Goal: Task Accomplishment & Management: Complete application form

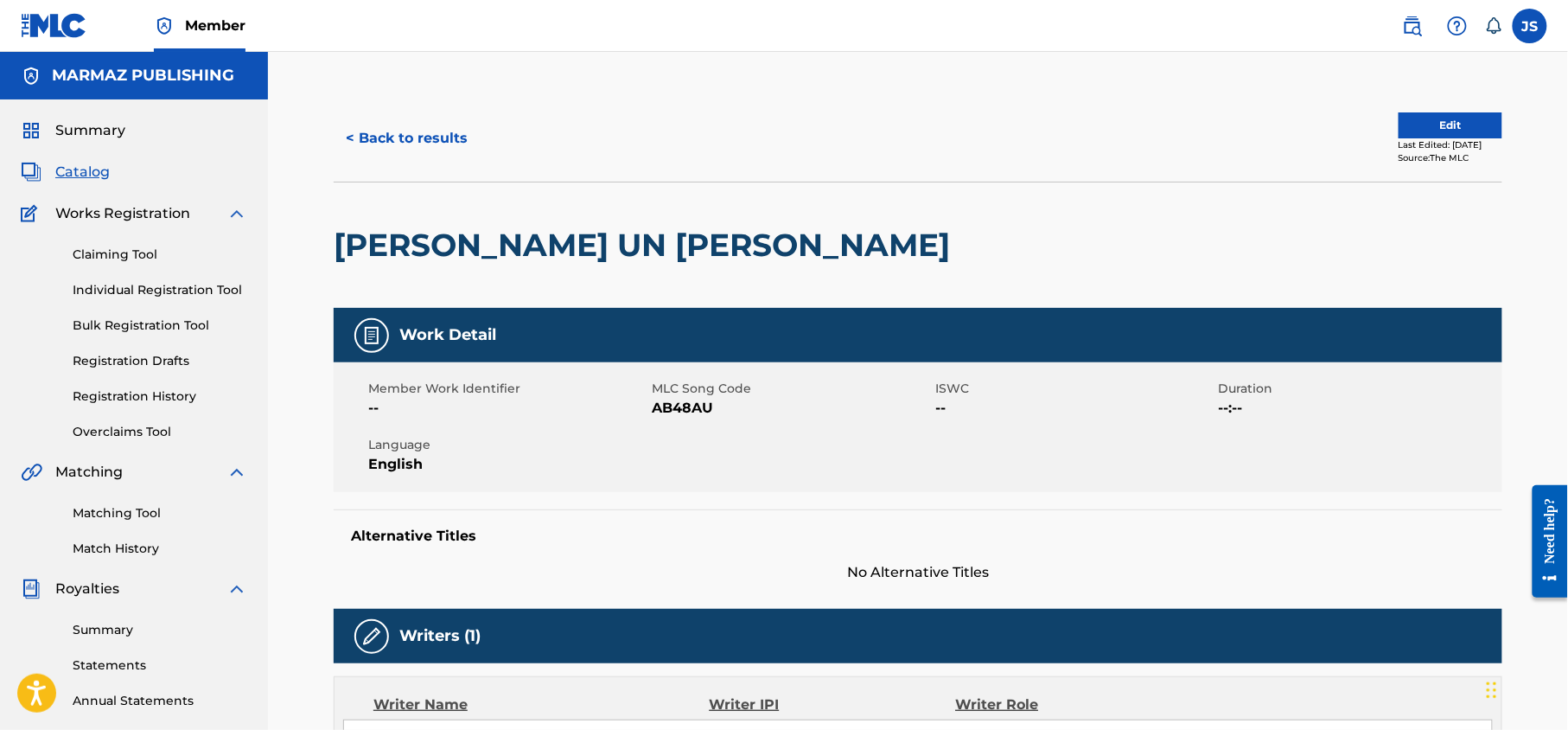
click at [1424, 116] on div "< Back to results Edit Last Edited: [DATE] Source: The MLC" at bounding box center [918, 139] width 1169 height 87
click at [1401, 119] on button "Edit" at bounding box center [1451, 126] width 104 height 26
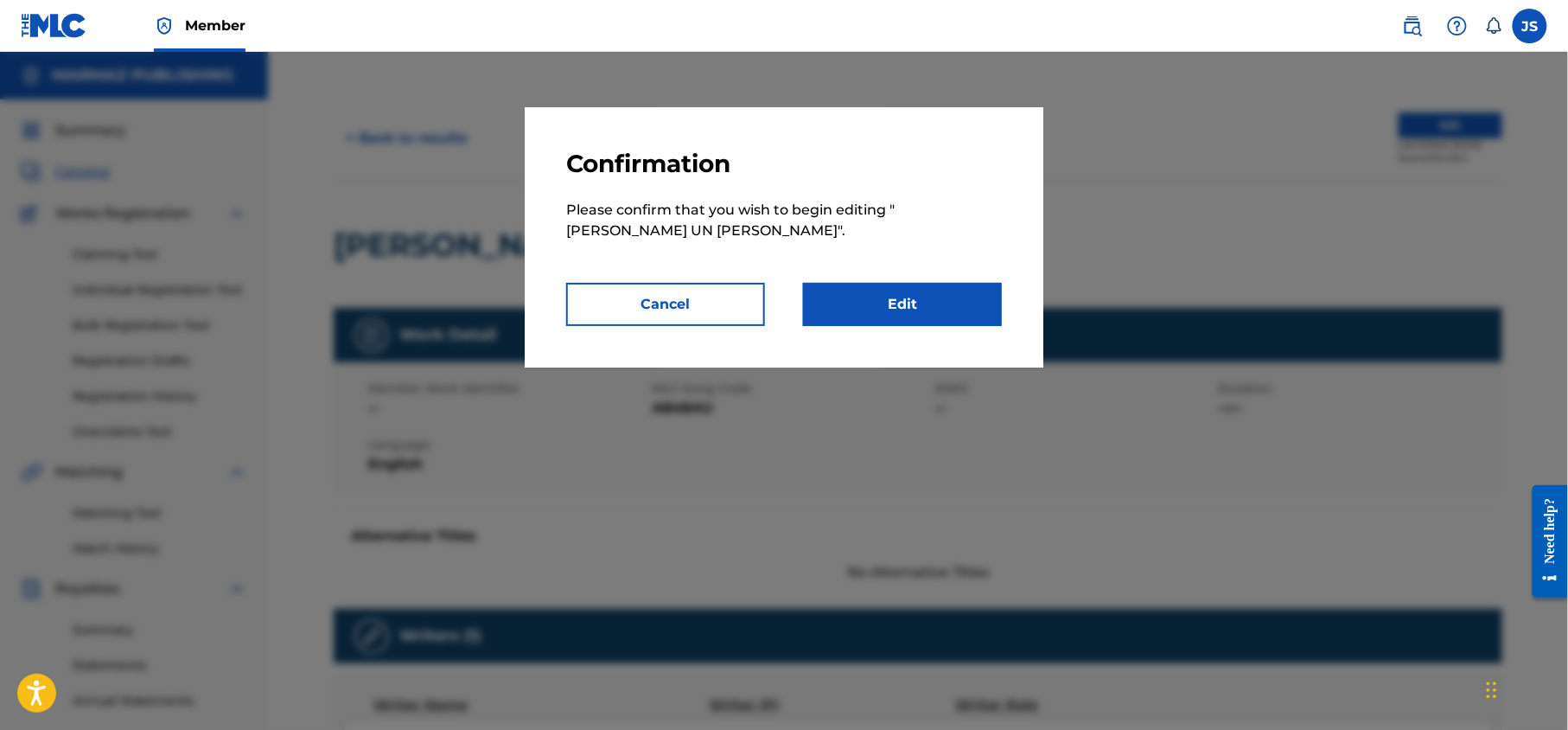
click at [687, 312] on button "Cancel" at bounding box center [666, 305] width 199 height 43
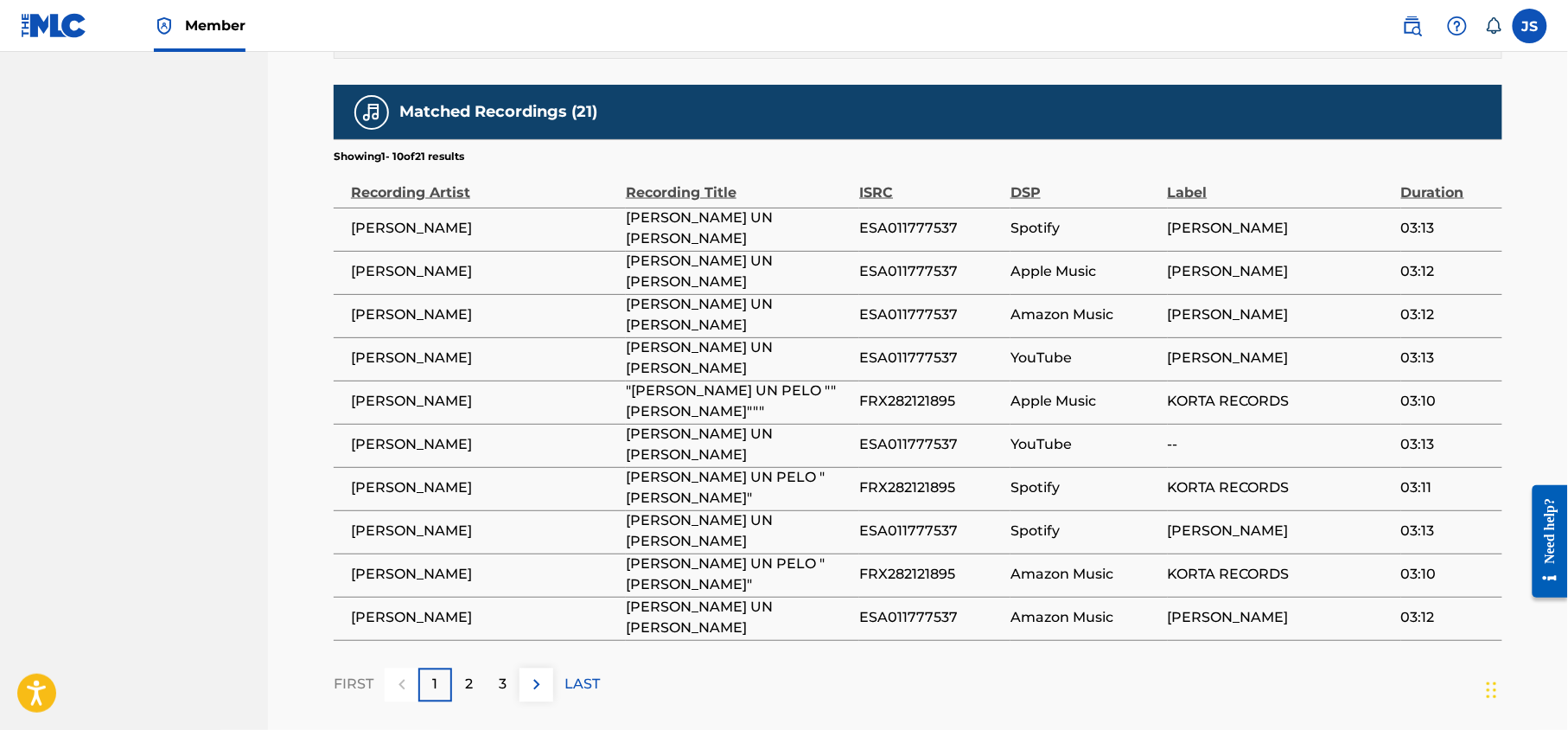
scroll to position [1069, 0]
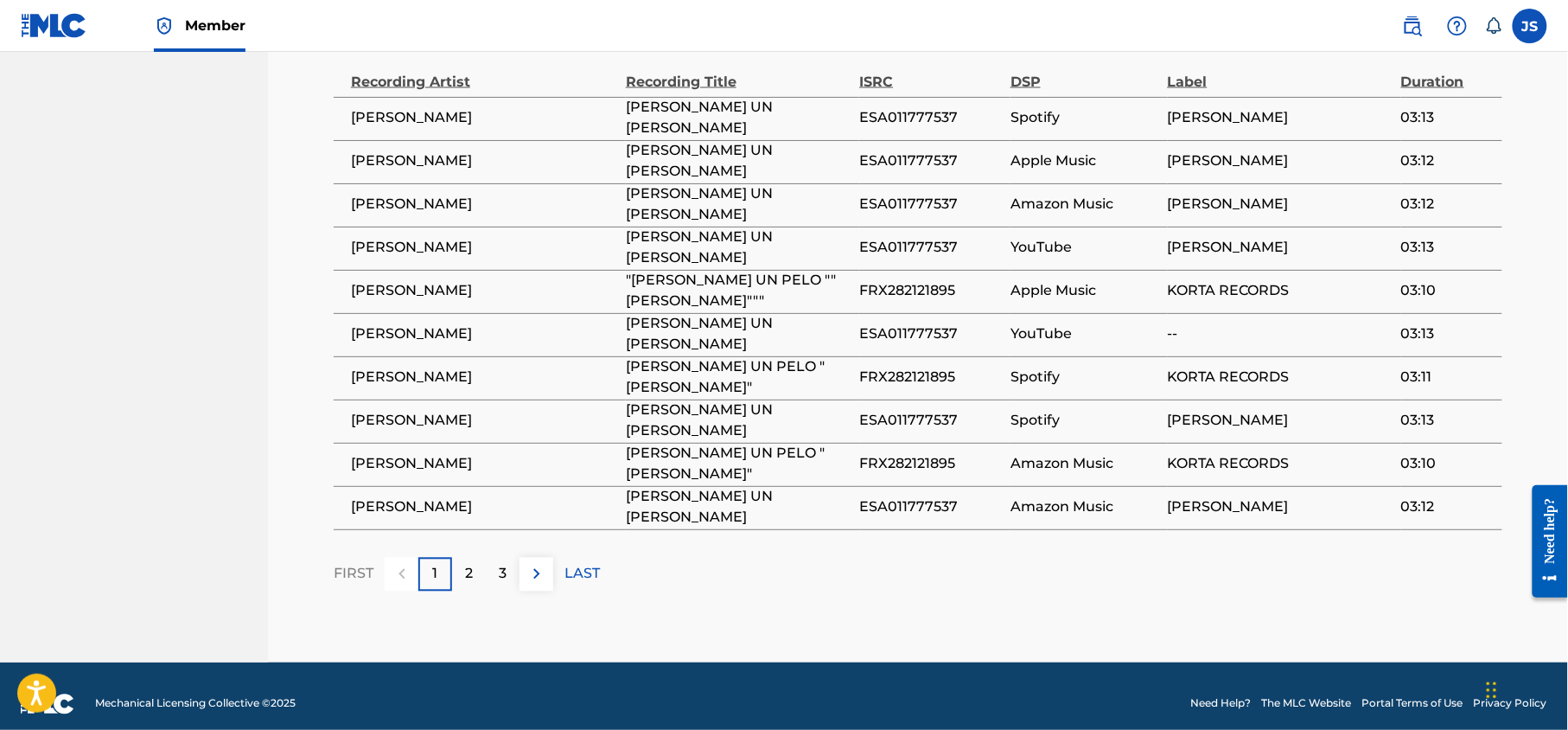
click at [1403, 25] on img at bounding box center [1413, 26] width 21 height 21
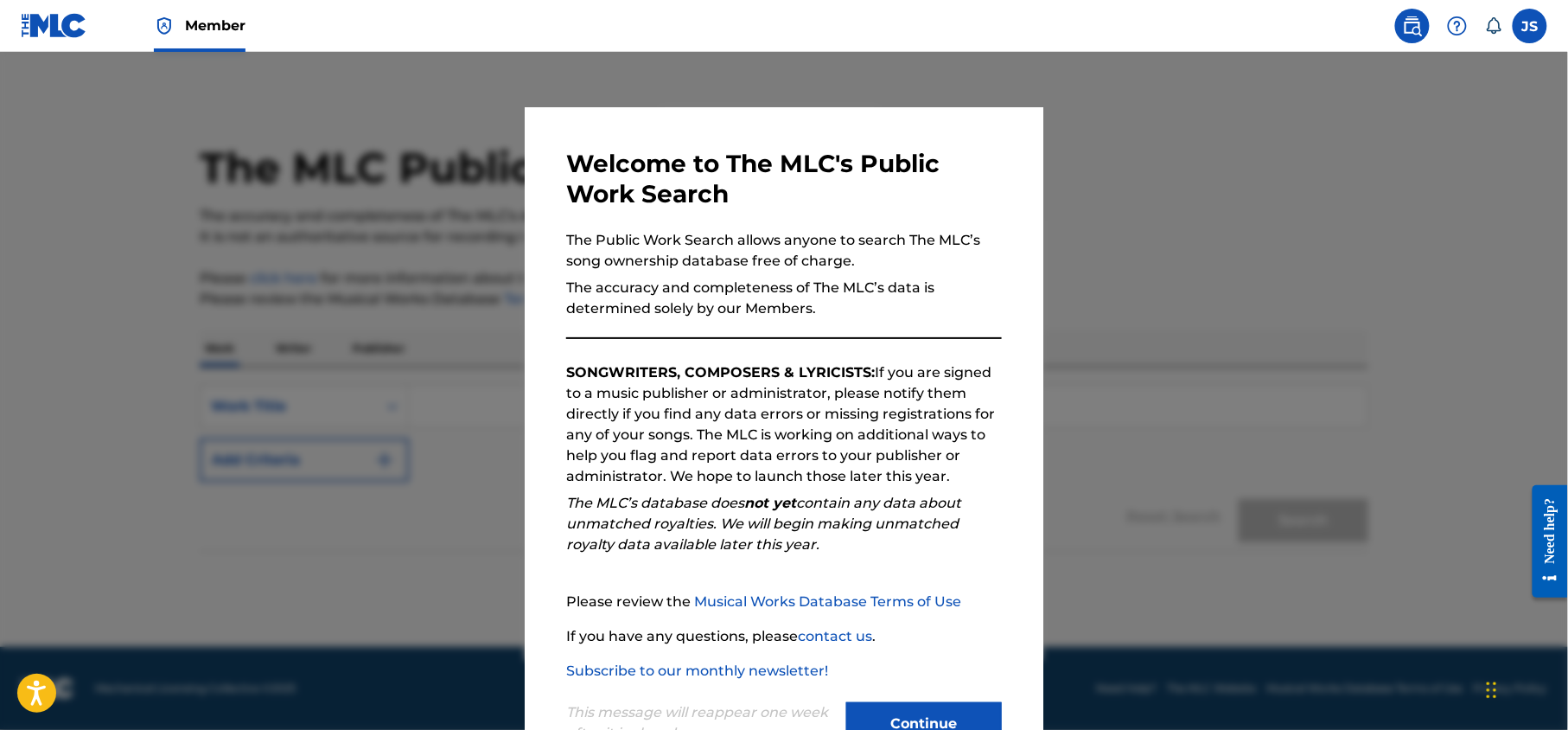
click at [1256, 172] on div at bounding box center [784, 417] width 1568 height 730
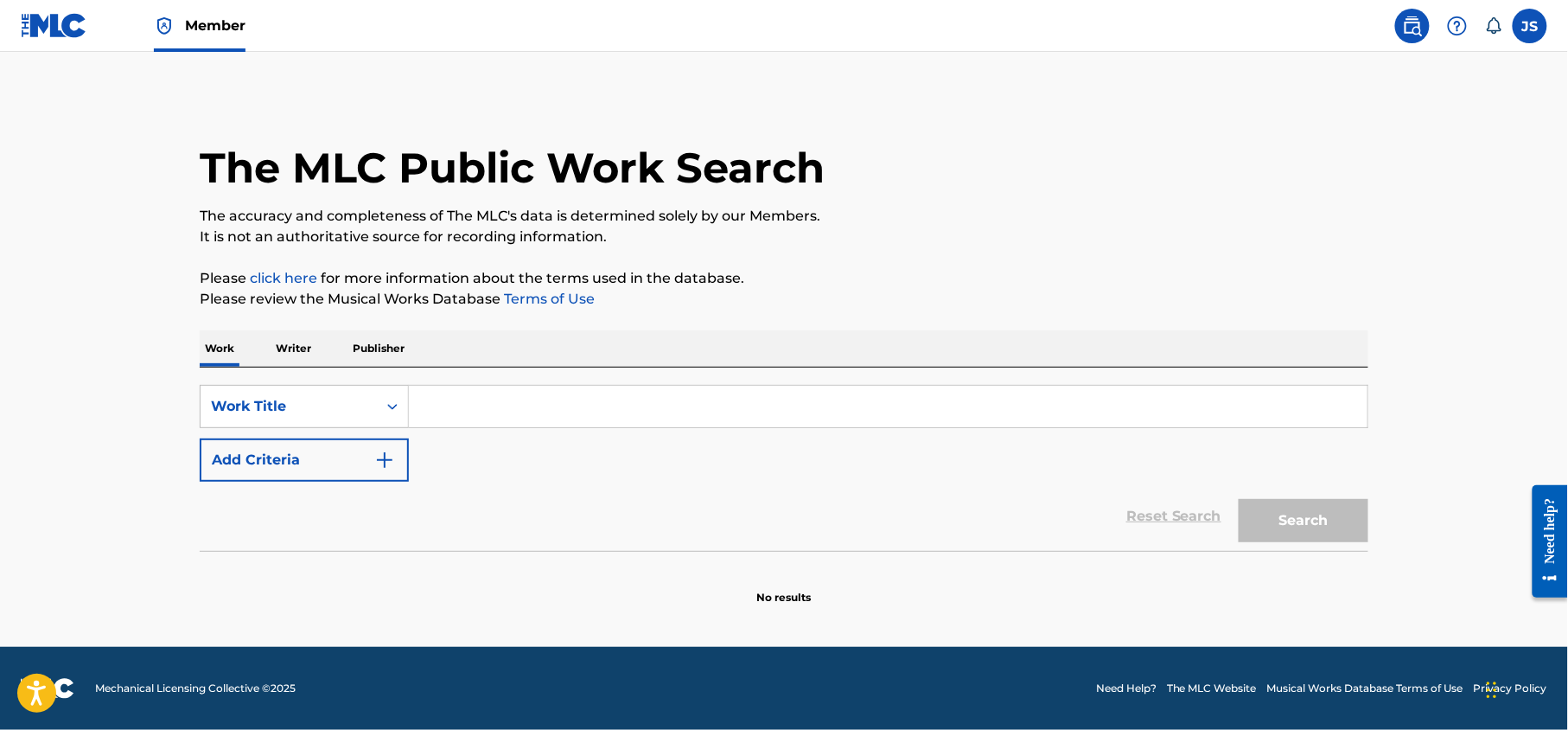
click at [639, 406] on input "Search Form" at bounding box center [888, 406] width 959 height 42
click at [67, 39] on link at bounding box center [54, 25] width 67 height 51
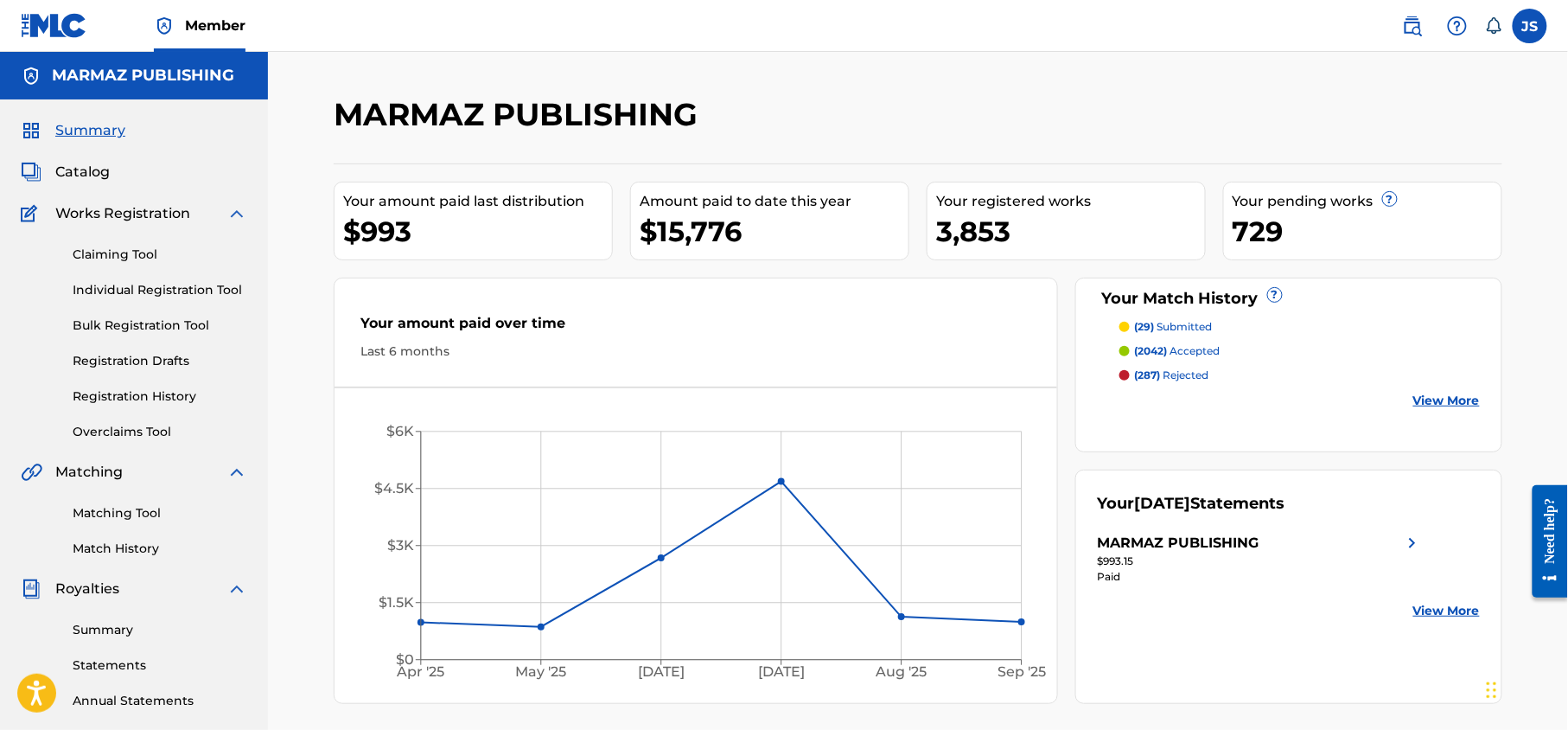
click at [82, 166] on span "Catalog" at bounding box center [82, 172] width 55 height 21
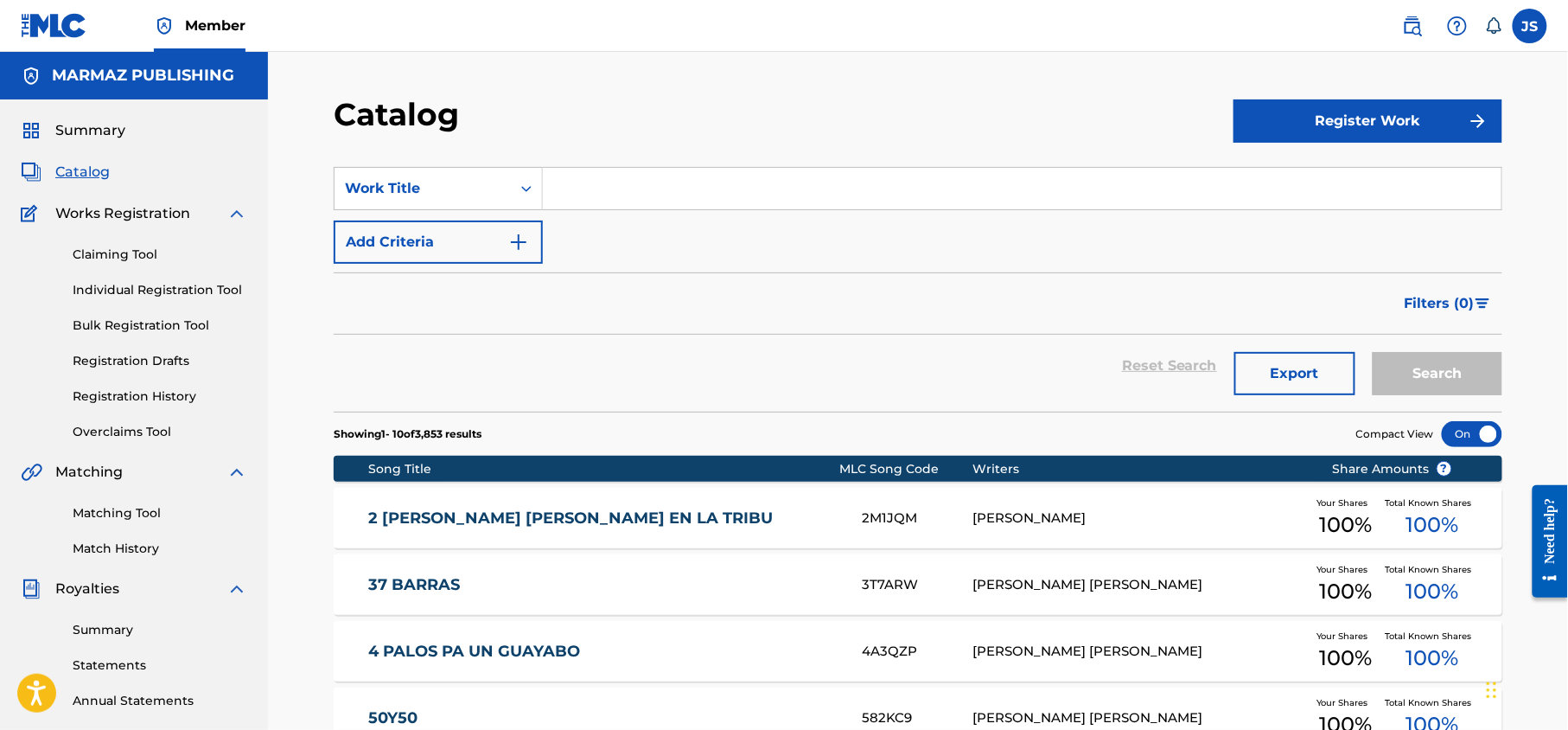
click at [595, 193] on input "Search Form" at bounding box center [1022, 188] width 959 height 42
paste input "[PERSON_NAME]"
type input "[PERSON_NAME]"
click at [620, 248] on div "SearchWithCriteria43738c2d-f902-4b05-a906-bd0a9a46f785 Work Title [PERSON_NAME]…" at bounding box center [918, 215] width 1169 height 97
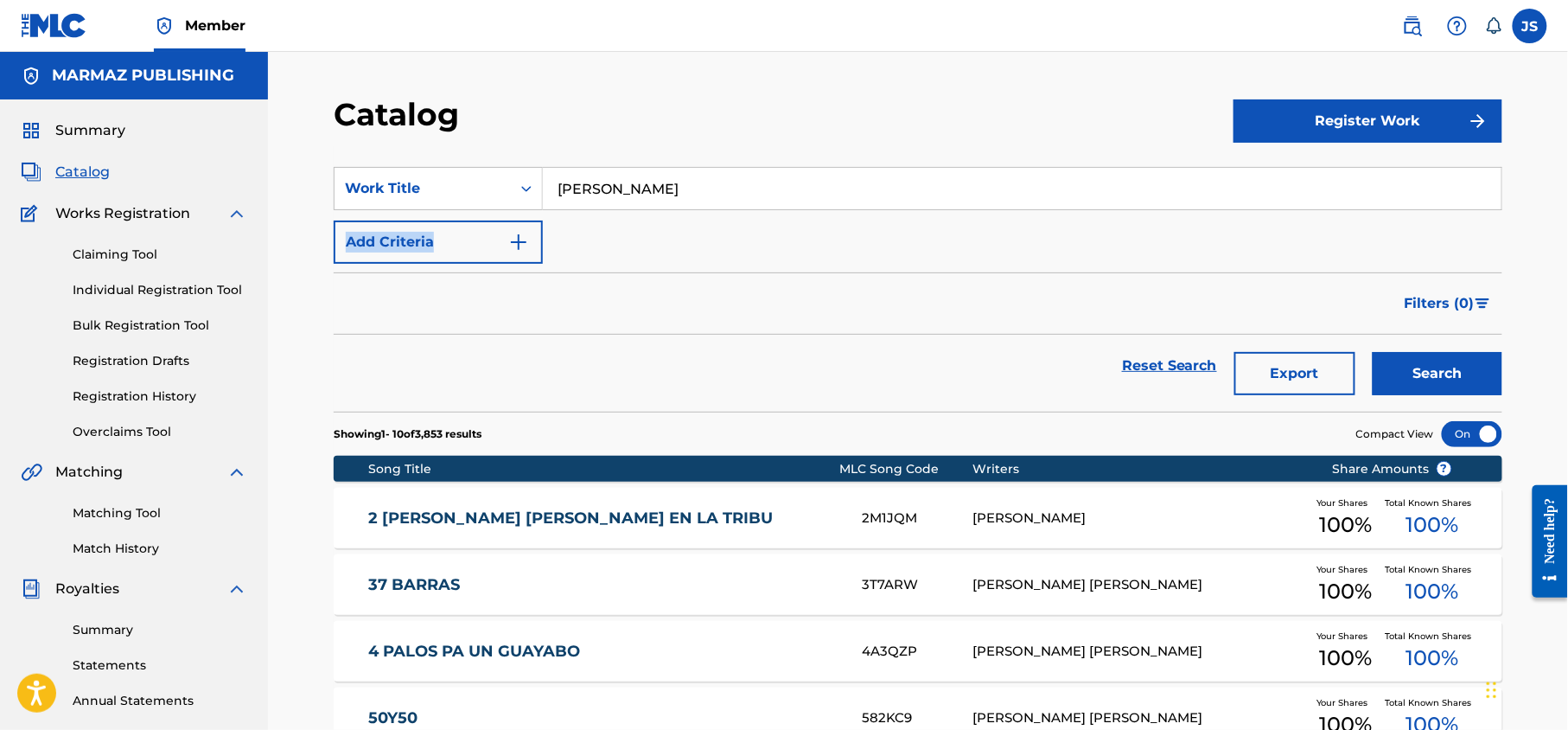
click at [620, 248] on div "SearchWithCriteria43738c2d-f902-4b05-a906-bd0a9a46f785 Work Title [PERSON_NAME]…" at bounding box center [918, 215] width 1169 height 97
click at [650, 248] on div "SearchWithCriteria43738c2d-f902-4b05-a906-bd0a9a46f785 Work Title [PERSON_NAME]…" at bounding box center [918, 215] width 1169 height 97
click at [634, 232] on div "SearchWithCriteria43738c2d-f902-4b05-a906-bd0a9a46f785 Work Title [PERSON_NAME]…" at bounding box center [918, 215] width 1169 height 97
click at [557, 247] on div "SearchWithCriteria43738c2d-f902-4b05-a906-bd0a9a46f785 Work Title [PERSON_NAME]…" at bounding box center [918, 215] width 1169 height 97
click at [578, 238] on div "SearchWithCriteria43738c2d-f902-4b05-a906-bd0a9a46f785 Work Title [PERSON_NAME]…" at bounding box center [918, 215] width 1169 height 97
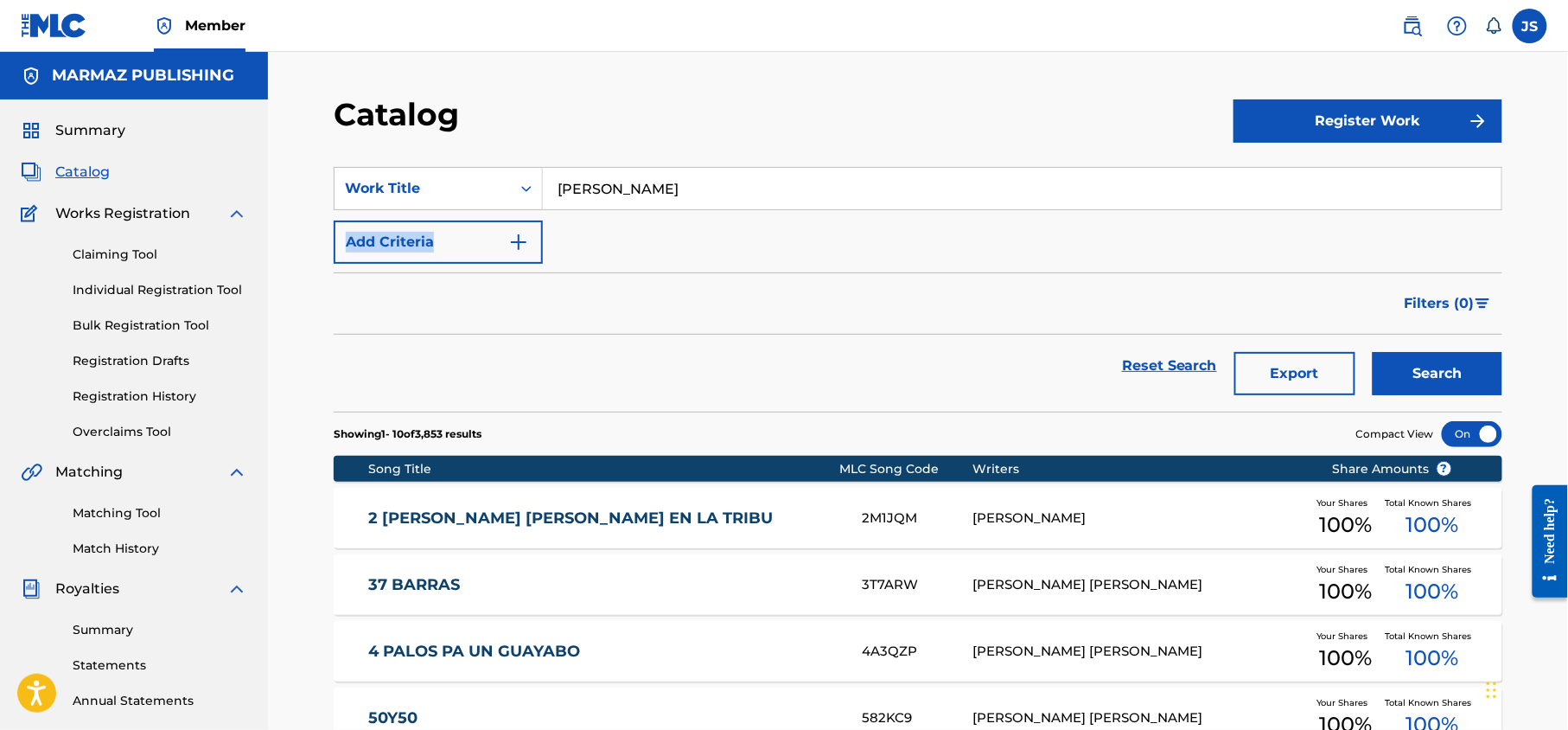
click at [578, 238] on div "SearchWithCriteria43738c2d-f902-4b05-a906-bd0a9a46f785 Work Title [PERSON_NAME]…" at bounding box center [918, 215] width 1169 height 97
click at [1401, 358] on button "Search" at bounding box center [1437, 373] width 129 height 43
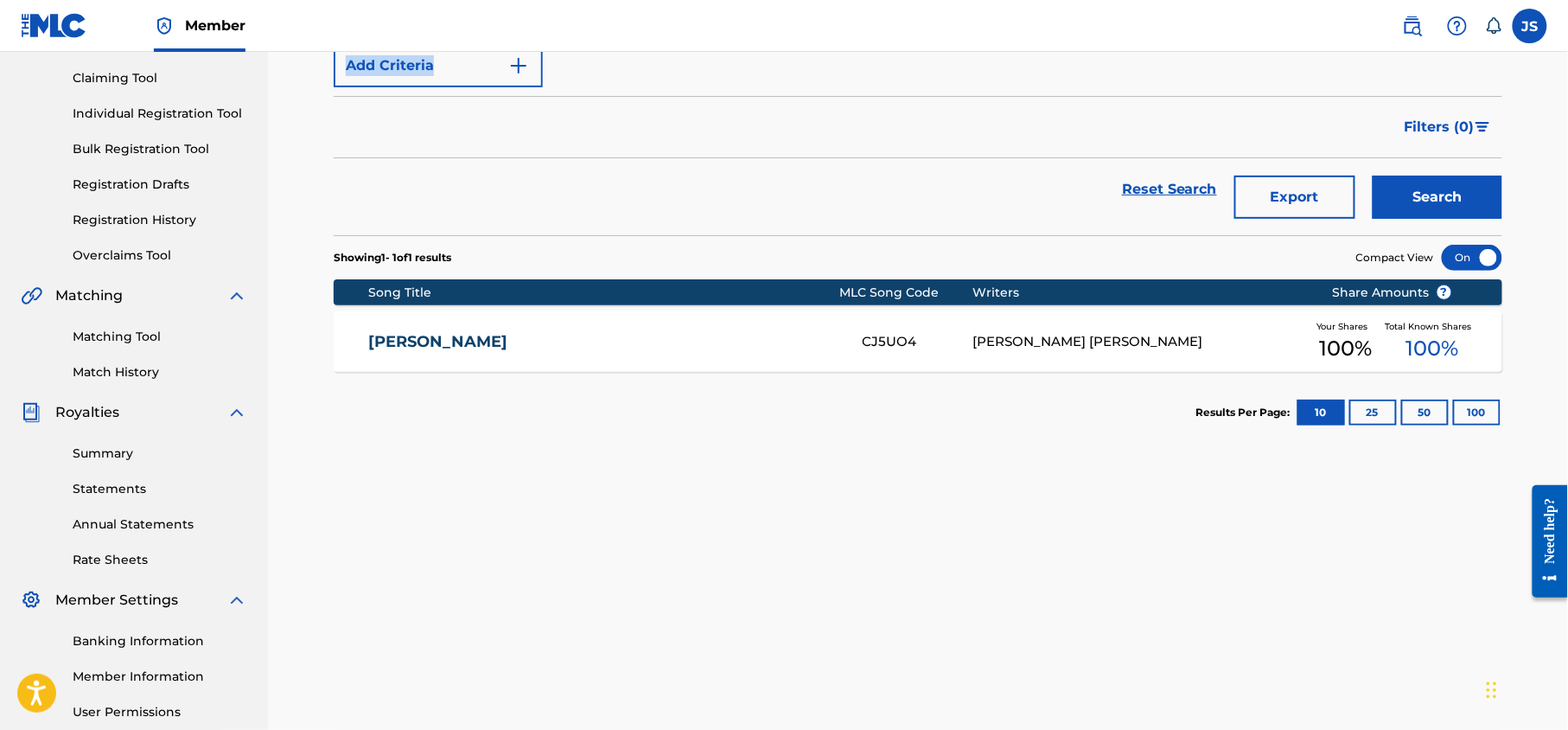
scroll to position [148, 0]
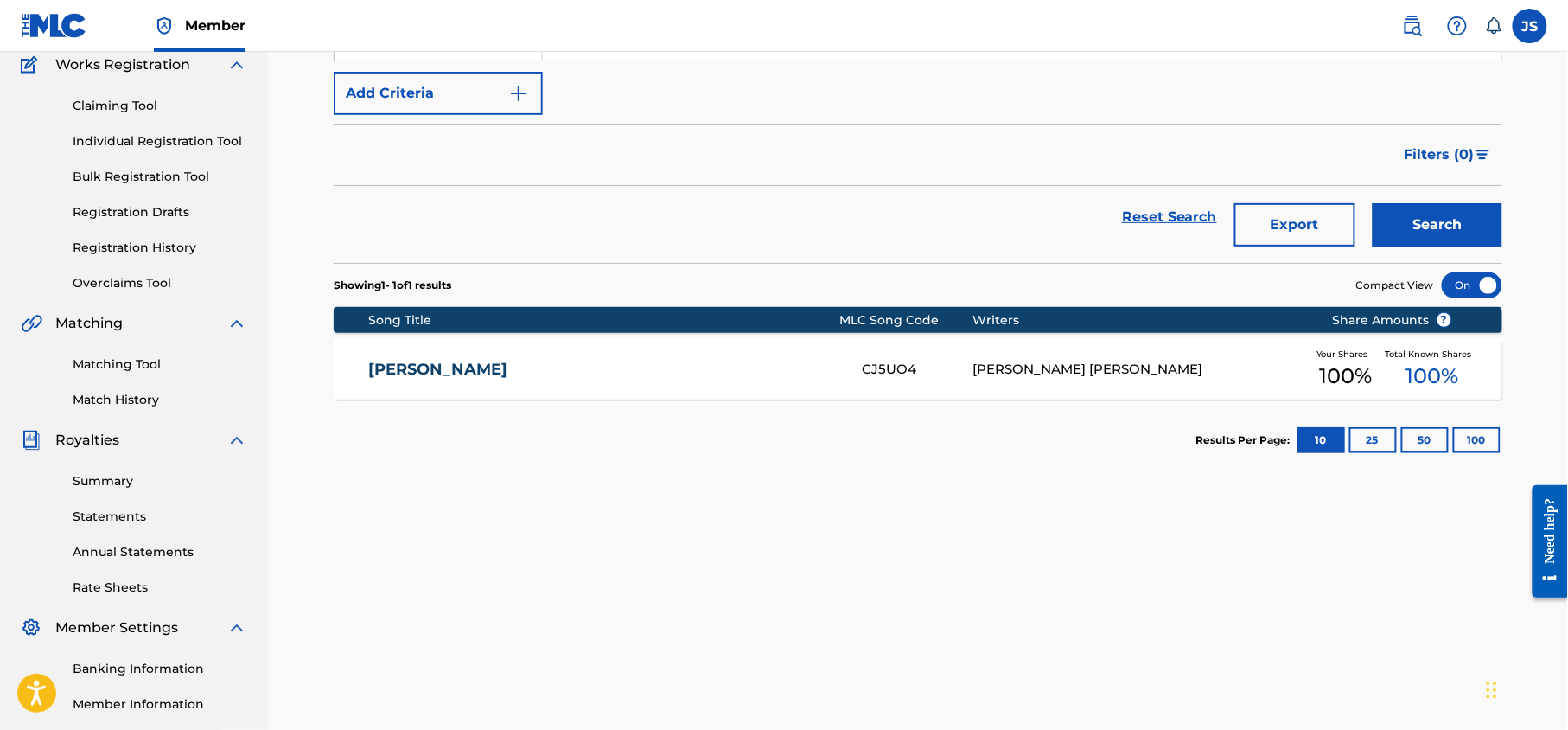
click at [869, 365] on div "CJ5UO4" at bounding box center [917, 369] width 111 height 20
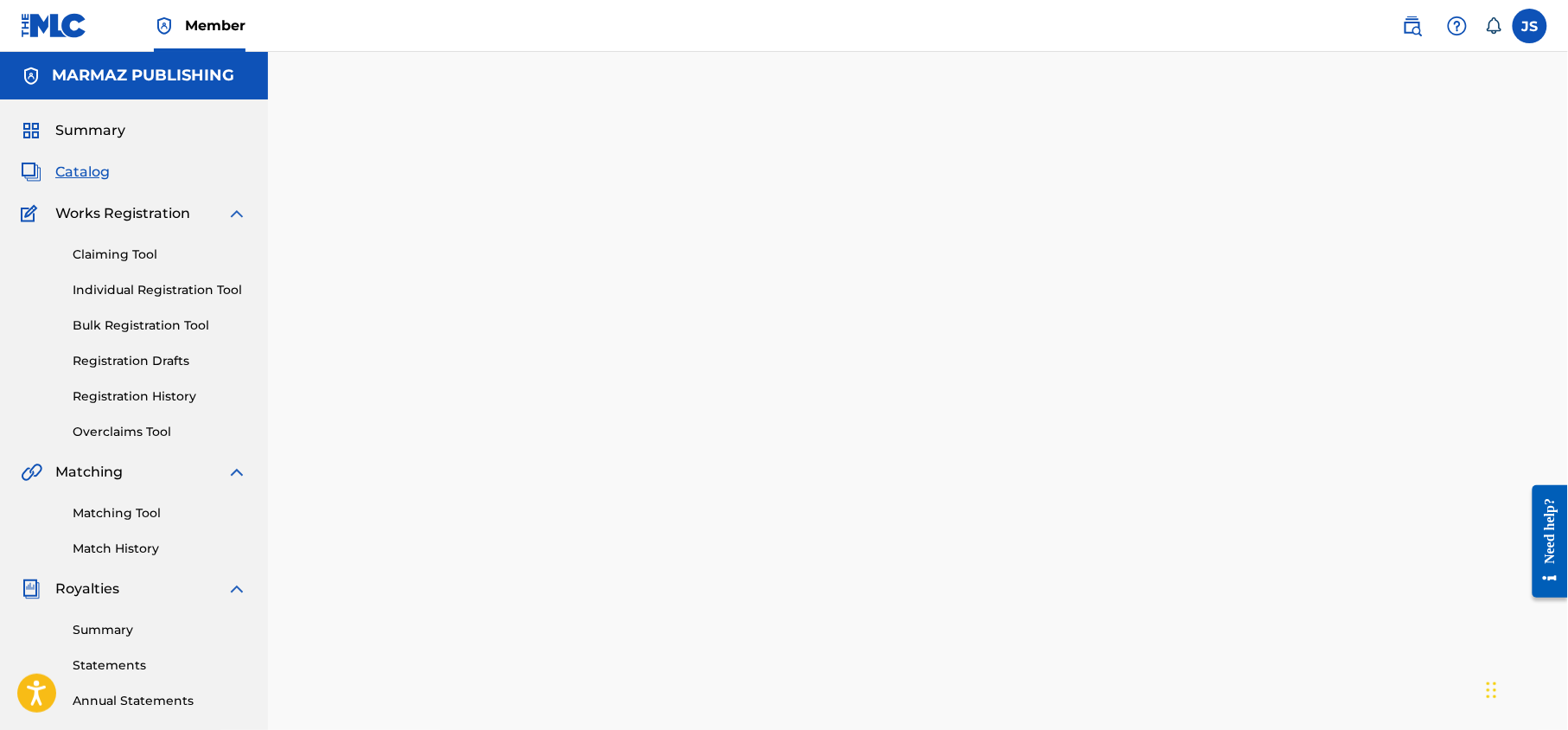
click at [864, 365] on div at bounding box center [918, 543] width 1210 height 894
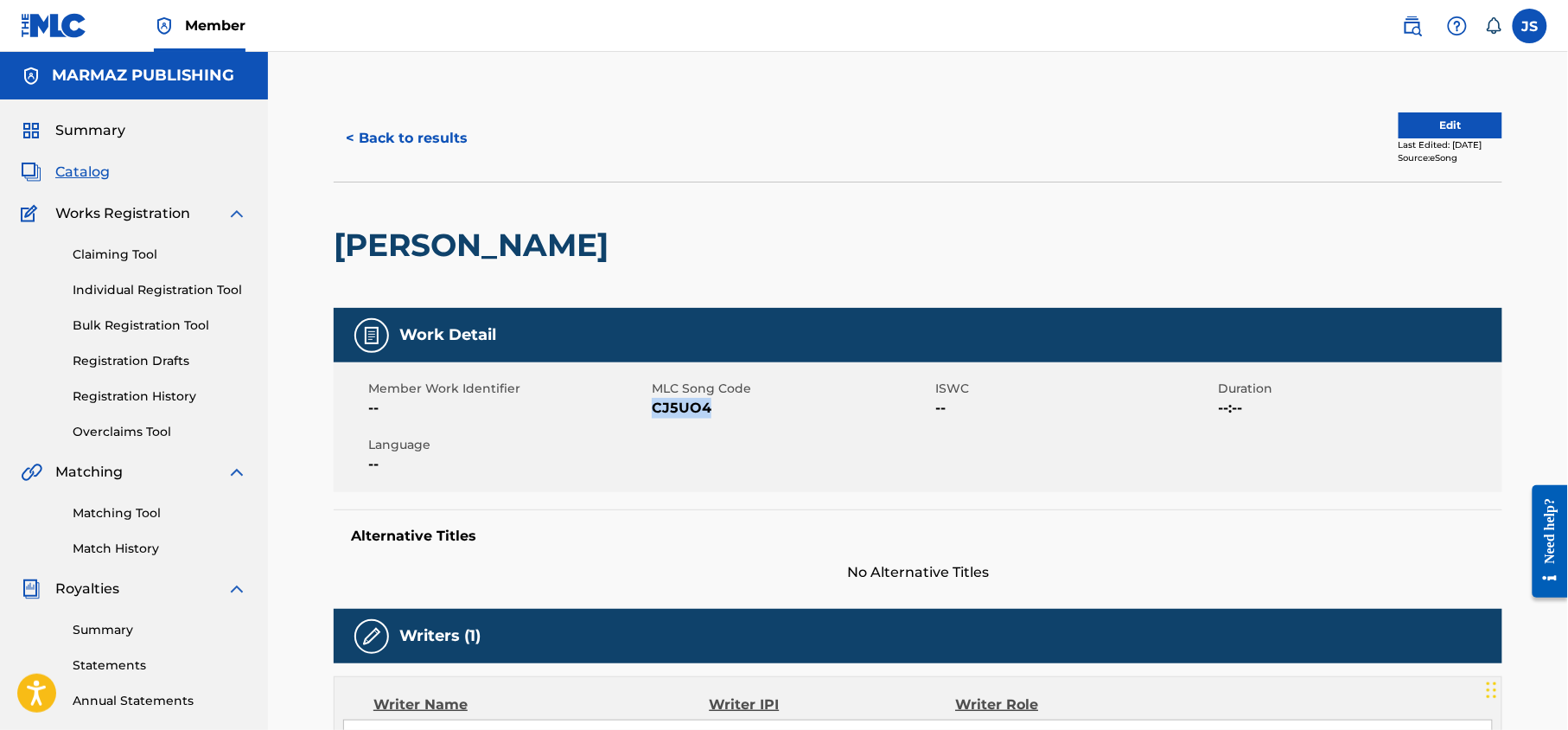
drag, startPoint x: 654, startPoint y: 401, endPoint x: 804, endPoint y: 441, distance: 155.2
click at [804, 441] on div "Member Work Identifier -- MLC Song Code CJ5UO4 ISWC -- Duration --:-- Language …" at bounding box center [918, 426] width 1169 height 129
copy span "CJ5UO4"
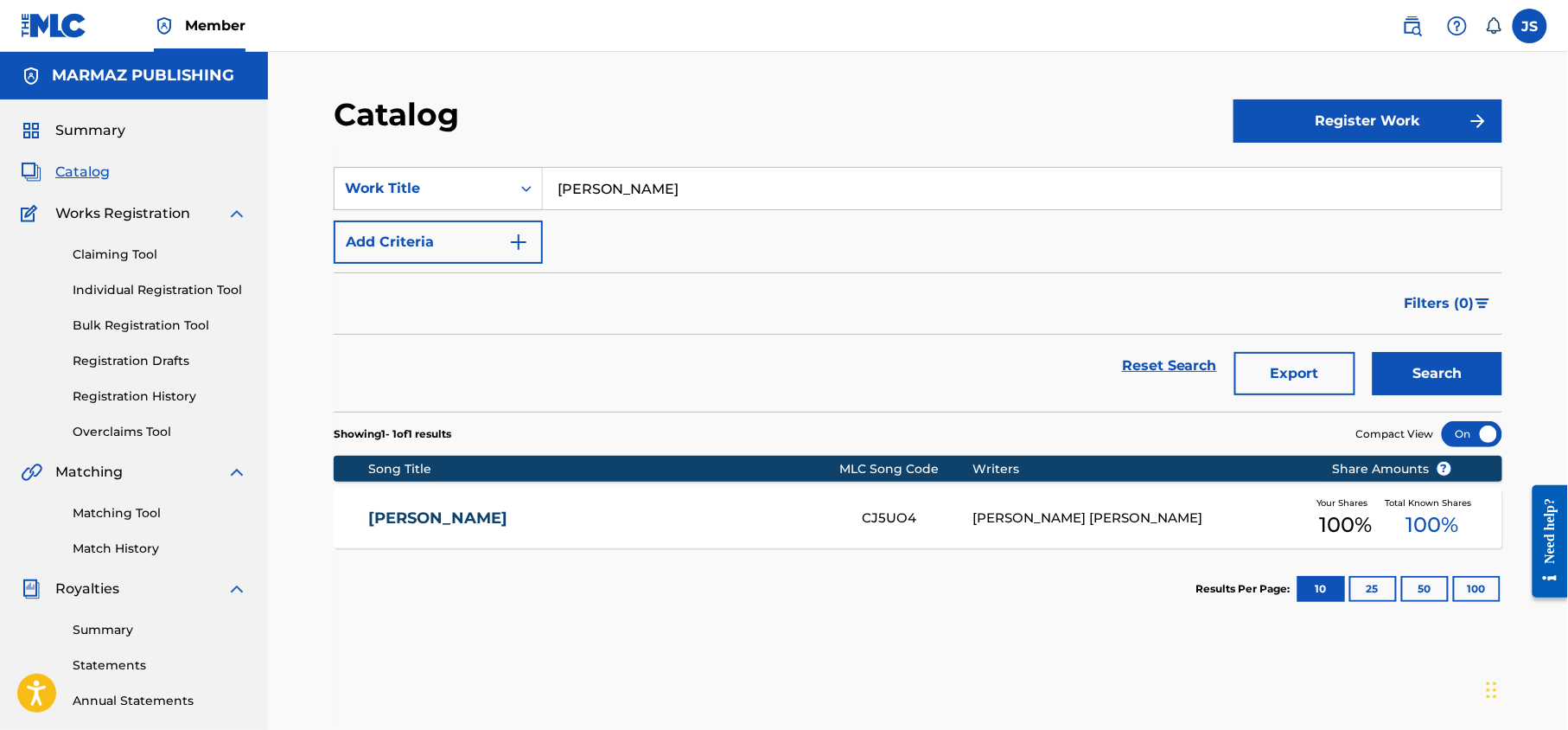
click at [811, 194] on input "[PERSON_NAME]" at bounding box center [1022, 188] width 959 height 42
type input "C"
paste input "[PERSON_NAME]"
click at [746, 212] on div "[PERSON_NAME]" at bounding box center [892, 227] width 699 height 31
type input "[PERSON_NAME]"
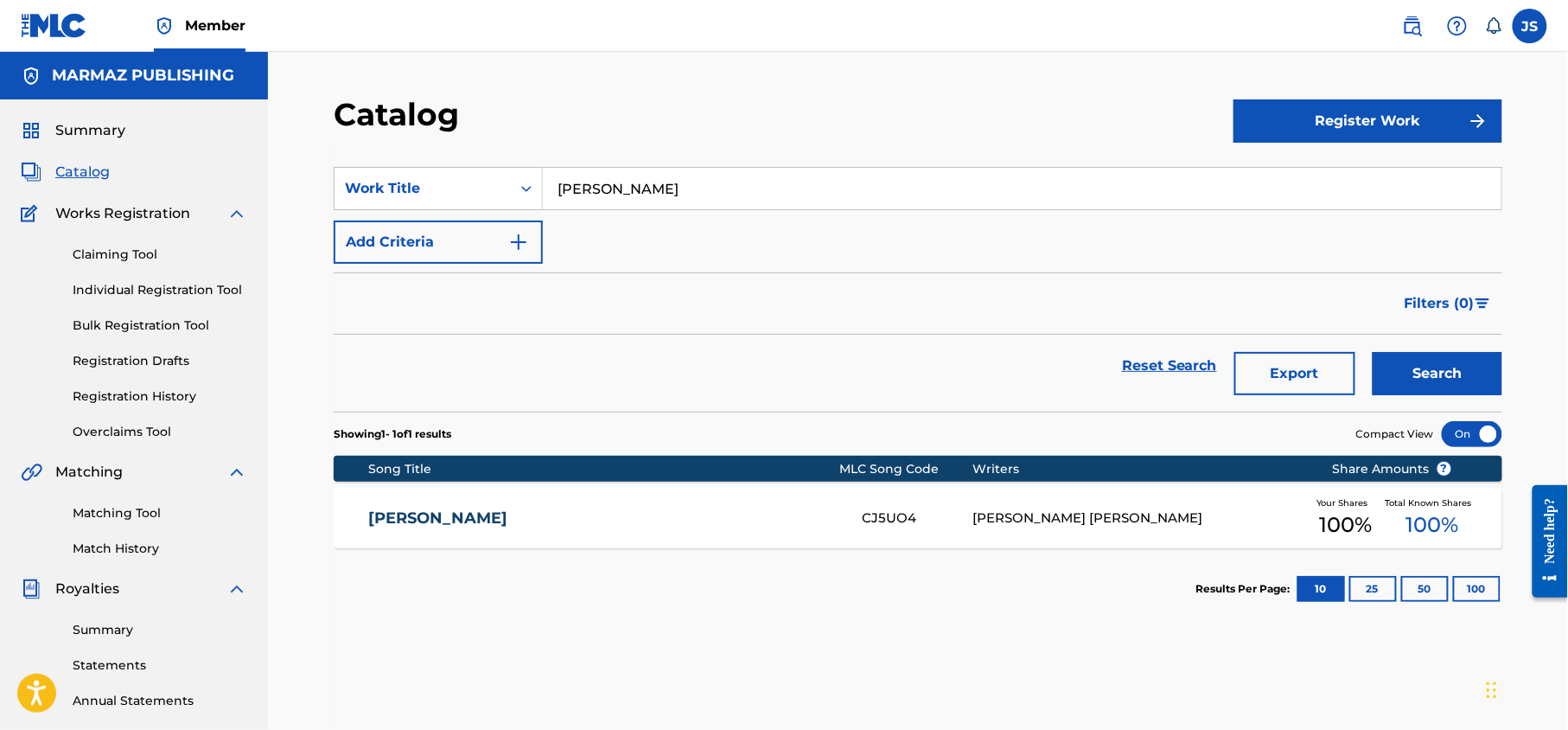
click at [695, 236] on div "SearchWithCriteria43738c2d-f902-4b05-a906-bd0a9a46f785 Work Title [PERSON_NAME]…" at bounding box center [918, 215] width 1169 height 97
click at [521, 233] on img "Search Form" at bounding box center [519, 242] width 21 height 21
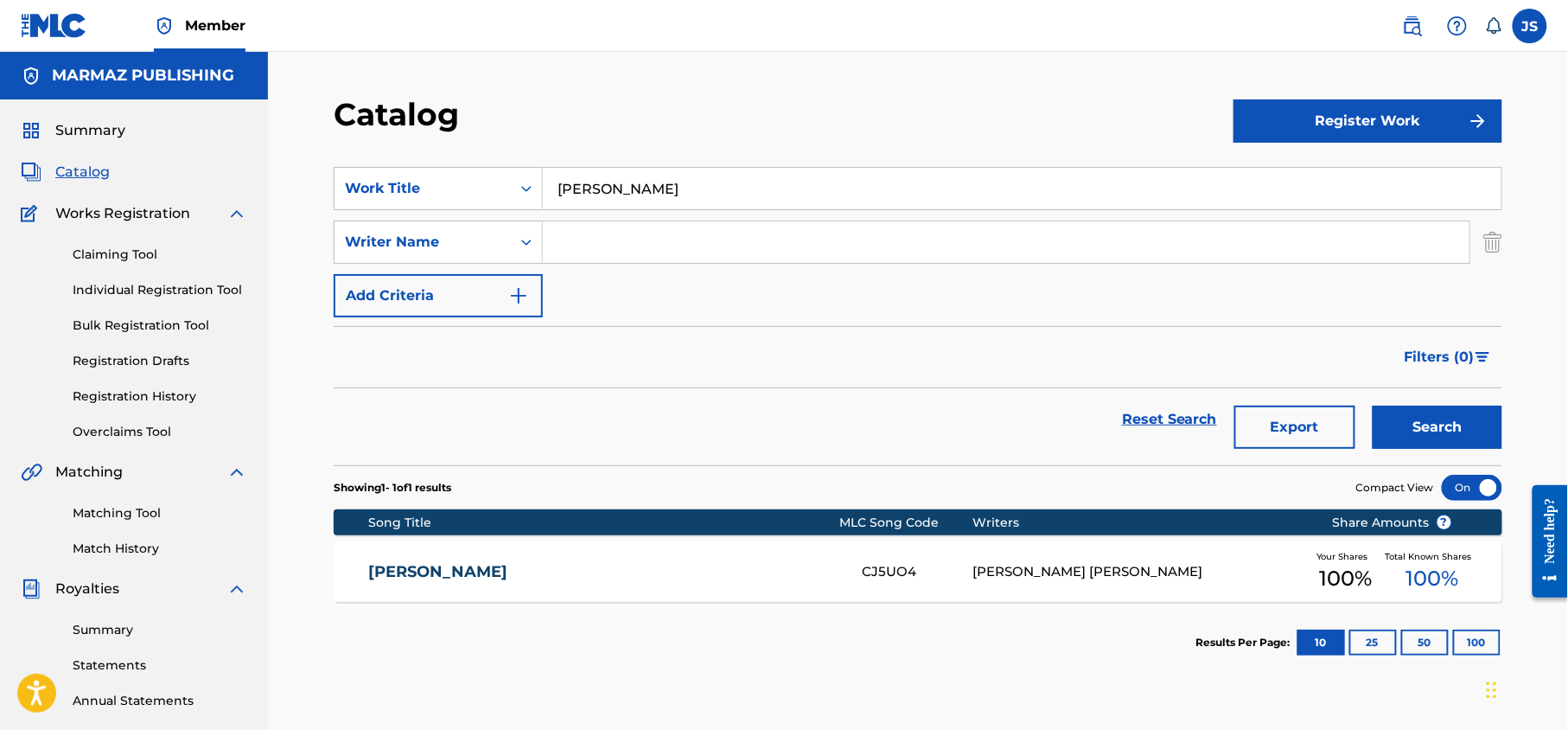
click at [568, 234] on input "Search Form" at bounding box center [1007, 242] width 927 height 42
paste input "[PERSON_NAME]"
type input "[PERSON_NAME]"
click at [1450, 437] on button "Search" at bounding box center [1437, 427] width 129 height 43
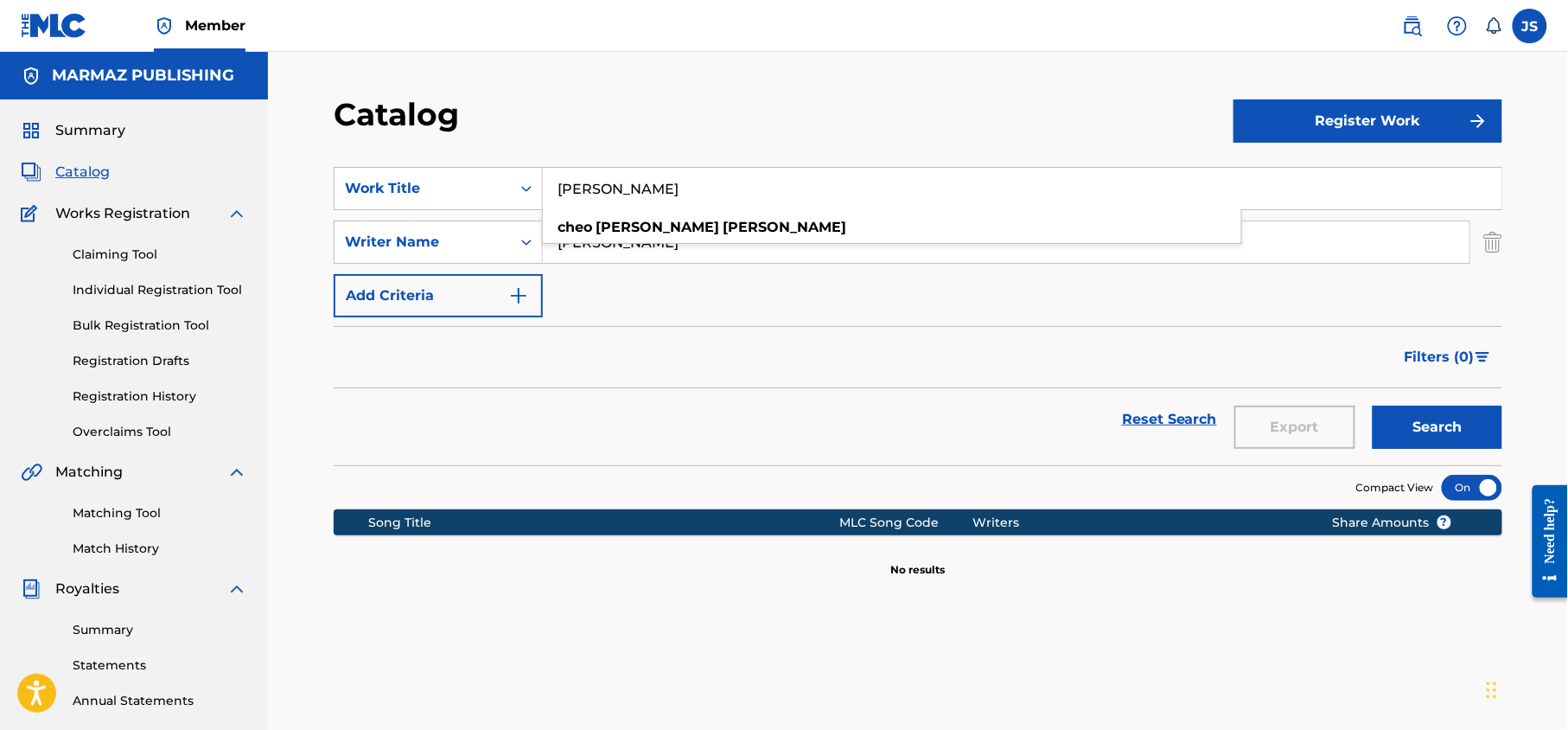
drag, startPoint x: 732, startPoint y: 196, endPoint x: 554, endPoint y: 210, distance: 178.5
click at [554, 209] on div "[PERSON_NAME] [PERSON_NAME] [PERSON_NAME]" at bounding box center [1022, 188] width 959 height 42
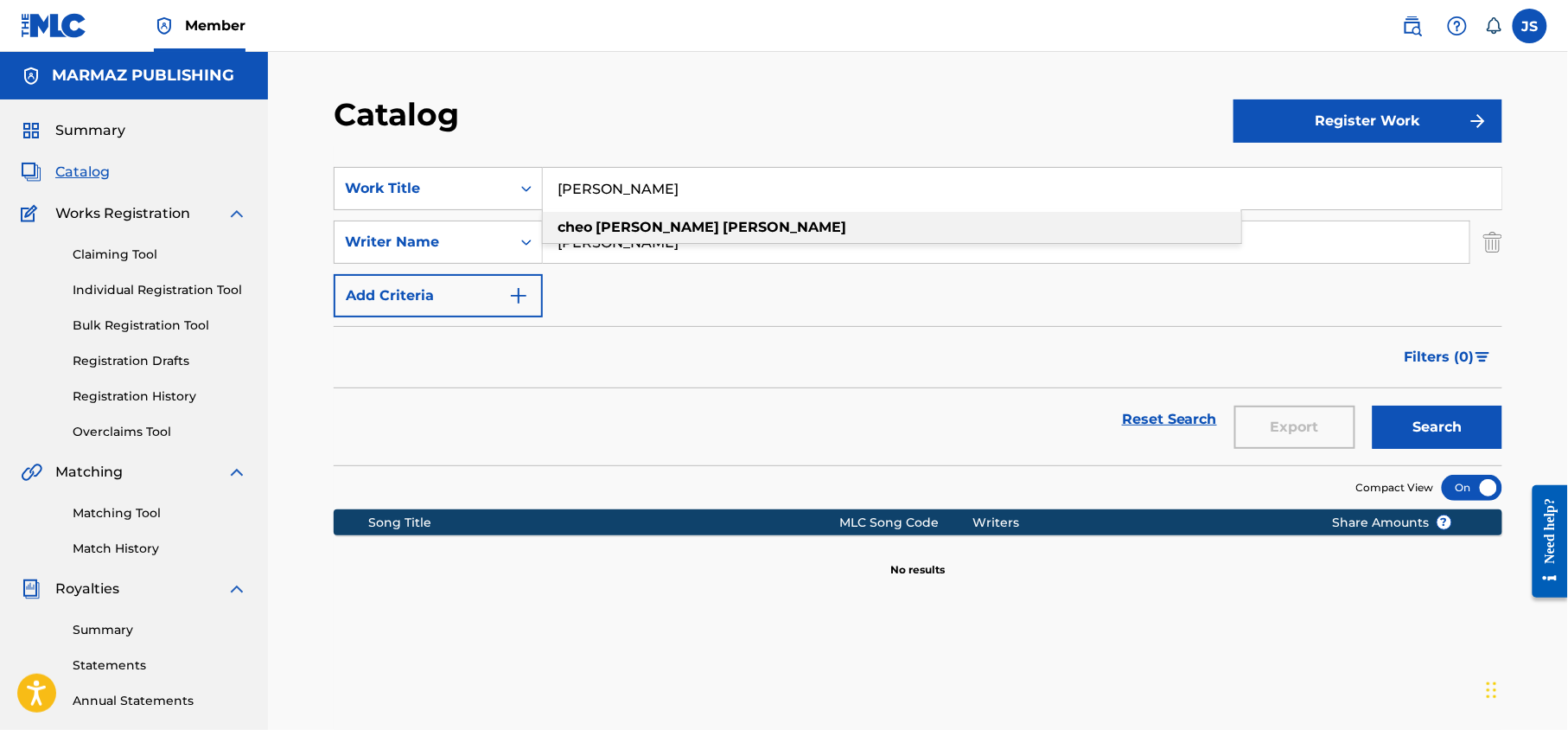
click at [753, 215] on div "[PERSON_NAME]" at bounding box center [892, 227] width 699 height 31
drag, startPoint x: 783, startPoint y: 240, endPoint x: 538, endPoint y: 253, distance: 245.3
click at [538, 253] on div "SearchWithCriteriaabc44e95-824d-4f4c-b484-4b55fb47e466 Writer Name [PERSON_NAME]" at bounding box center [918, 242] width 1169 height 43
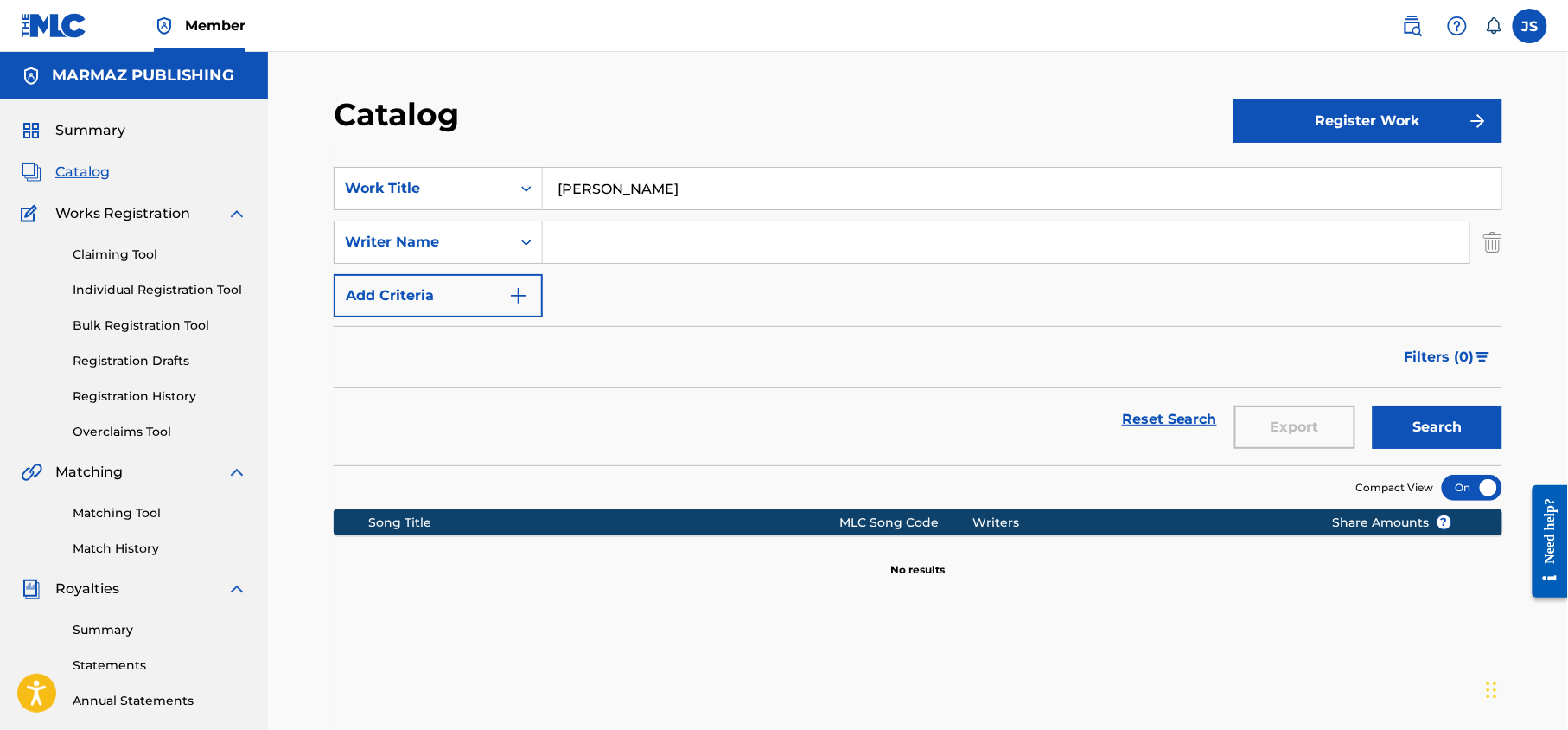
paste input "[PERSON_NAME]"
type input "[PERSON_NAME]"
click at [1432, 427] on button "Search" at bounding box center [1437, 427] width 129 height 43
drag, startPoint x: 789, startPoint y: 234, endPoint x: 474, endPoint y: 211, distance: 315.8
click at [474, 211] on div "SearchWithCriteria43738c2d-f902-4b05-a906-bd0a9a46f785 Work Title [PERSON_NAME]…" at bounding box center [918, 241] width 1169 height 150
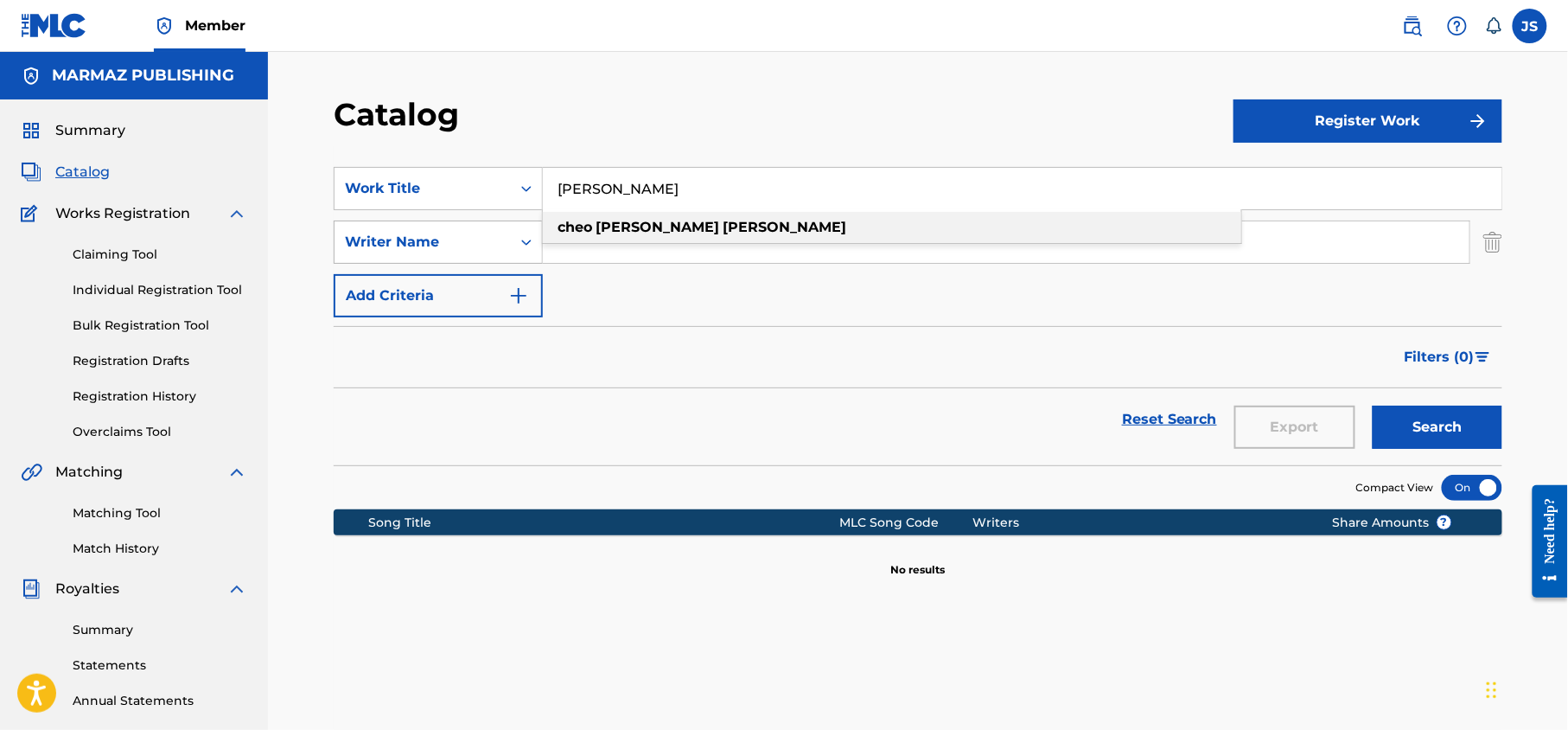
drag, startPoint x: 726, startPoint y: 200, endPoint x: 489, endPoint y: 247, distance: 241.6
click at [491, 247] on div "SearchWithCriteria43738c2d-f902-4b05-a906-bd0a9a46f785 Work Title [PERSON_NAME]…" at bounding box center [918, 241] width 1169 height 150
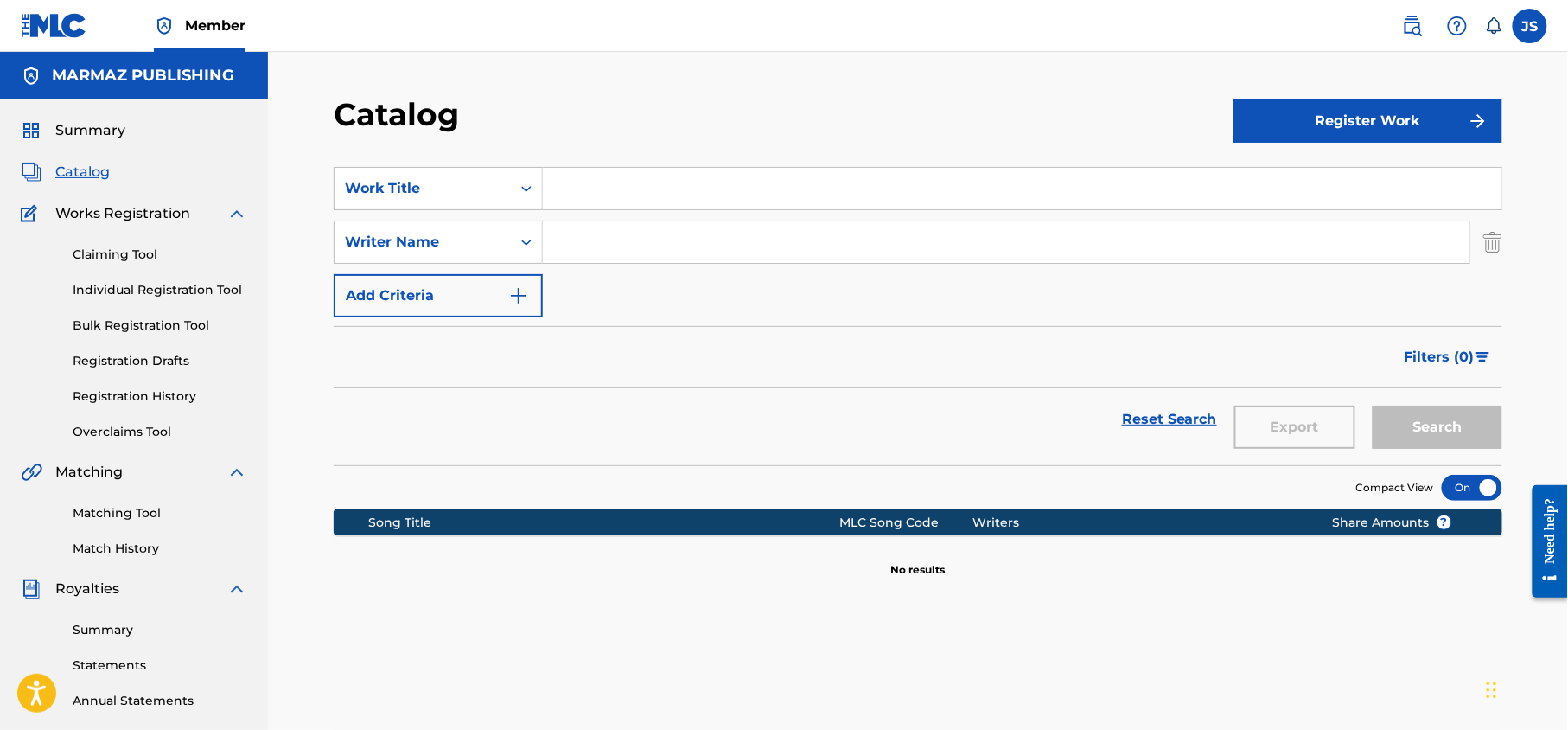
click at [573, 247] on input "Search Form" at bounding box center [1007, 242] width 927 height 42
paste input "[PERSON_NAME]"
type input "[PERSON_NAME]"
click at [563, 197] on input "Search Form" at bounding box center [1022, 188] width 959 height 42
click at [1424, 410] on button "Search" at bounding box center [1437, 427] width 129 height 43
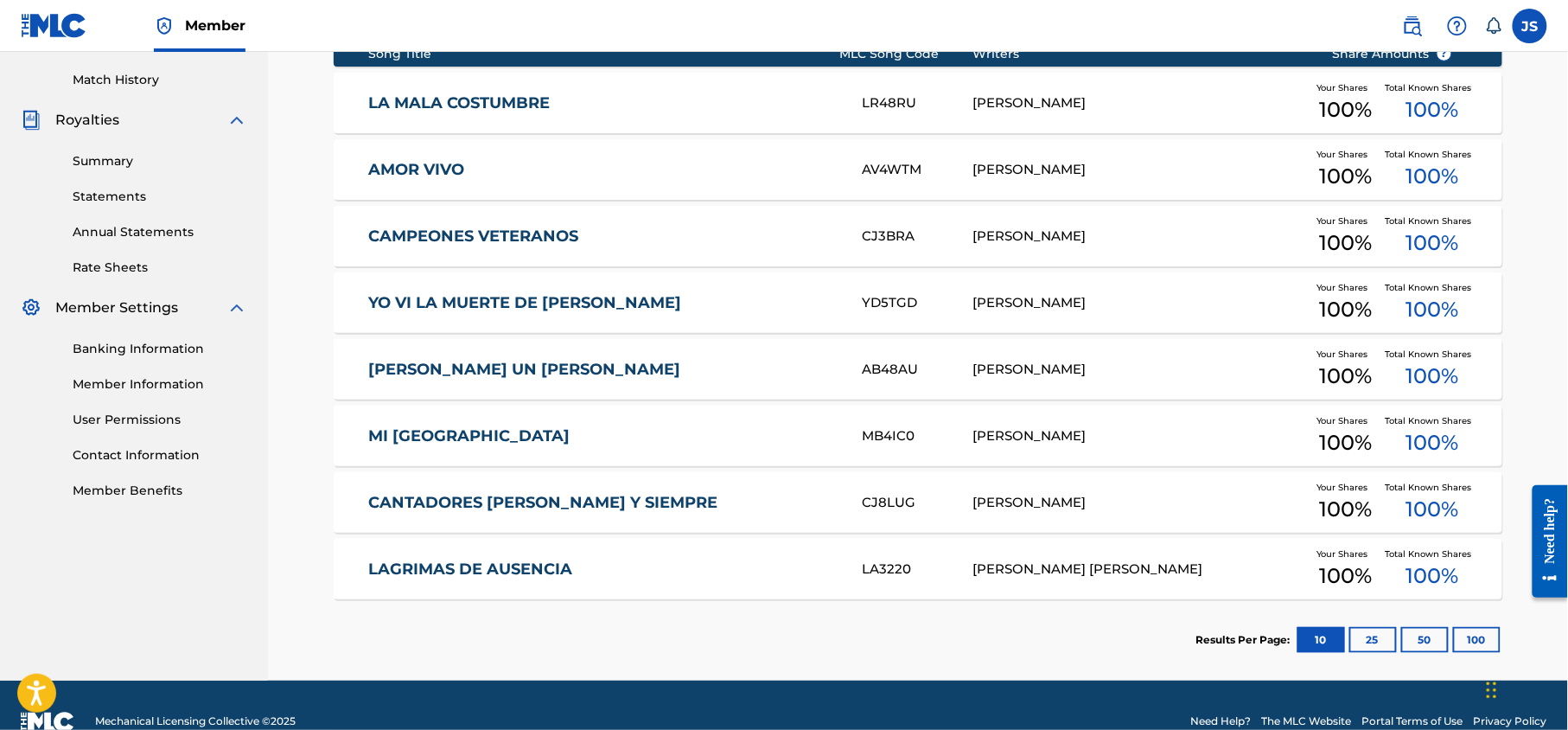
scroll to position [503, 0]
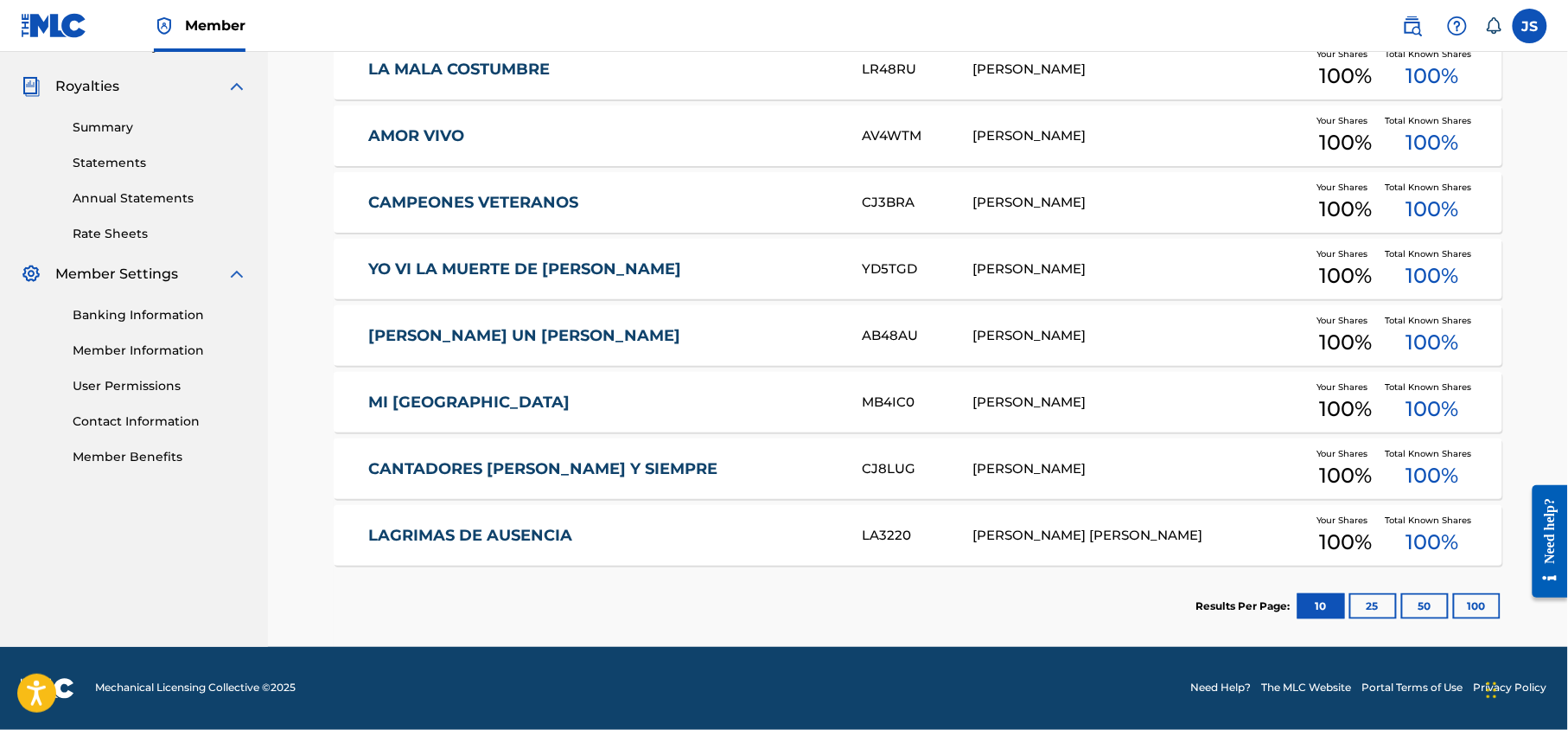
click at [1361, 599] on button "25" at bounding box center [1373, 606] width 48 height 26
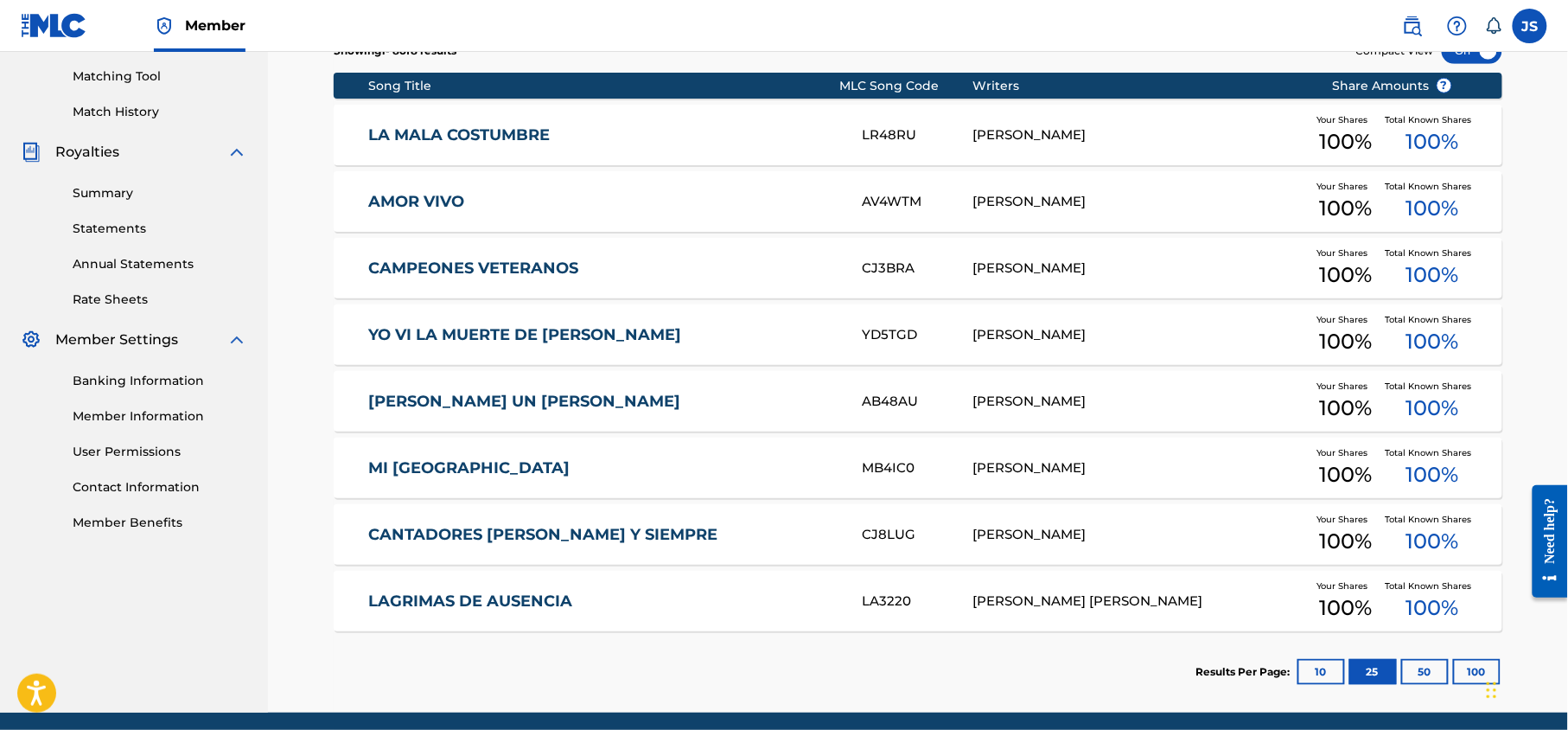
click at [1423, 670] on button "50" at bounding box center [1425, 672] width 48 height 26
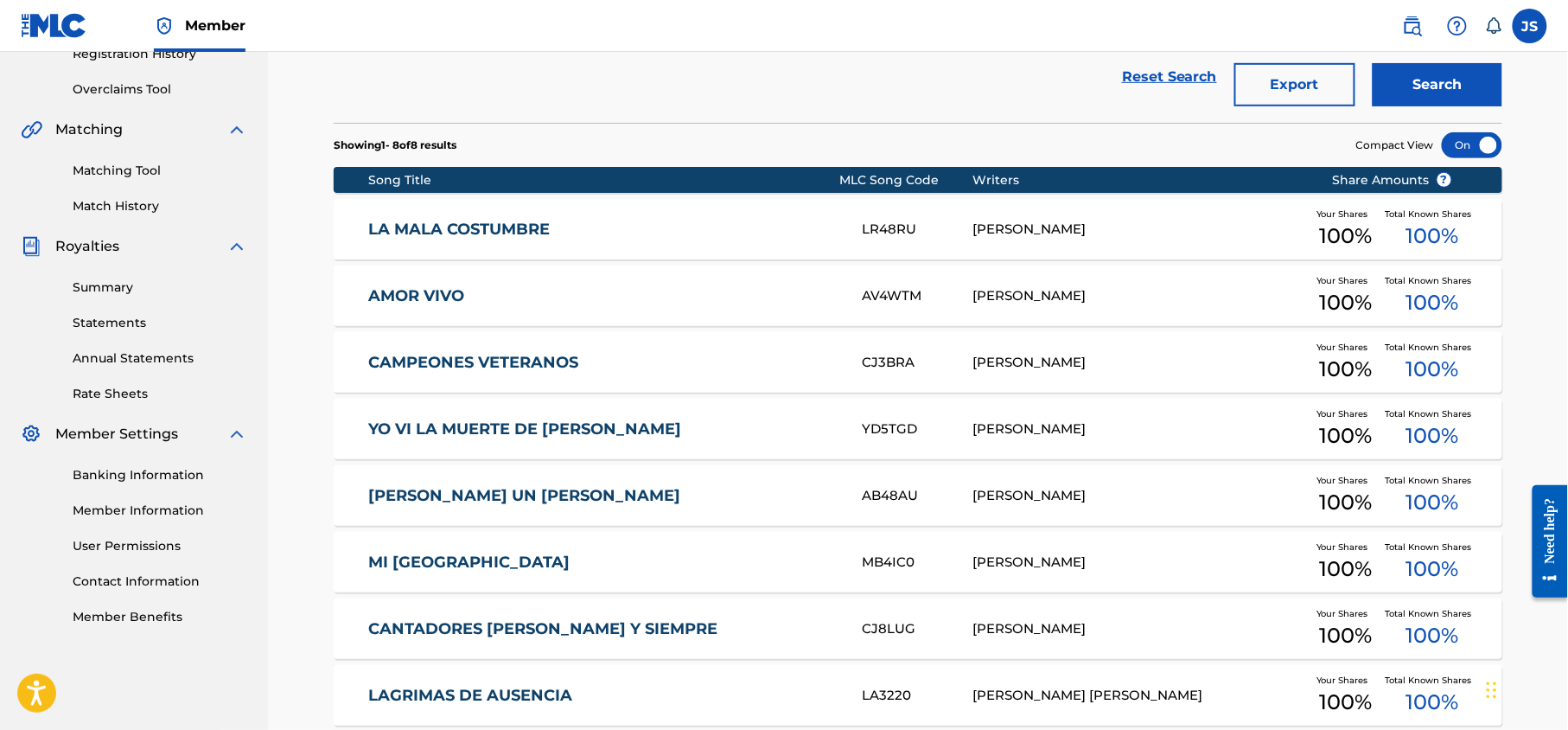
scroll to position [437, 0]
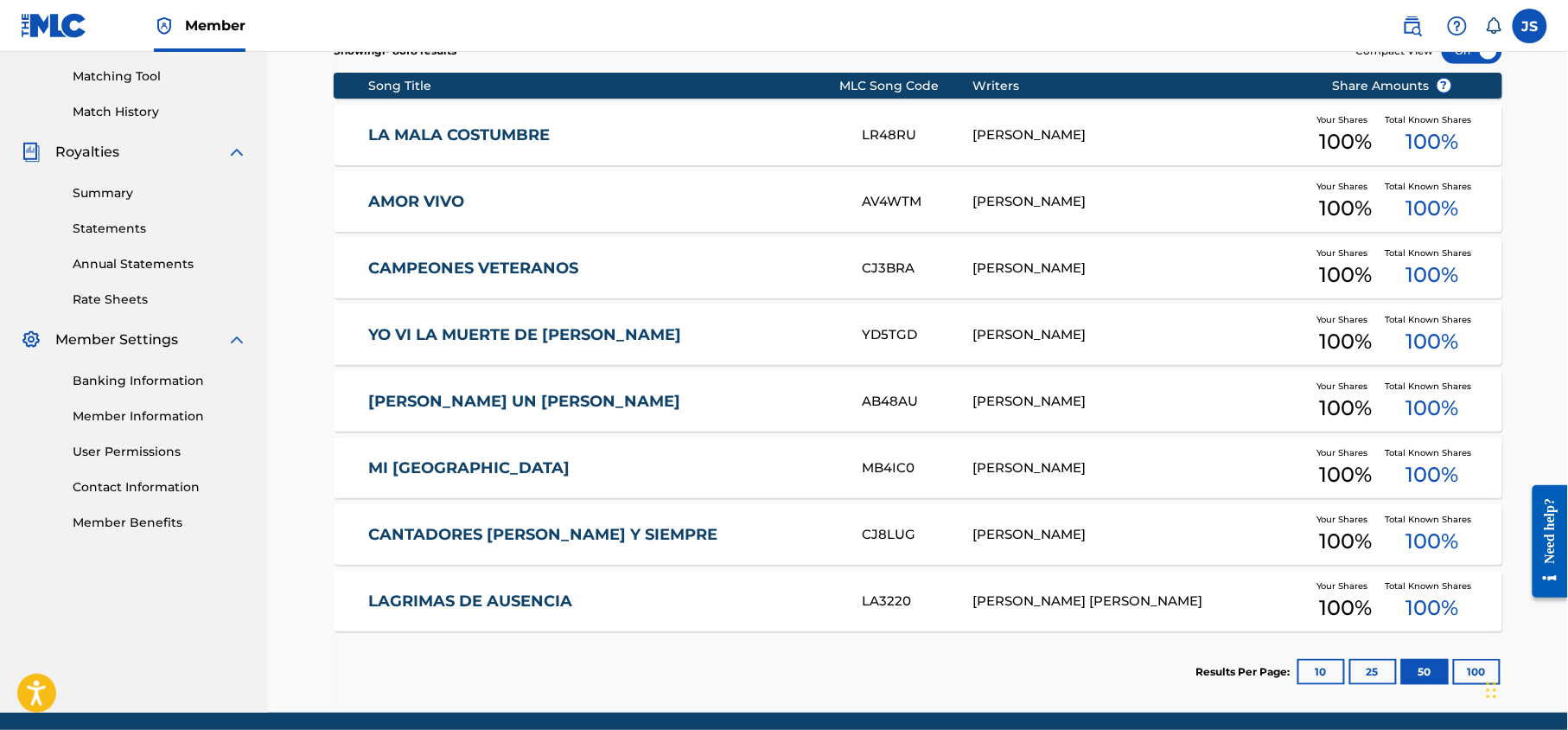
click at [1321, 675] on button "10" at bounding box center [1321, 672] width 48 height 26
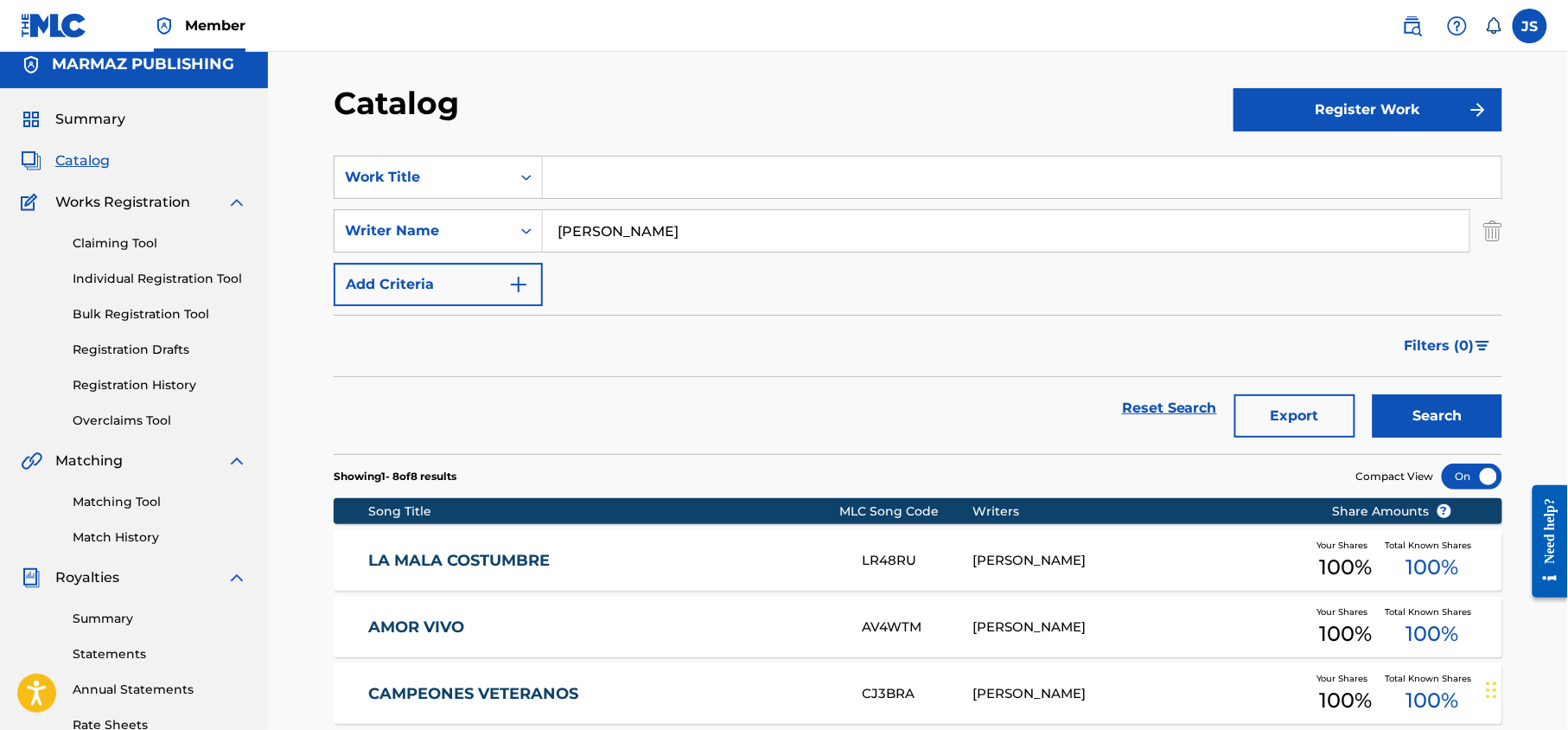
scroll to position [0, 0]
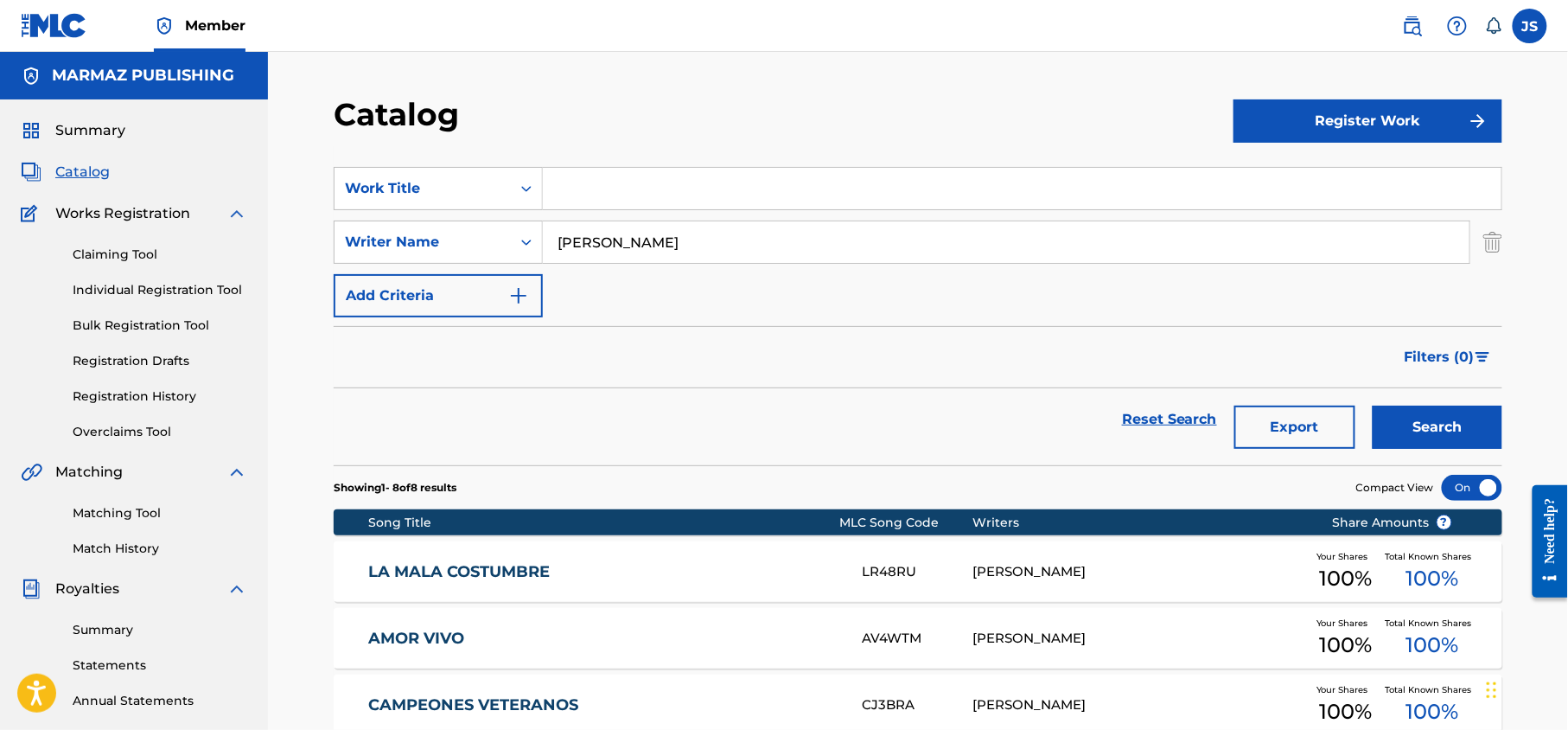
drag, startPoint x: 627, startPoint y: 195, endPoint x: 649, endPoint y: 202, distance: 23.1
click at [627, 195] on input "Search Form" at bounding box center [1022, 188] width 959 height 42
paste input "AL GRAN CABALLO GUASÓN"
type input "AL GRAN CABALLO GUASÓN"
click at [1373, 405] on button "Search" at bounding box center [1437, 427] width 129 height 43
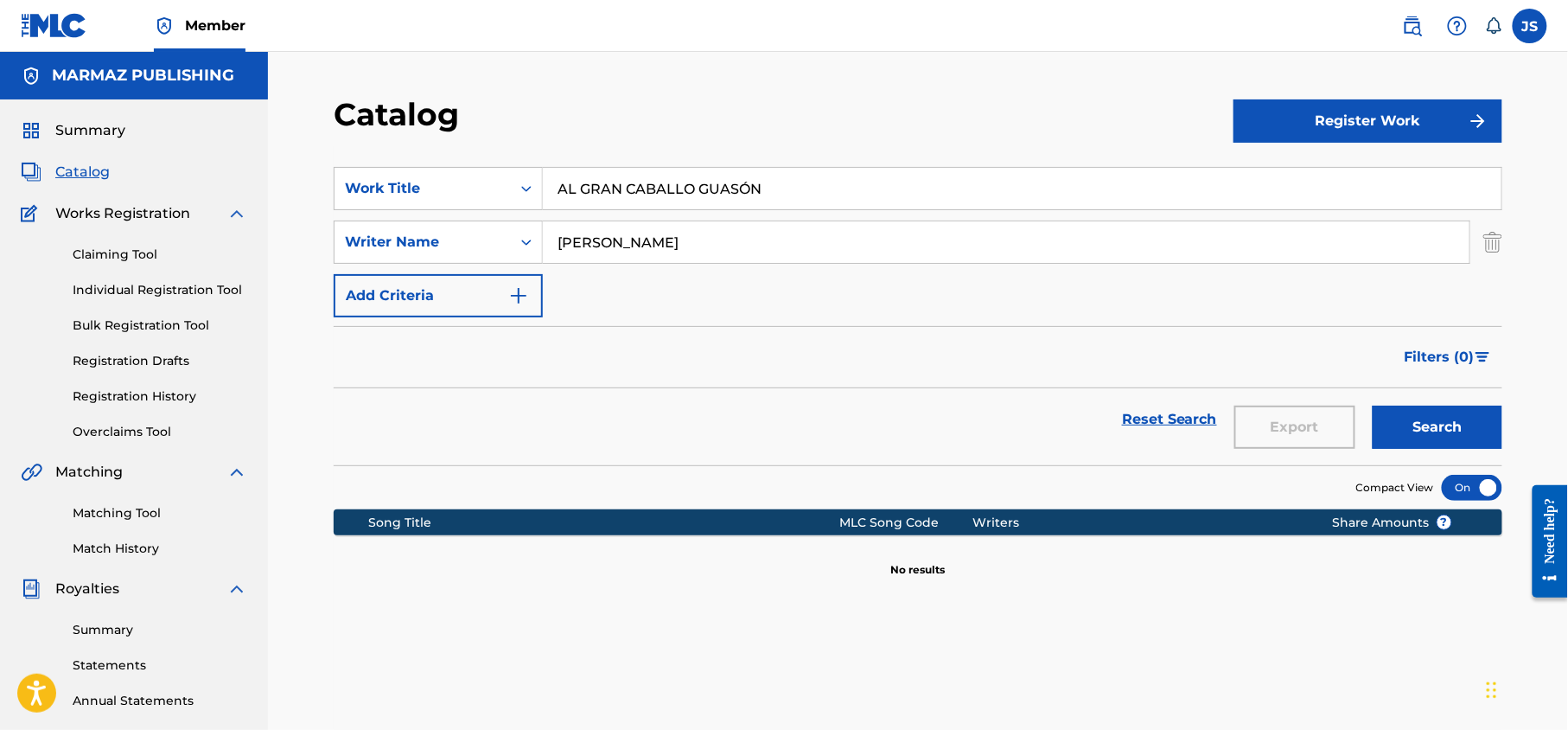
click at [1373, 405] on button "Search" at bounding box center [1437, 427] width 129 height 43
drag, startPoint x: 790, startPoint y: 185, endPoint x: 571, endPoint y: 148, distance: 222.1
click at [551, 151] on section "SearchWithCriteria43738c2d-f902-4b05-a906-bd0a9a46f785 Work Title AL GRAN CABAL…" at bounding box center [918, 306] width 1169 height 319
drag, startPoint x: 732, startPoint y: 244, endPoint x: 525, endPoint y: 231, distance: 207.4
click at [502, 229] on div "SearchWithCriteriaabc44e95-824d-4f4c-b484-4b55fb47e466 Writer Name [PERSON_NAME]" at bounding box center [918, 242] width 1169 height 43
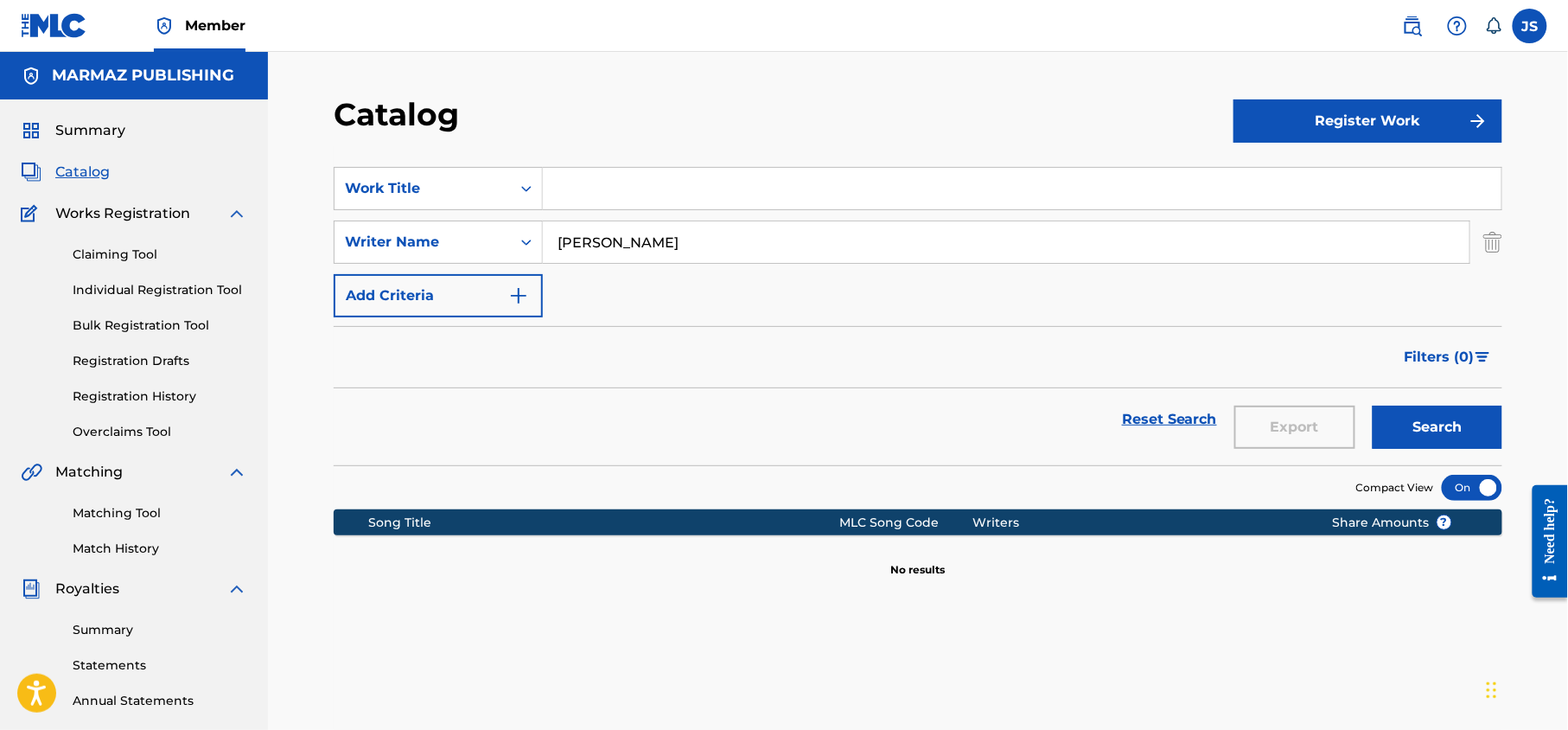
click at [606, 192] on input "Search Form" at bounding box center [1022, 188] width 959 height 42
paste input "SAN SEBASTIAN"
type input "SAN SEBASTIAN"
click at [1373, 405] on button "Search" at bounding box center [1437, 427] width 129 height 43
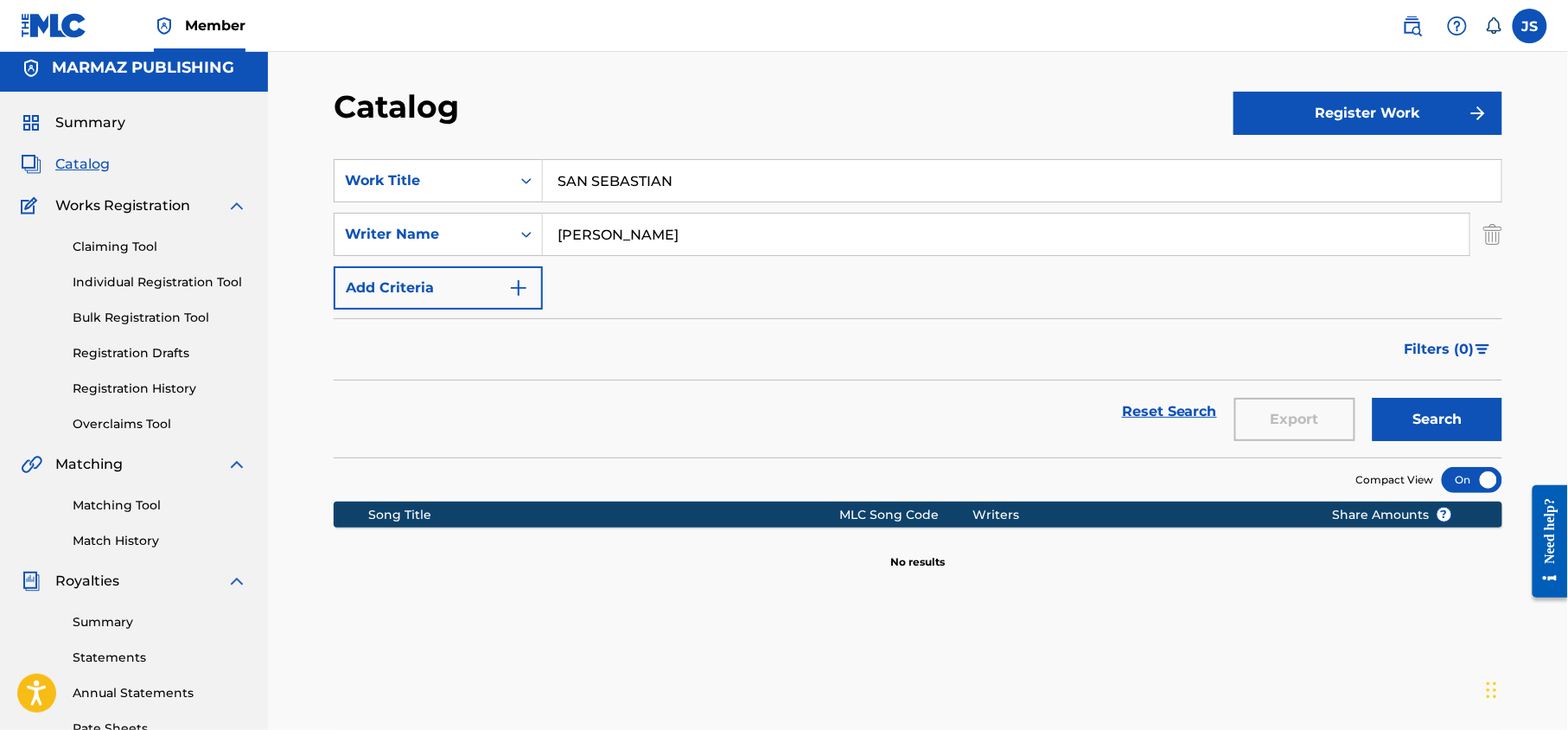
scroll to position [10, 0]
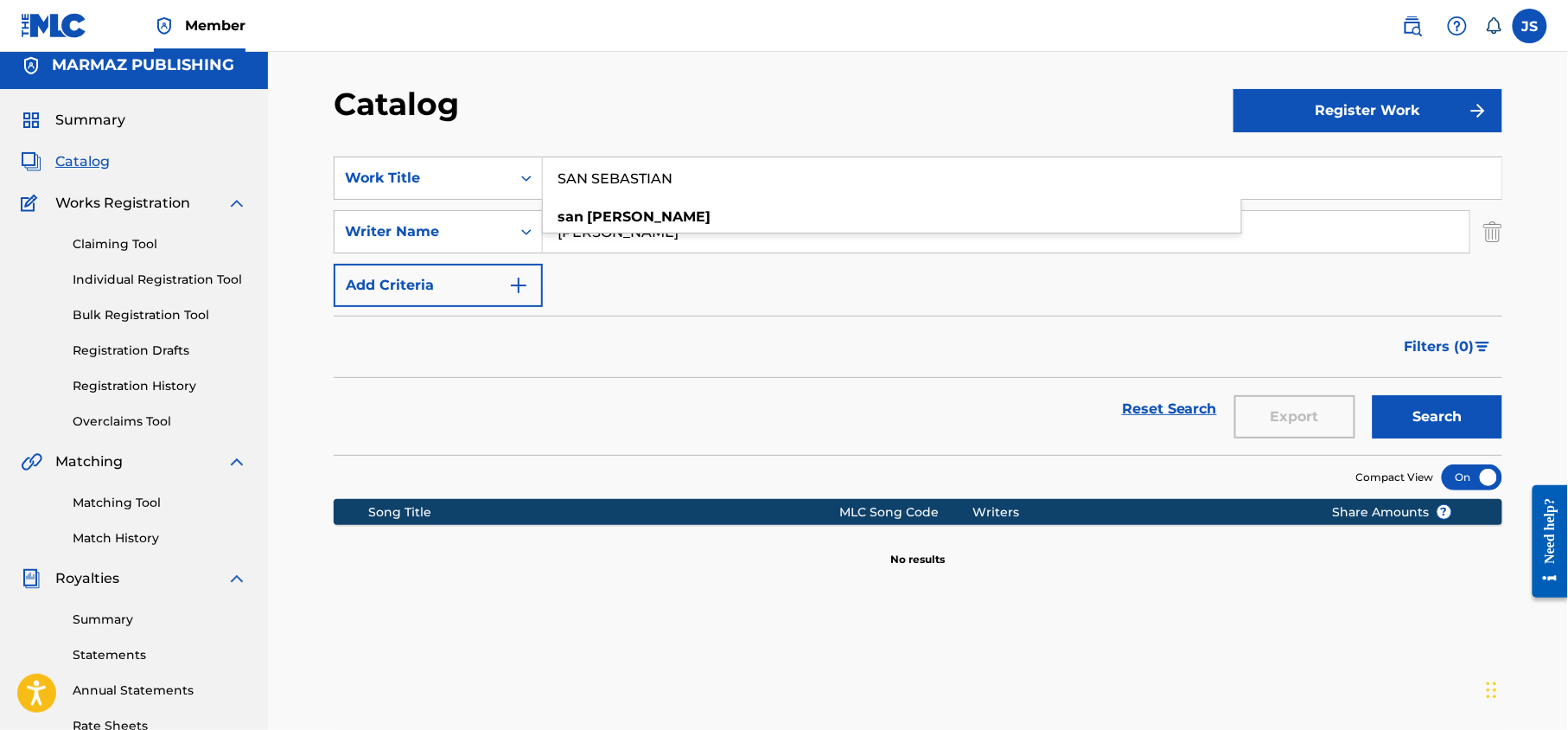
drag, startPoint x: 685, startPoint y: 176, endPoint x: 544, endPoint y: 166, distance: 141.4
click at [544, 166] on input "SAN SEBASTIAN" at bounding box center [1022, 178] width 959 height 42
paste input "COLEADORES DE MI TIERRA"
type input "COLEADORES DE MI TIERRA"
click at [1373, 395] on button "Search" at bounding box center [1437, 417] width 129 height 43
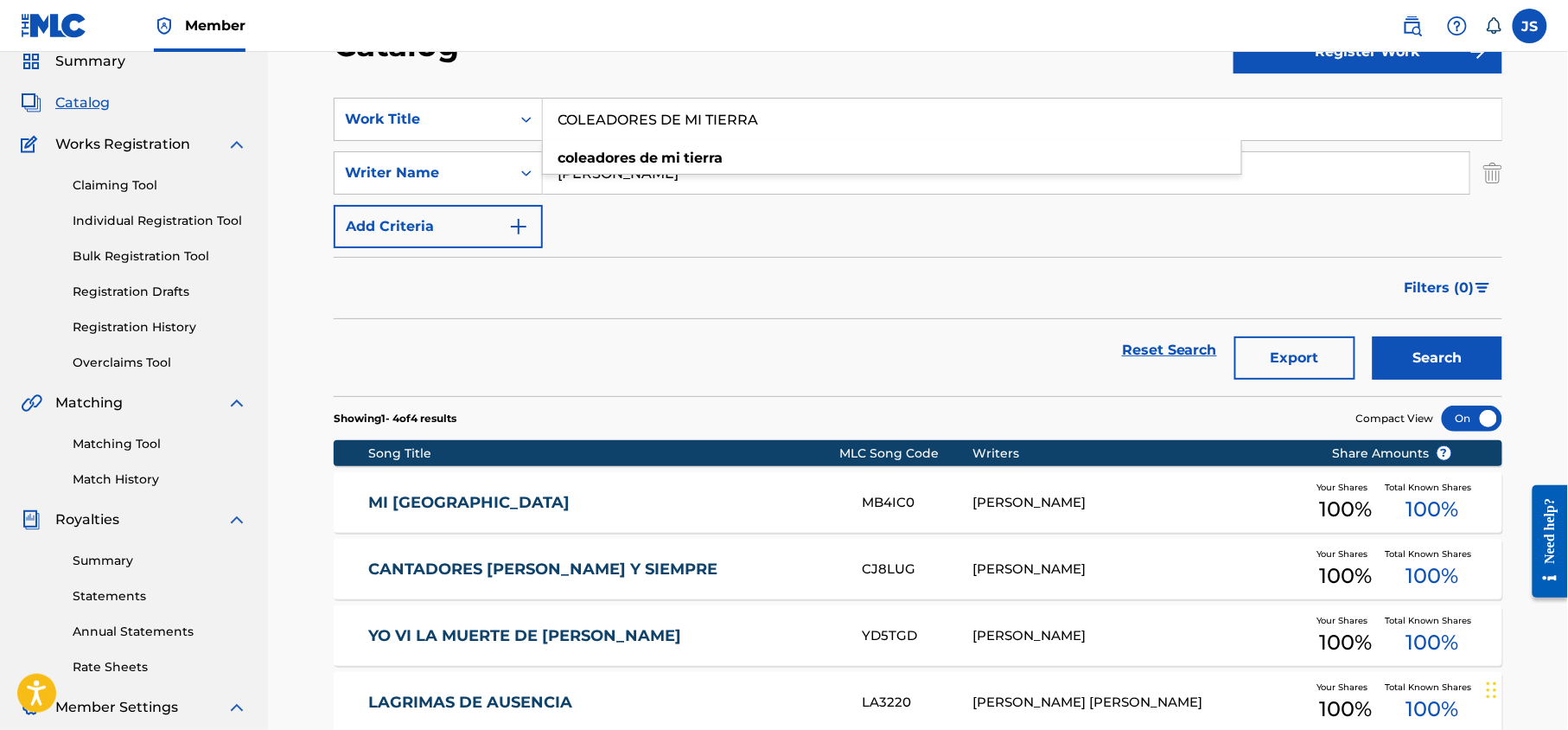
scroll to position [0, 0]
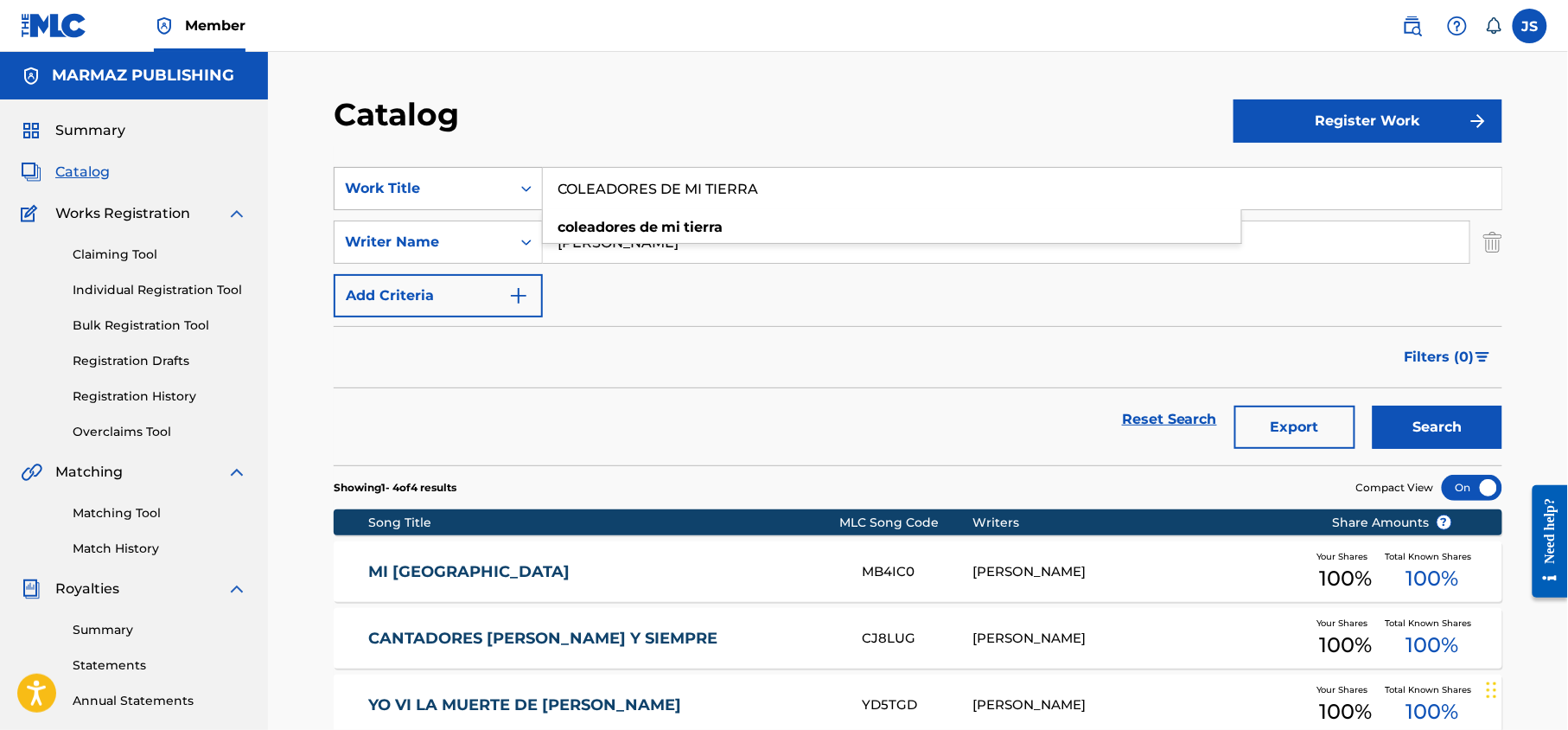
drag, startPoint x: 765, startPoint y: 180, endPoint x: 516, endPoint y: 176, distance: 249.0
click at [516, 176] on div "SearchWithCriteria43738c2d-f902-4b05-a906-bd0a9a46f785 Work Title COLEADORES DE…" at bounding box center [918, 188] width 1169 height 43
paste input "CABALLO SOGA Y FAENA"
type input "CABALLO SOGA Y FAENA"
click at [1373, 405] on button "Search" at bounding box center [1437, 427] width 129 height 43
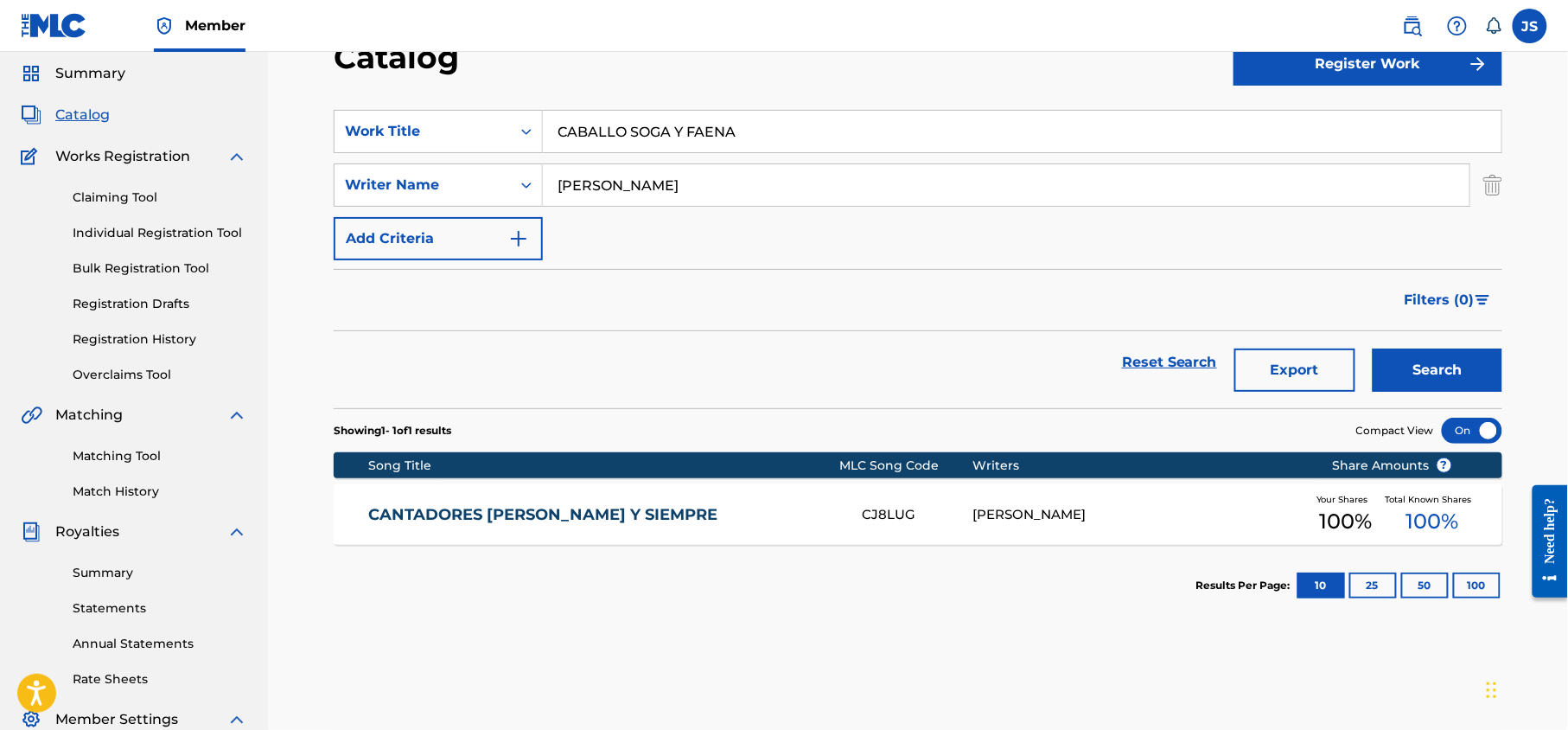
scroll to position [59, 0]
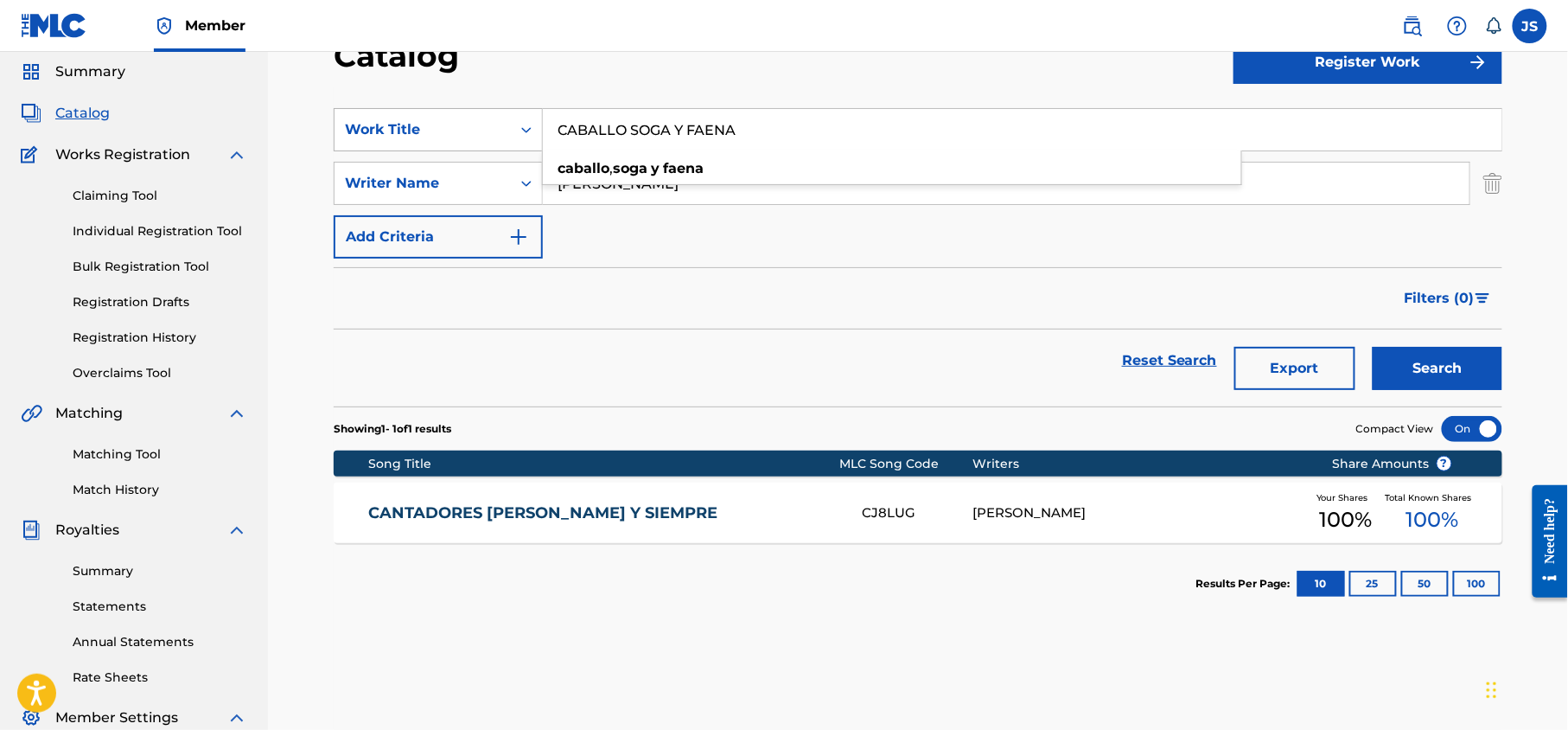
drag, startPoint x: 778, startPoint y: 122, endPoint x: 476, endPoint y: 125, distance: 302.0
click at [478, 126] on div "SearchWithCriteria43738c2d-f902-4b05-a906-bd0a9a46f785 Work Title CABALLO SOGA …" at bounding box center [918, 130] width 1169 height 43
paste input "[PERSON_NAME]"
type input "[PERSON_NAME]"
click at [1373, 347] on button "Search" at bounding box center [1437, 369] width 129 height 43
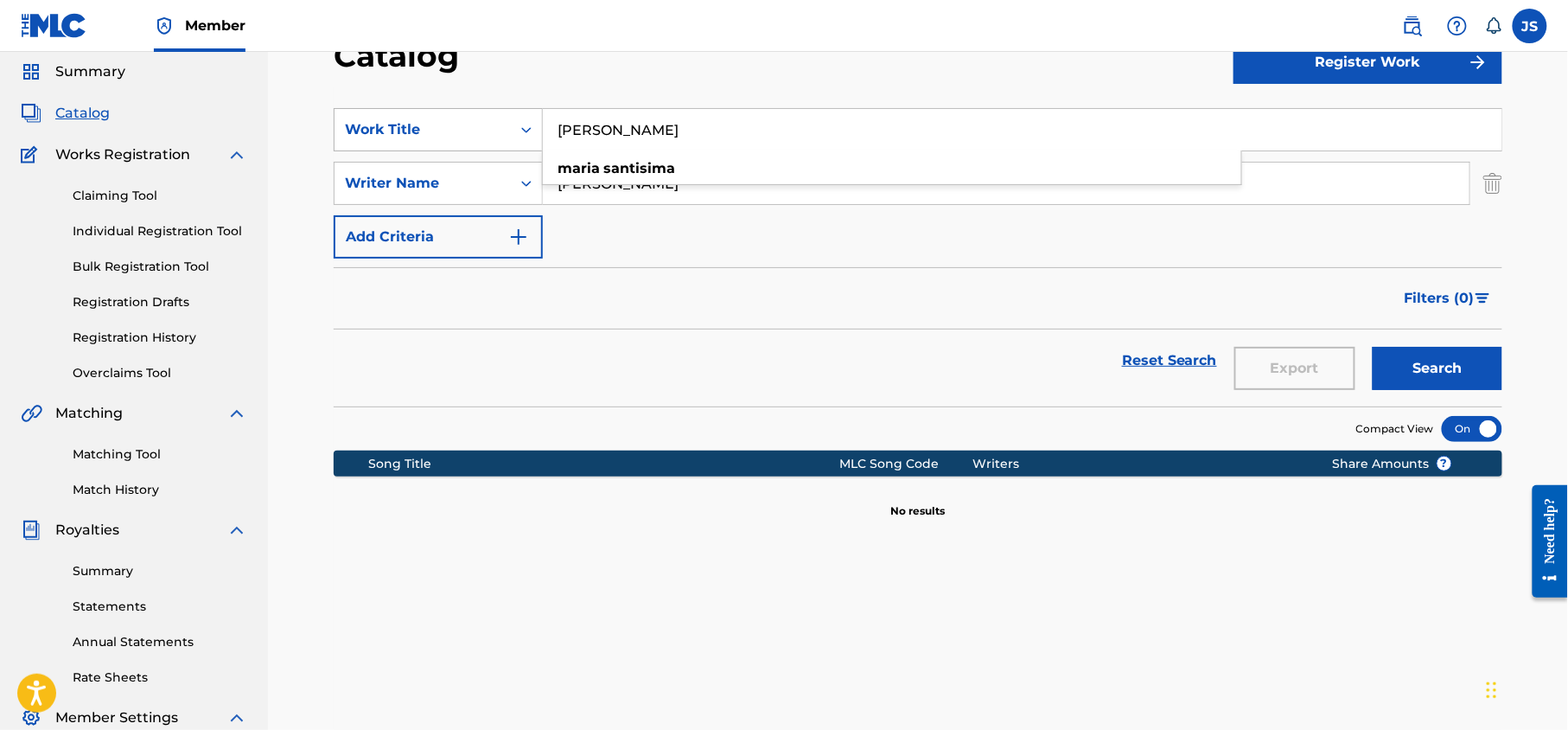
drag, startPoint x: 707, startPoint y: 121, endPoint x: 536, endPoint y: 124, distance: 171.0
click at [536, 124] on div "SearchWithCriteria43738c2d-f902-4b05-a906-bd0a9a46f785 Work Title [PERSON_NAME]…" at bounding box center [918, 130] width 1169 height 43
paste input "COLEADORES DE UPATA"
type input "COLEADORES DE UPATA"
click at [1373, 347] on button "Search" at bounding box center [1437, 369] width 129 height 43
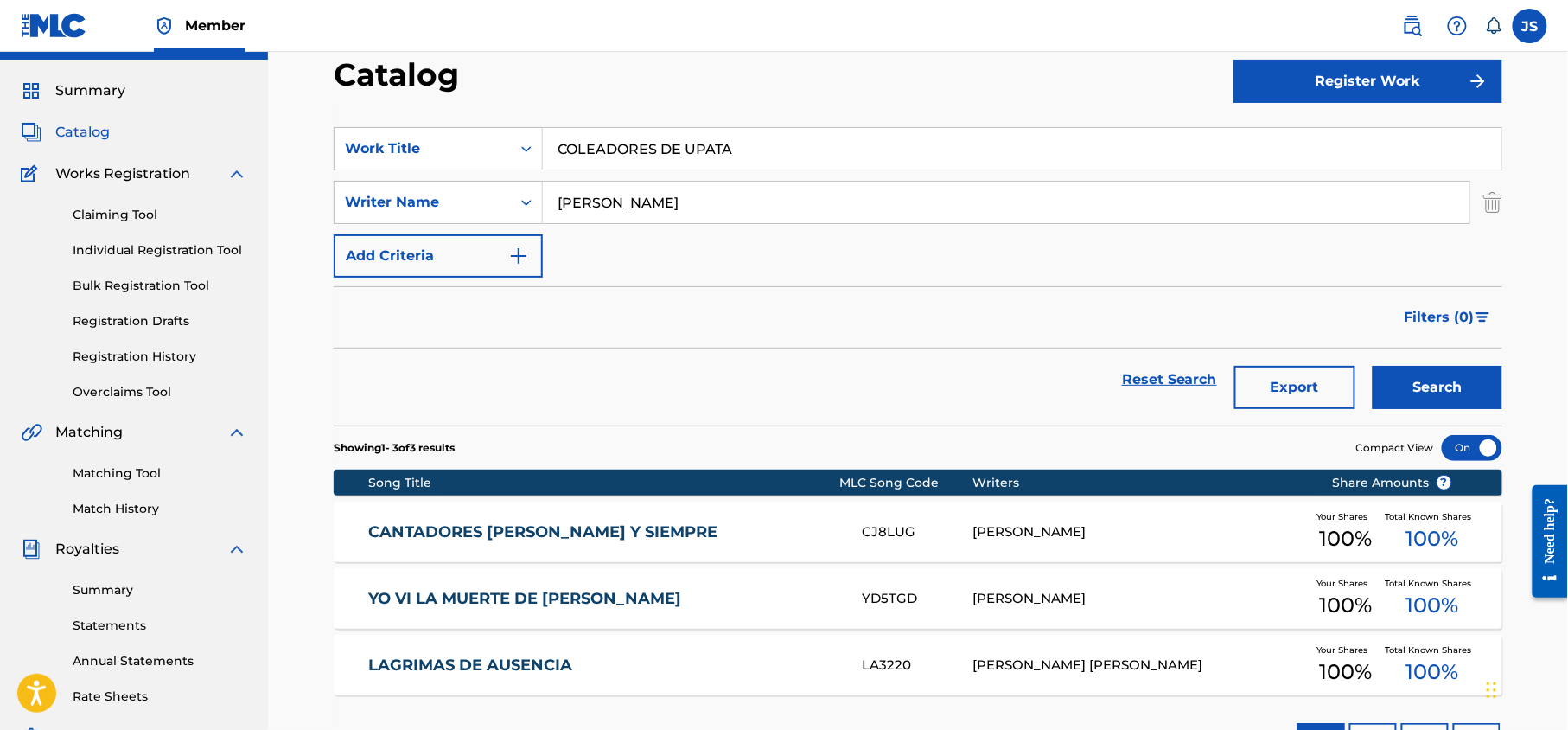
scroll to position [67, 0]
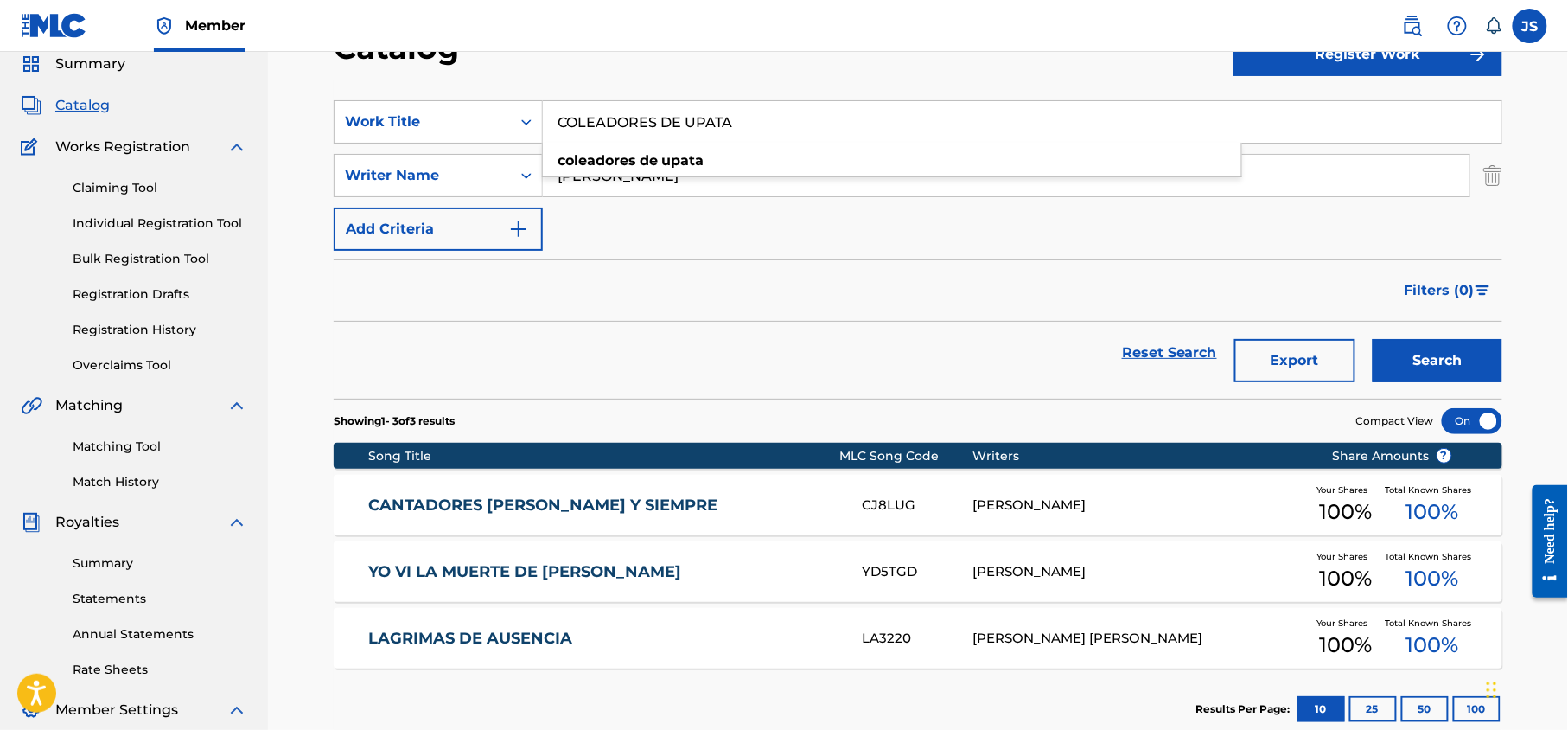
drag, startPoint x: 751, startPoint y: 118, endPoint x: 533, endPoint y: 98, distance: 218.9
click at [533, 98] on section "SearchWithCriteria43738c2d-f902-4b05-a906-bd0a9a46f785 Work Title COLEADORES DE…" at bounding box center [918, 240] width 1169 height 319
paste input "A PASTOR [PERSON_NAME]"
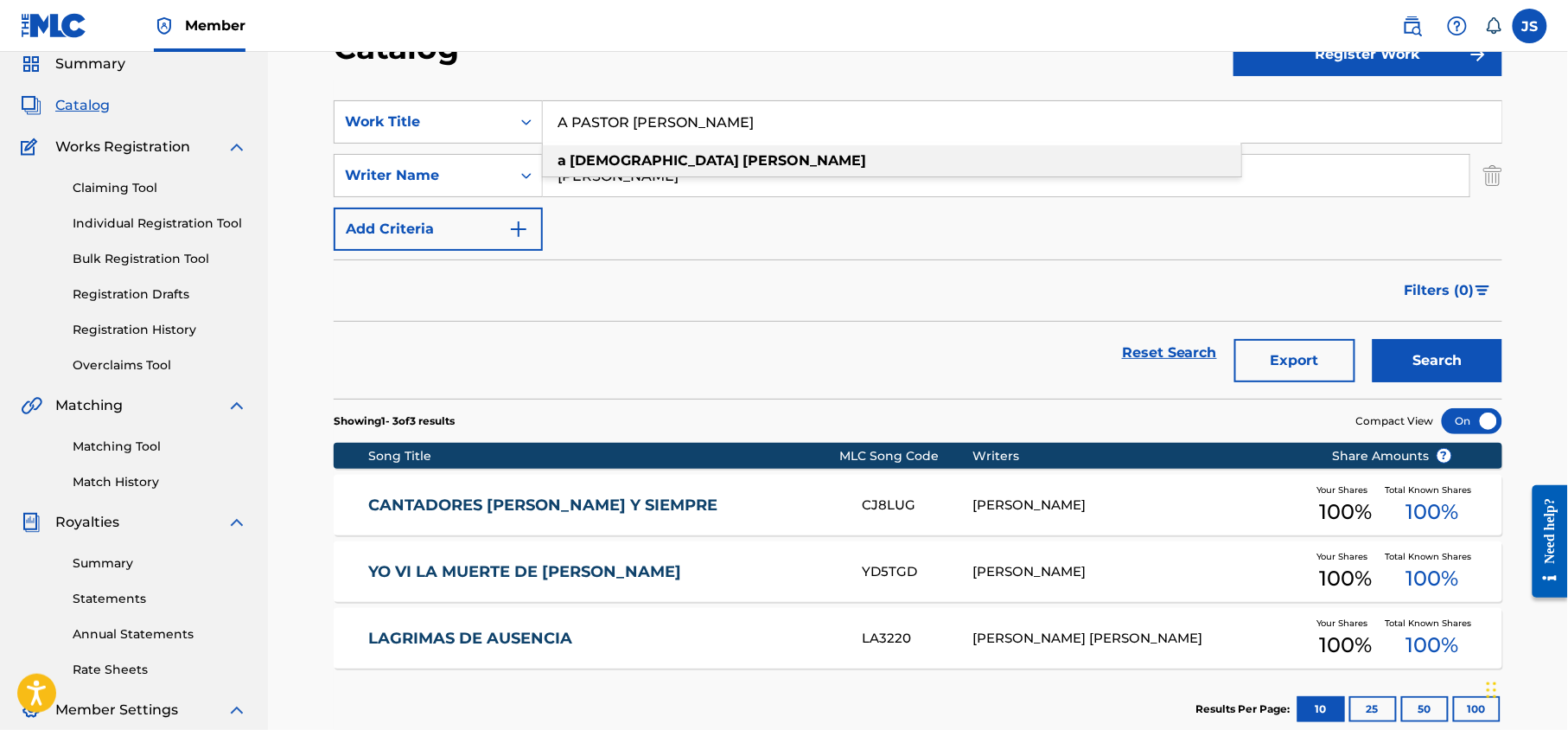
click at [776, 162] on div "a [DEMOGRAPHIC_DATA] [PERSON_NAME]" at bounding box center [892, 161] width 699 height 31
type input "a [DEMOGRAPHIC_DATA] [PERSON_NAME]"
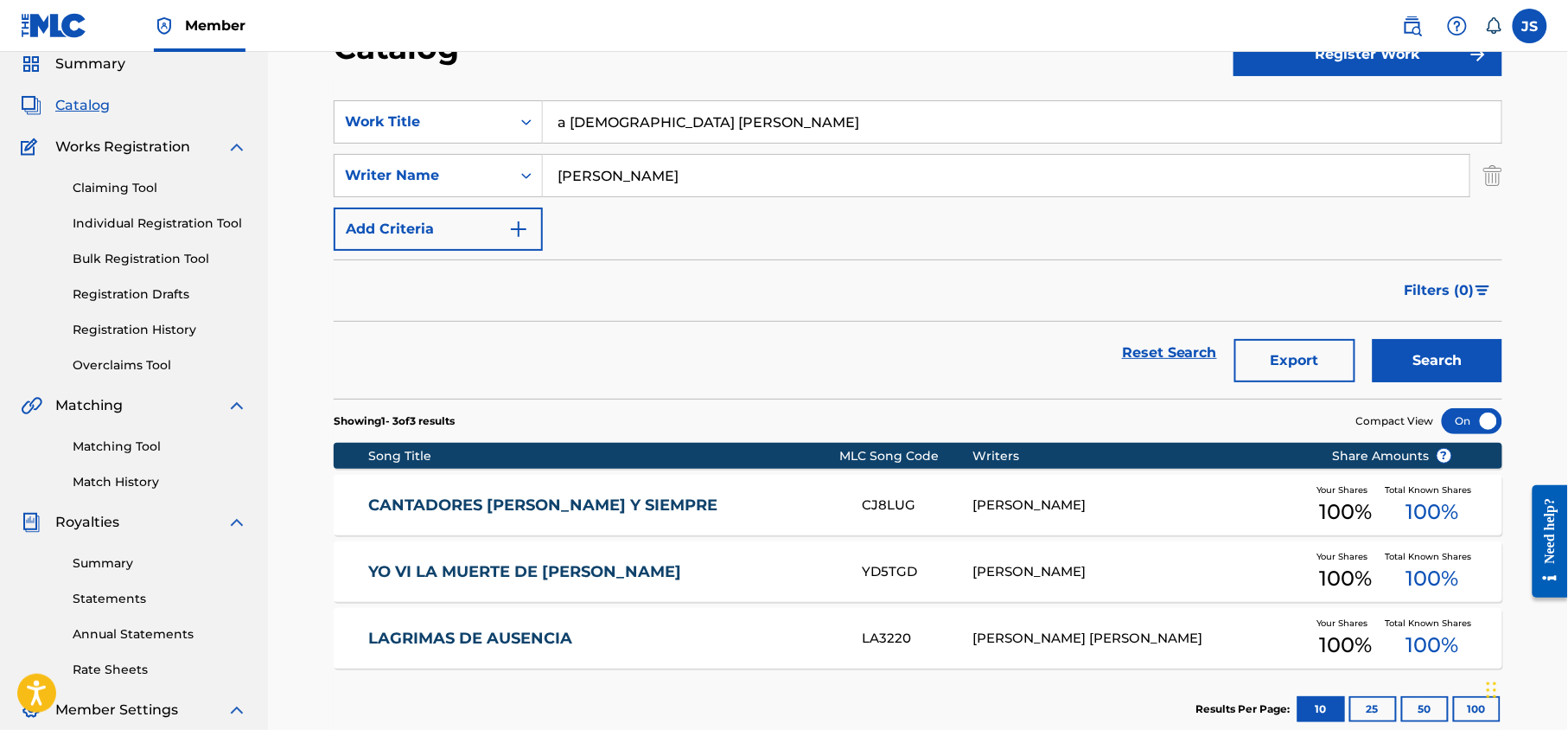
click at [1391, 352] on button "Search" at bounding box center [1437, 361] width 129 height 43
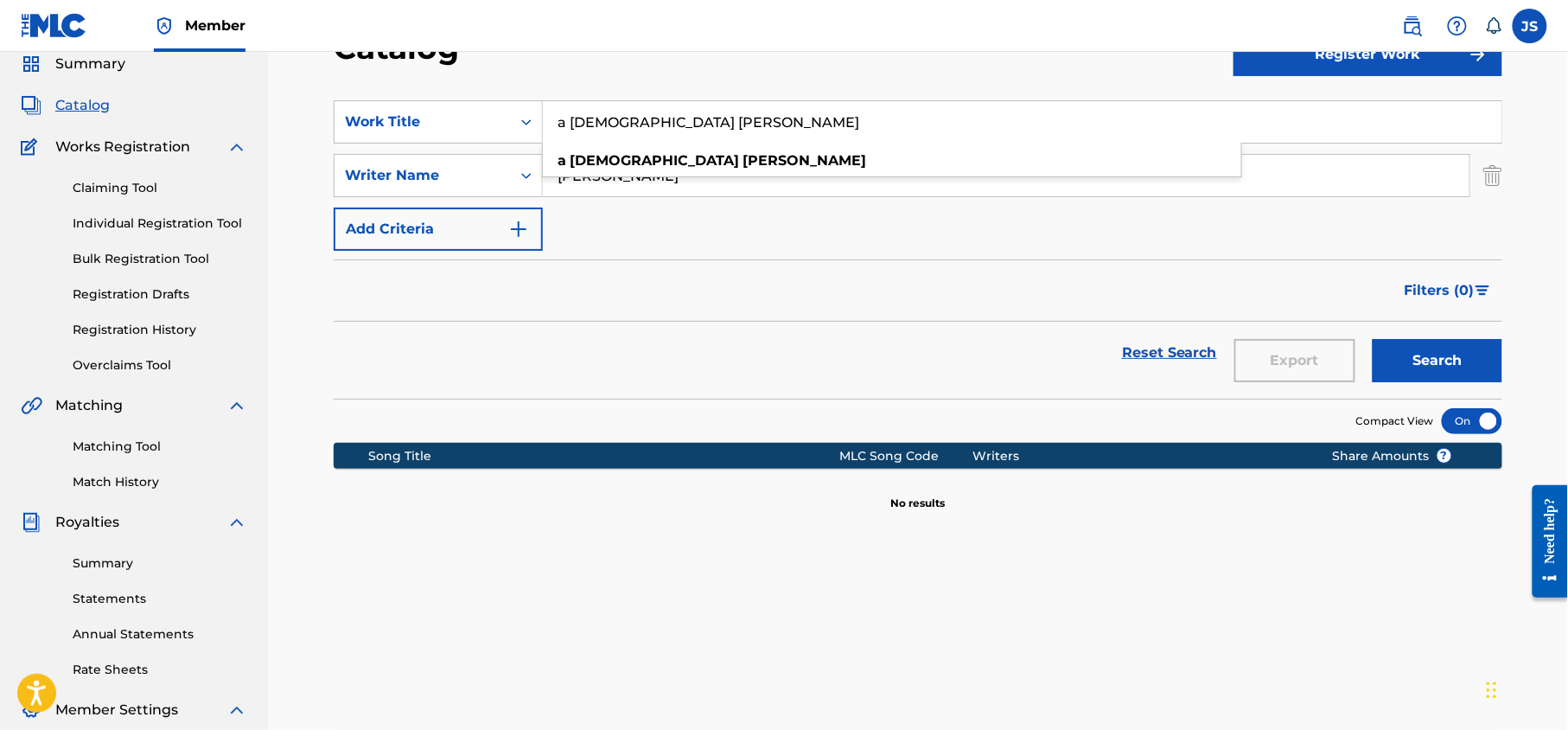
drag, startPoint x: 782, startPoint y: 131, endPoint x: 534, endPoint y: 92, distance: 251.0
click at [533, 93] on section "SearchWithCriteria43738c2d-f902-4b05-a906-bd0a9a46f785 Work Title a pastor [PER…" at bounding box center [918, 240] width 1169 height 319
paste input "HOMENAJE A [PERSON_NAME]"
type input "HOMENAJE A [PERSON_NAME]"
click at [1373, 339] on button "Search" at bounding box center [1437, 361] width 129 height 43
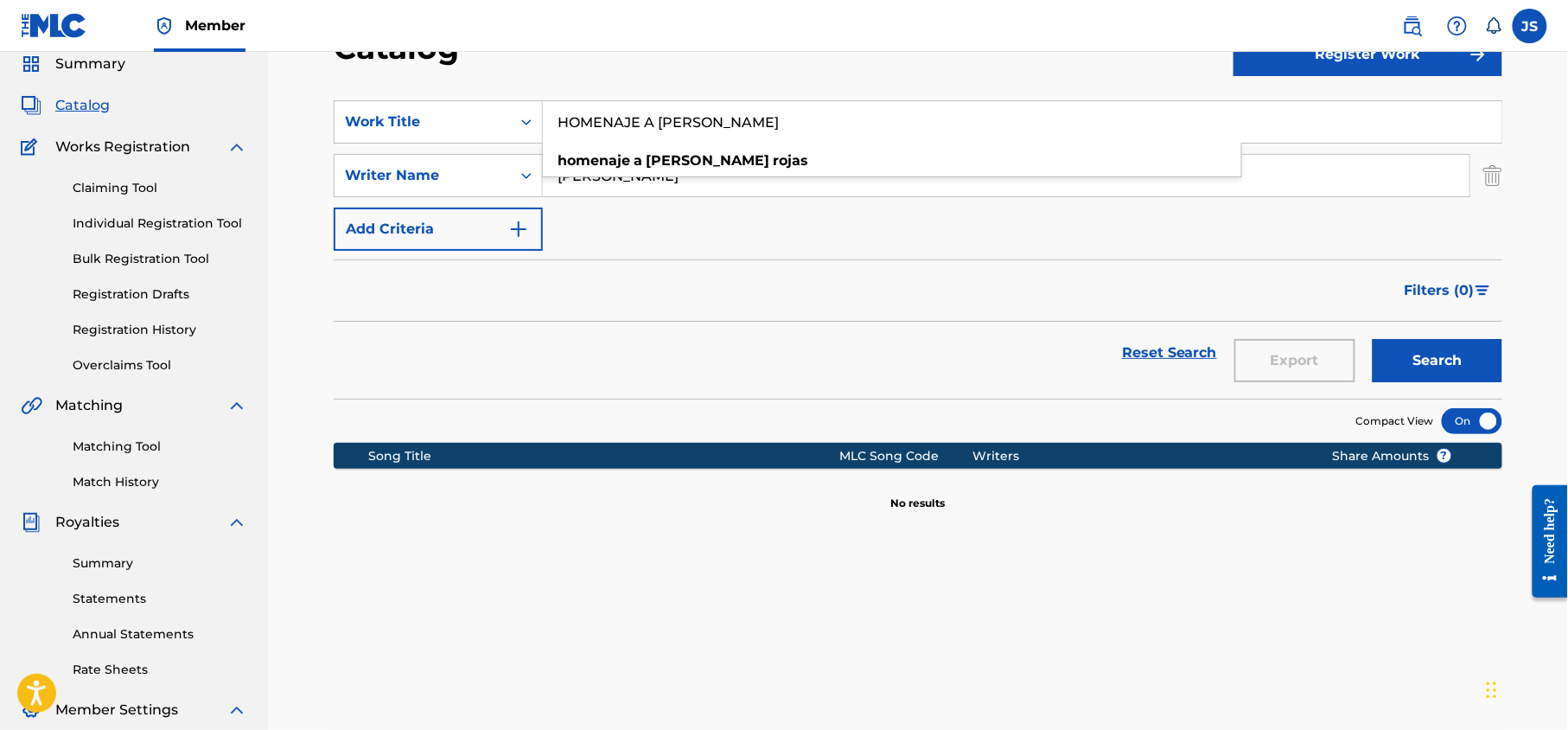
drag, startPoint x: 713, startPoint y: 135, endPoint x: 561, endPoint y: 128, distance: 152.2
click at [560, 128] on input "HOMENAJE A [PERSON_NAME]" at bounding box center [1022, 122] width 959 height 42
paste input "[PERSON_NAME] CUANTO TE QUIERO"
type input "[PERSON_NAME] CUANTO TE QUIERO"
click at [1373, 339] on button "Search" at bounding box center [1437, 361] width 129 height 43
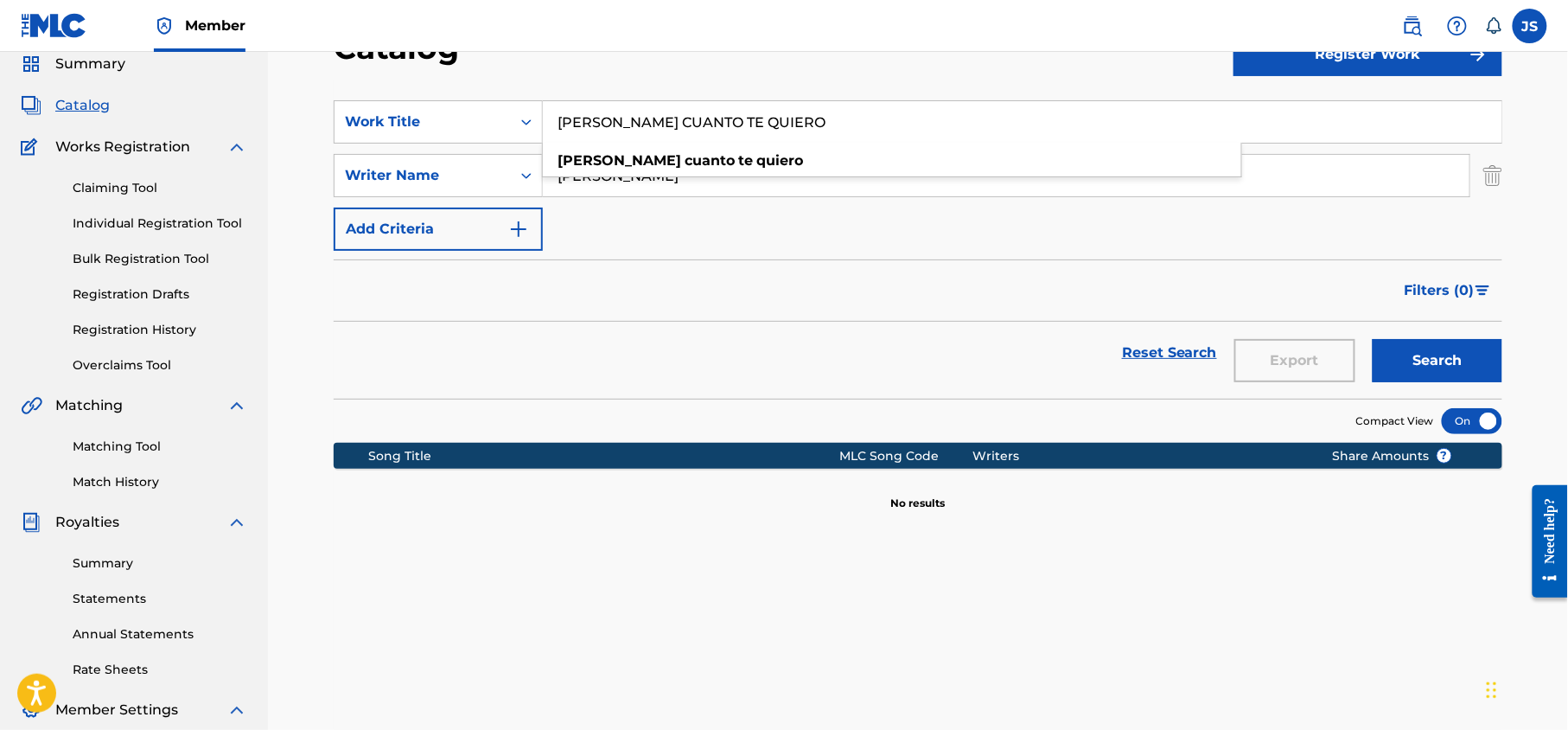
drag, startPoint x: 769, startPoint y: 117, endPoint x: 554, endPoint y: 101, distance: 215.6
click at [554, 102] on input "[PERSON_NAME] CUANTO TE QUIERO" at bounding box center [1022, 122] width 959 height 42
paste input "DOS REINAS Y UN REY"
type input "DOS REINAS Y UN REY"
click at [1373, 339] on button "Search" at bounding box center [1437, 361] width 129 height 43
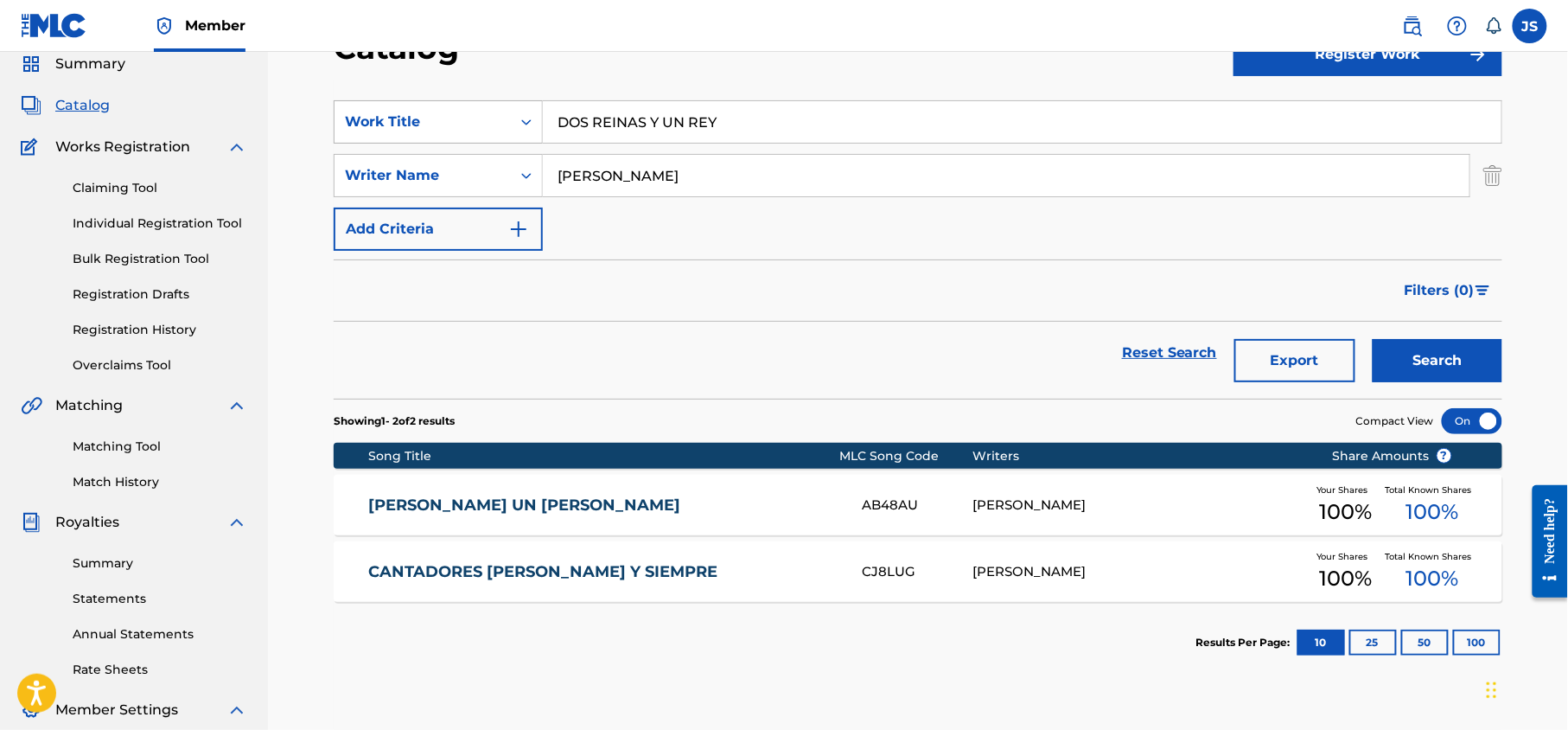
drag, startPoint x: 754, startPoint y: 127, endPoint x: 535, endPoint y: 126, distance: 219.0
click at [534, 126] on div "SearchWithCriteria43738c2d-f902-4b05-a906-bd0a9a46f785 Work Title DOS REINAS Y …" at bounding box center [918, 122] width 1169 height 43
paste input "DE PORTUGUESA A ZARAZA"
click at [1373, 339] on button "Search" at bounding box center [1437, 361] width 129 height 43
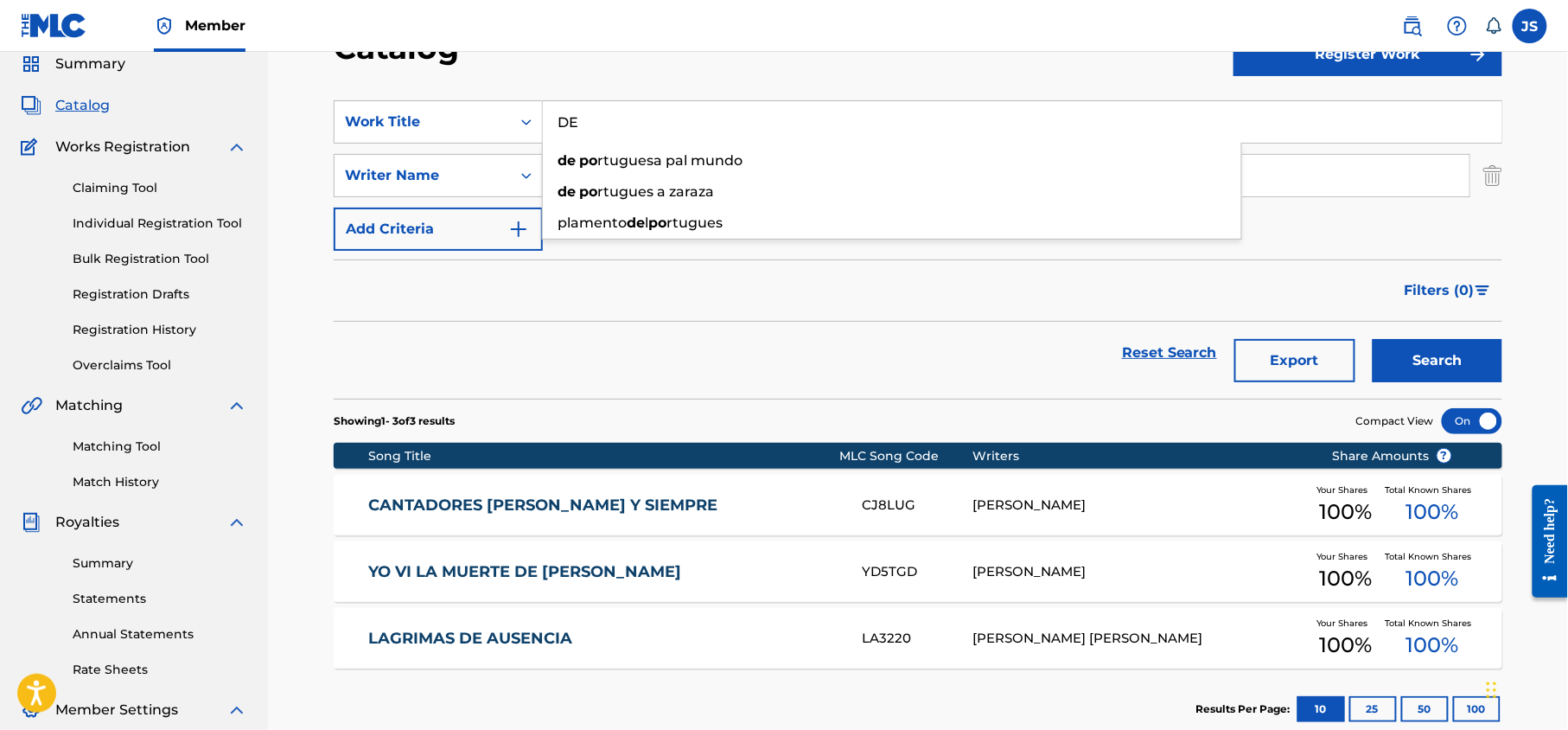
type input "D"
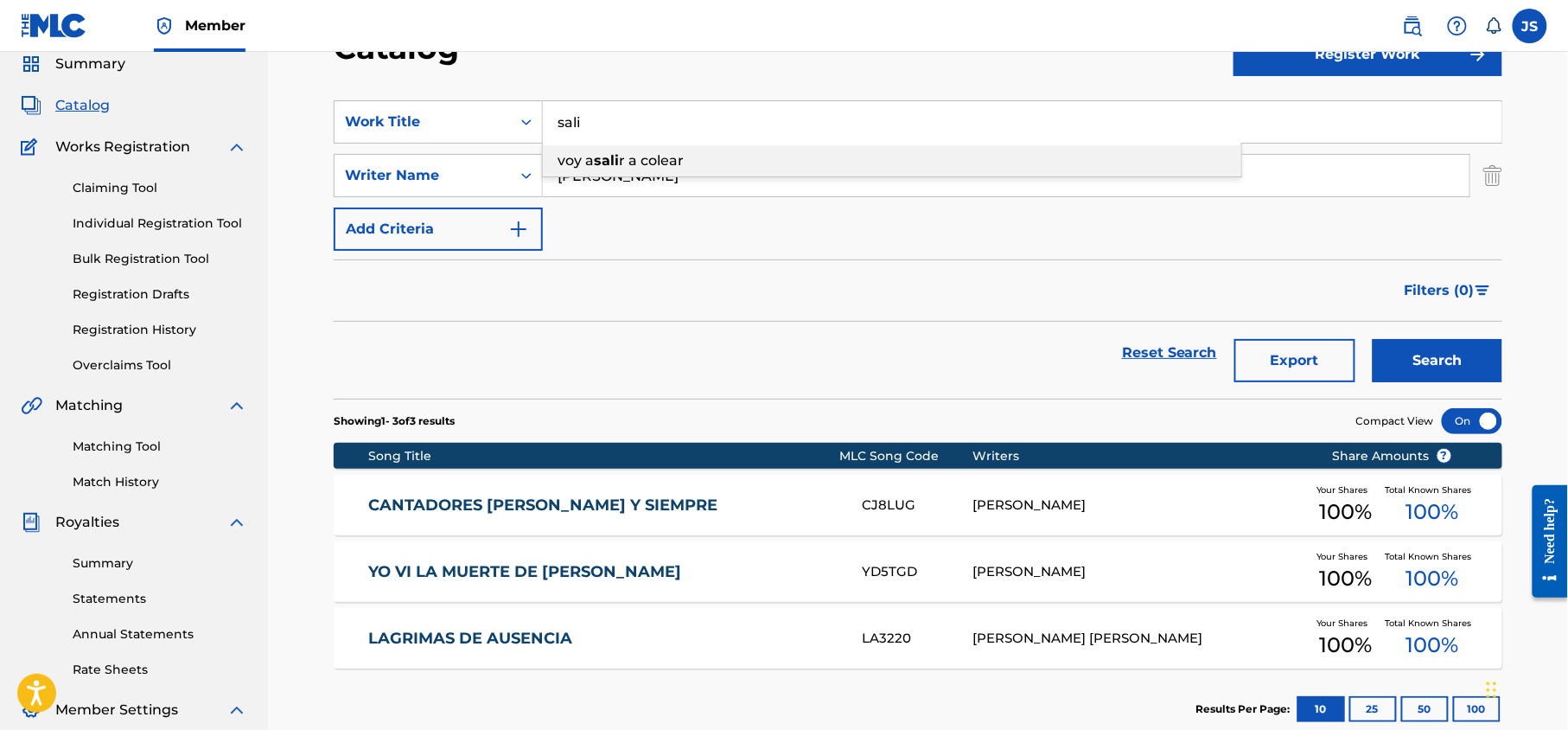
click at [800, 161] on div "voy a sali r a colear" at bounding box center [892, 161] width 699 height 31
type input "voy a salir a colear"
click at [1401, 364] on button "Search" at bounding box center [1437, 361] width 129 height 43
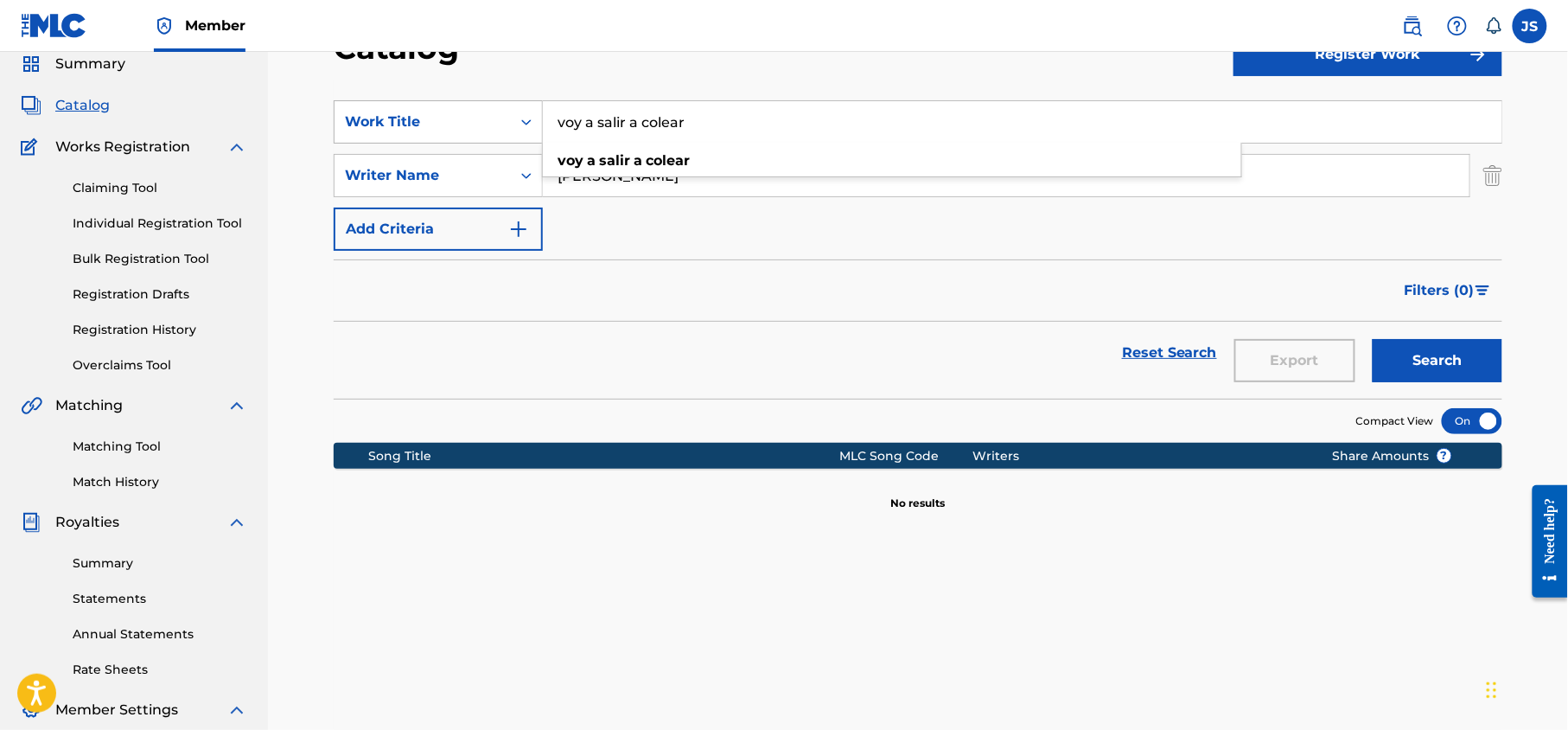
drag, startPoint x: 663, startPoint y: 129, endPoint x: 537, endPoint y: 119, distance: 126.4
click at [537, 119] on div "SearchWithCriteria43738c2d-f902-4b05-a906-bd0a9a46f785 Work Title voy a salir a…" at bounding box center [918, 122] width 1169 height 43
paste input "Salí a colear el amor/Así quisiera un caballo/El ultimo regalo/El tiro [PERSON_…"
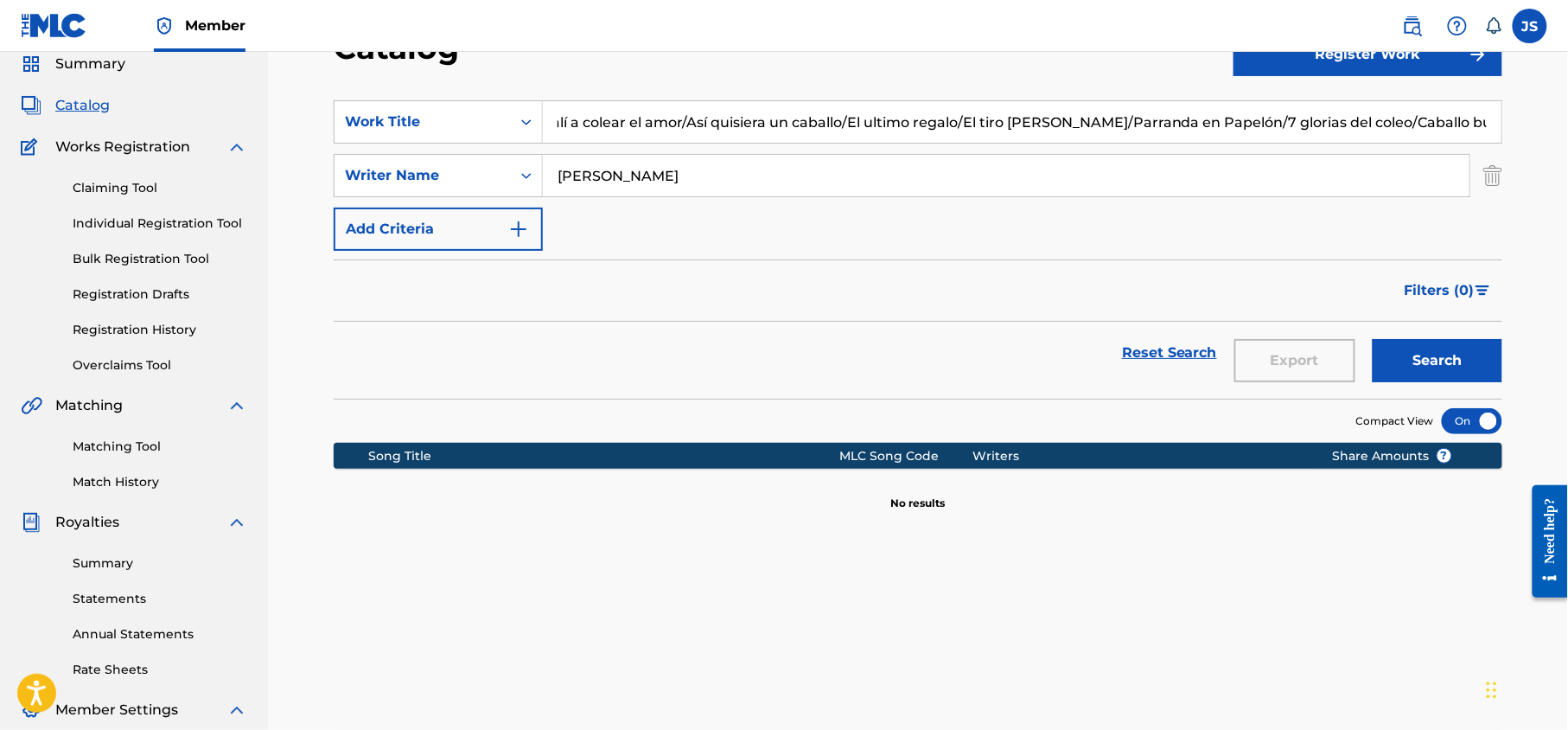
scroll to position [0, 0]
type input "Salí a colear el amor"
click at [1453, 370] on button "Search" at bounding box center [1437, 361] width 129 height 43
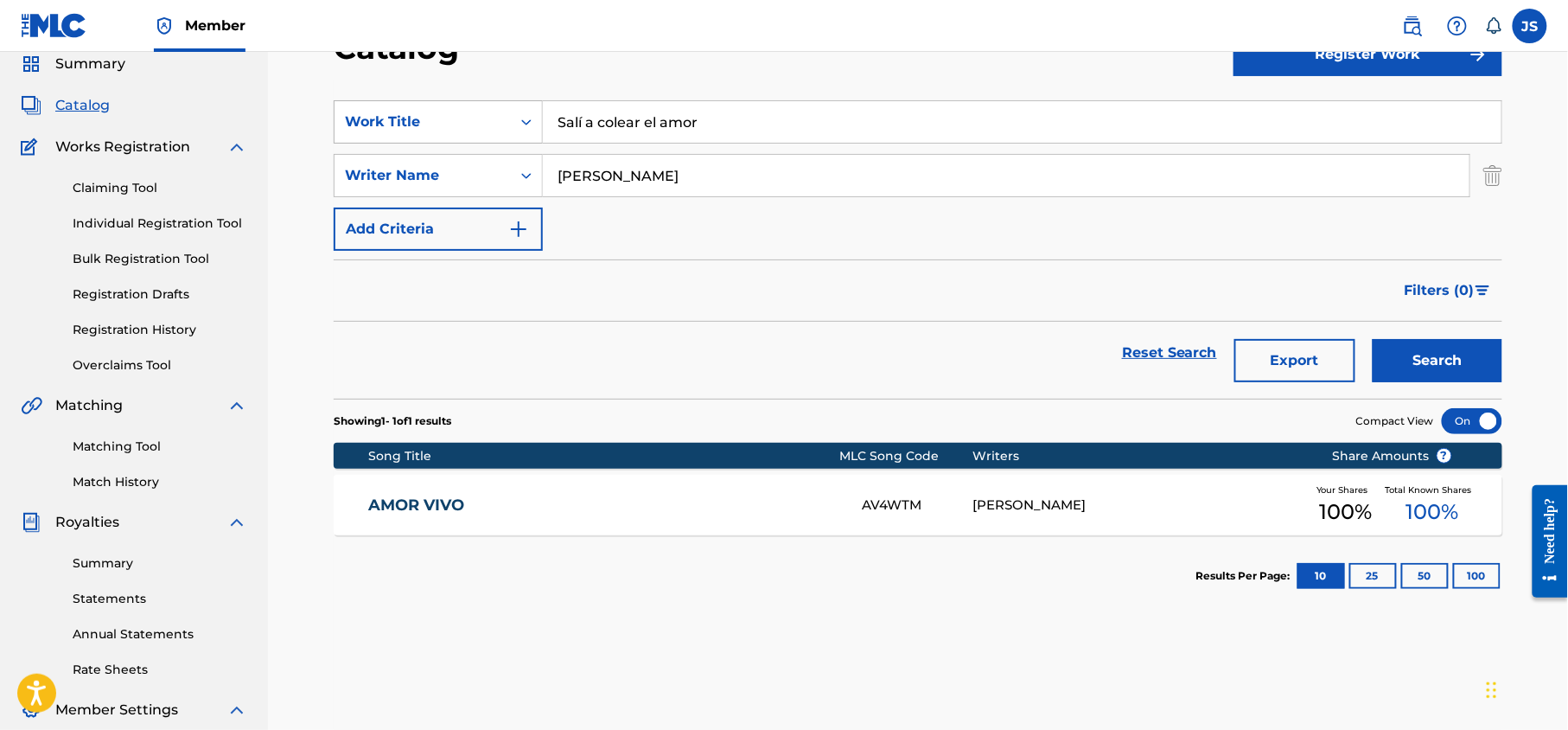
drag, startPoint x: 791, startPoint y: 123, endPoint x: 445, endPoint y: 105, distance: 346.5
click at [446, 105] on div "SearchWithCriteria43738c2d-f902-4b05-a906-bd0a9a46f785 Work Title Salí a colear…" at bounding box center [918, 122] width 1169 height 43
type input "saludo a los coleadores"
click at [1373, 339] on button "Search" at bounding box center [1437, 361] width 129 height 43
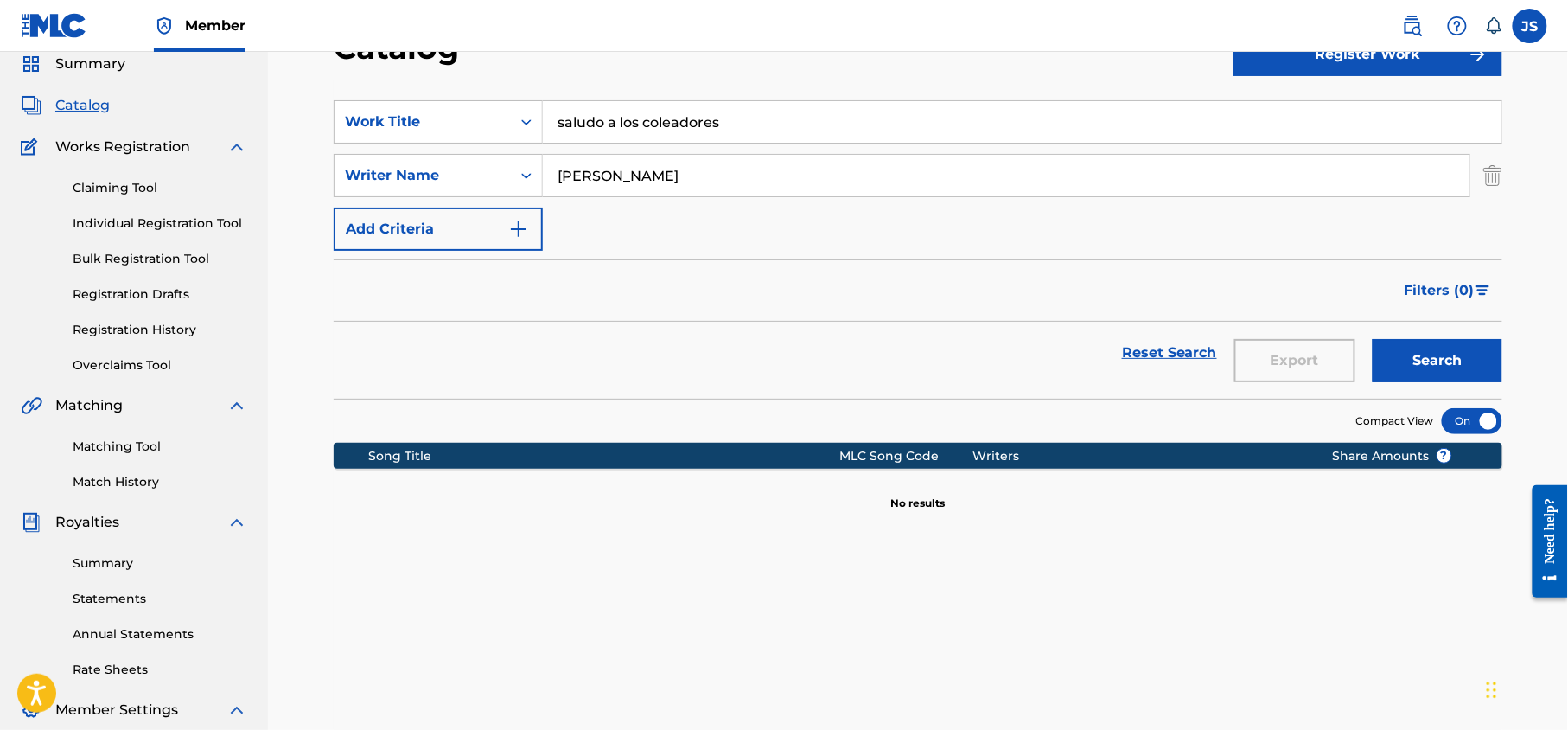
drag, startPoint x: 731, startPoint y: 119, endPoint x: 493, endPoint y: 99, distance: 238.8
click at [493, 99] on section "SearchWithCriteria43738c2d-f902-4b05-a906-bd0a9a46f785 Work Title saludo a los …" at bounding box center [918, 240] width 1169 height 319
type input "asi"
click at [720, 112] on input "así qui" at bounding box center [1022, 122] width 959 height 42
type input "a"
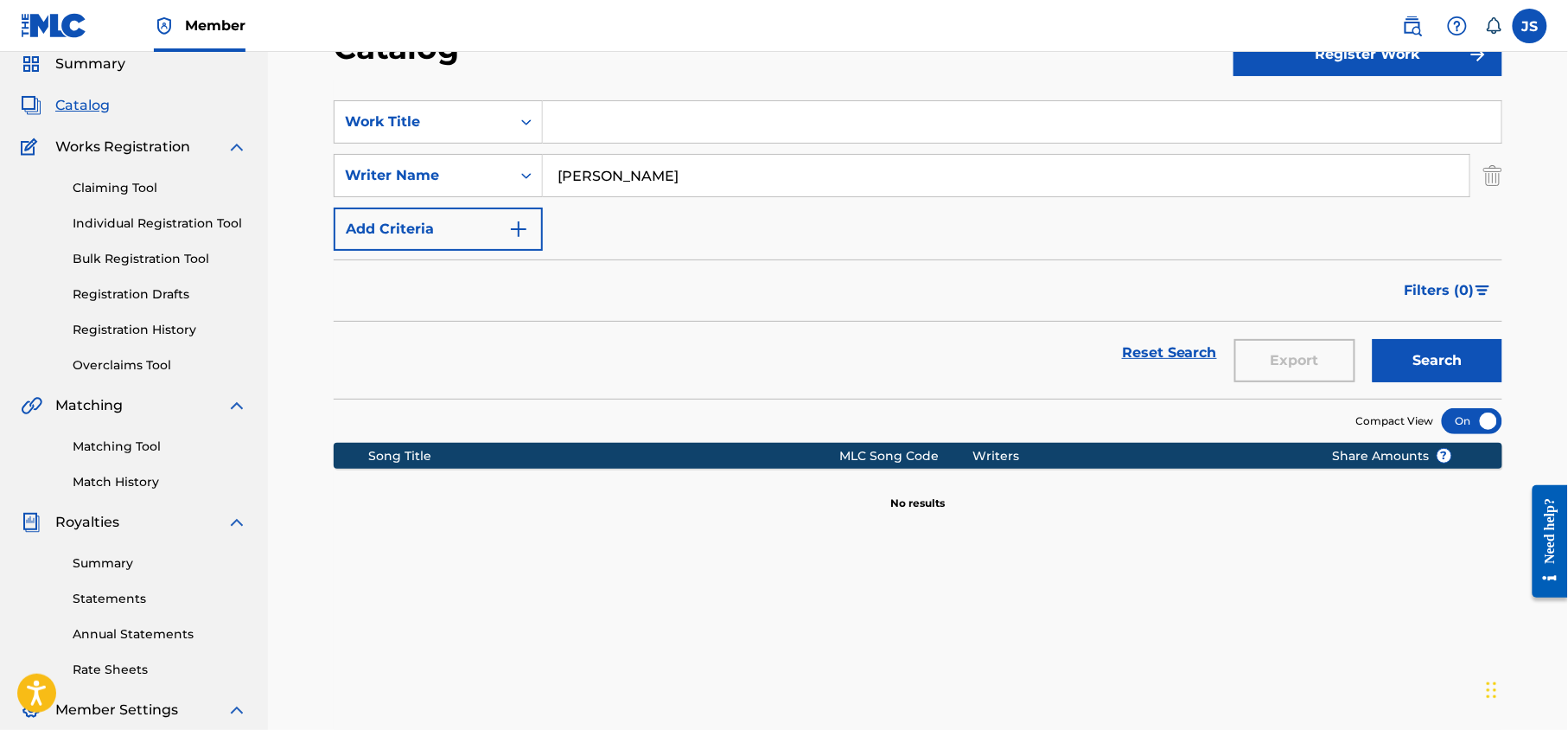
paste input "AMADRINANDO CAMINO"
click at [686, 176] on div "amadrinando camino" at bounding box center [892, 160] width 700 height 35
click at [702, 142] on div "amadrinando camino" at bounding box center [892, 160] width 700 height 35
click at [705, 152] on strong "camino" at bounding box center [686, 160] width 54 height 16
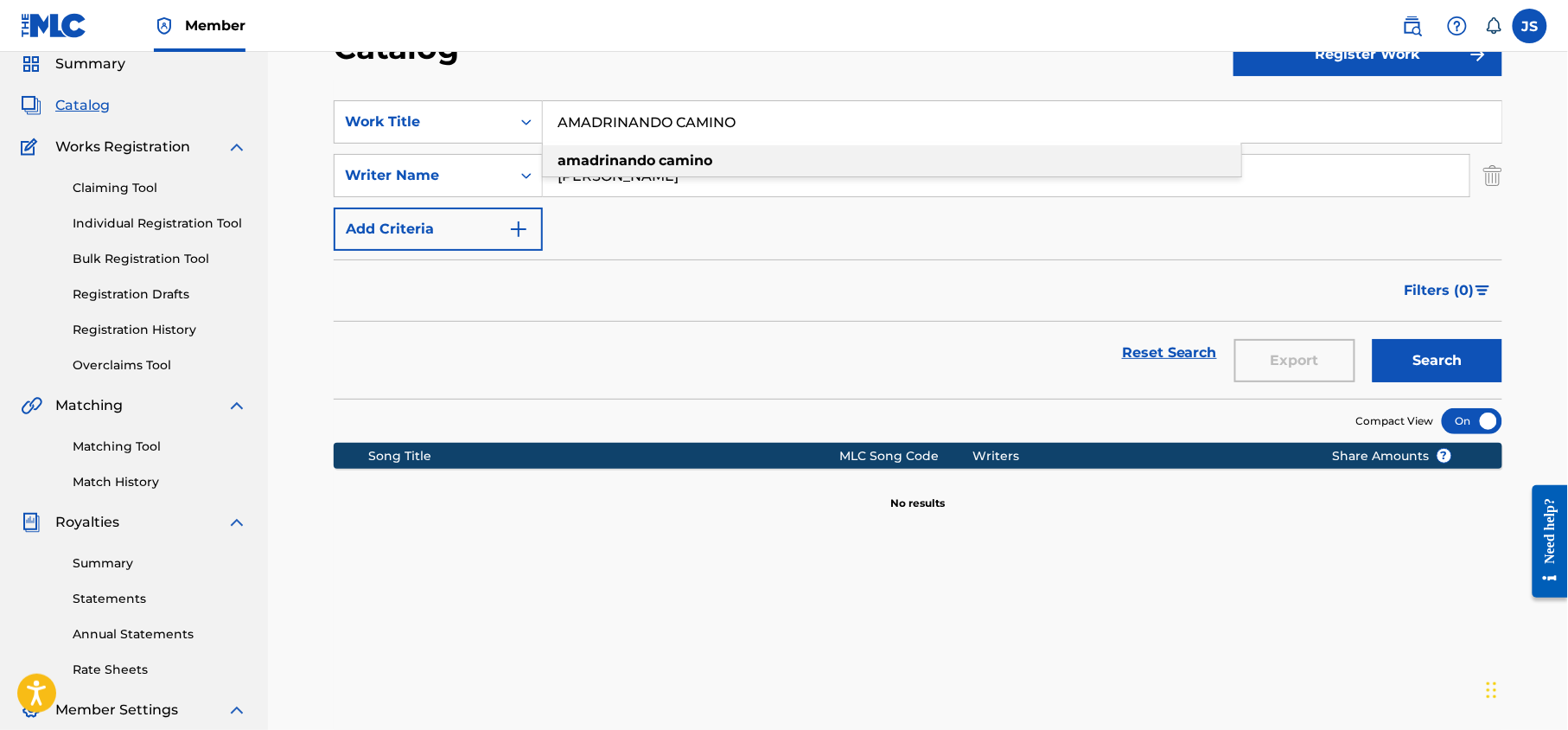
type input "amadrinando camino"
click at [1410, 358] on button "Search" at bounding box center [1437, 361] width 129 height 43
drag, startPoint x: 737, startPoint y: 123, endPoint x: 548, endPoint y: 139, distance: 189.7
click at [548, 139] on input "amadrinando camino" at bounding box center [1022, 122] width 959 height 42
paste input "EL CACHALERO"
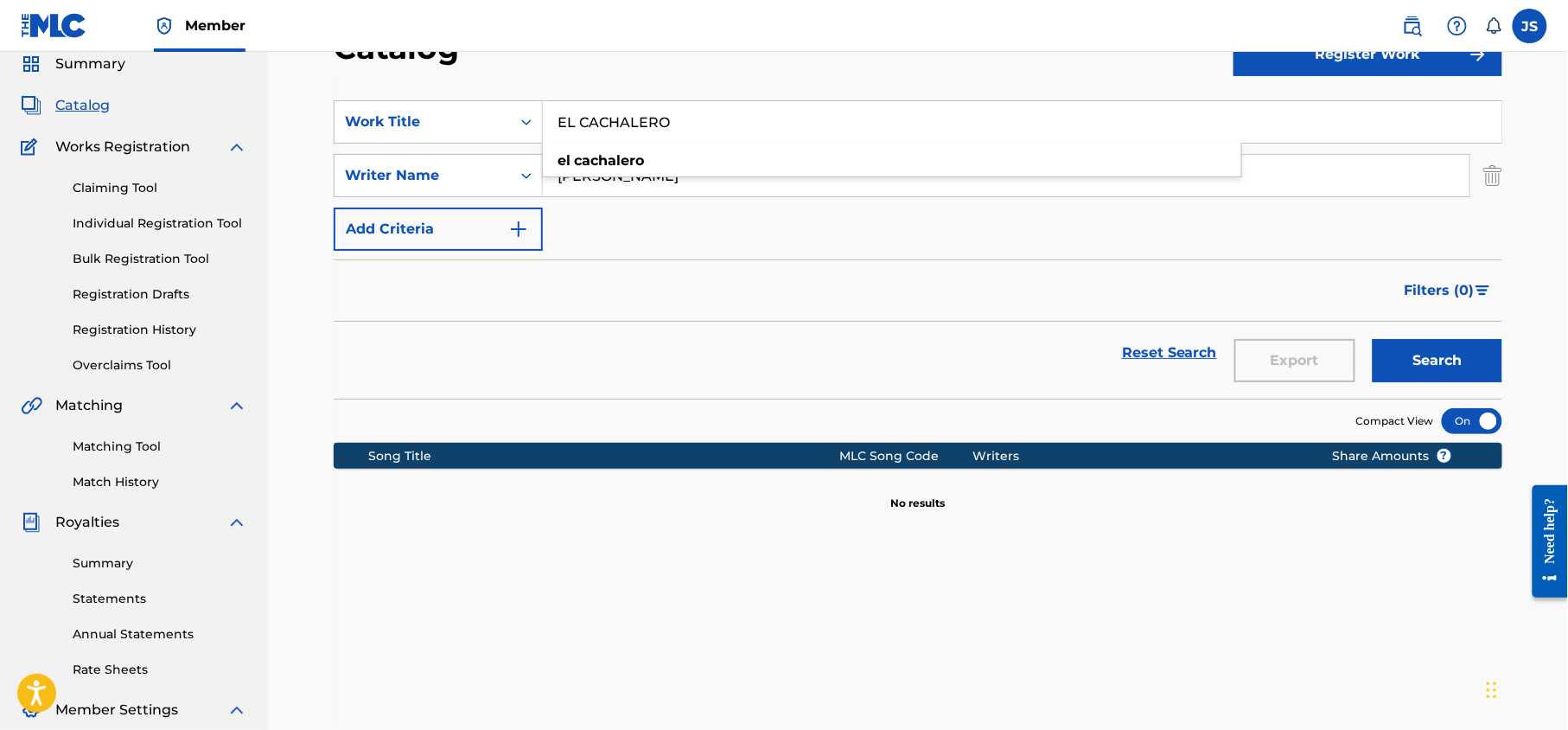
type input "EL CACHALERO"
click at [1373, 339] on button "Search" at bounding box center [1437, 361] width 129 height 43
drag, startPoint x: 695, startPoint y: 119, endPoint x: 403, endPoint y: 57, distance: 298.5
click at [403, 57] on div "Catalog Register Work SearchWithCriteria43738c2d-f902-4b05-a906-bd0a9a46f785 Wo…" at bounding box center [918, 476] width 1210 height 894
paste input "TU CAMINO Y EL MIO"
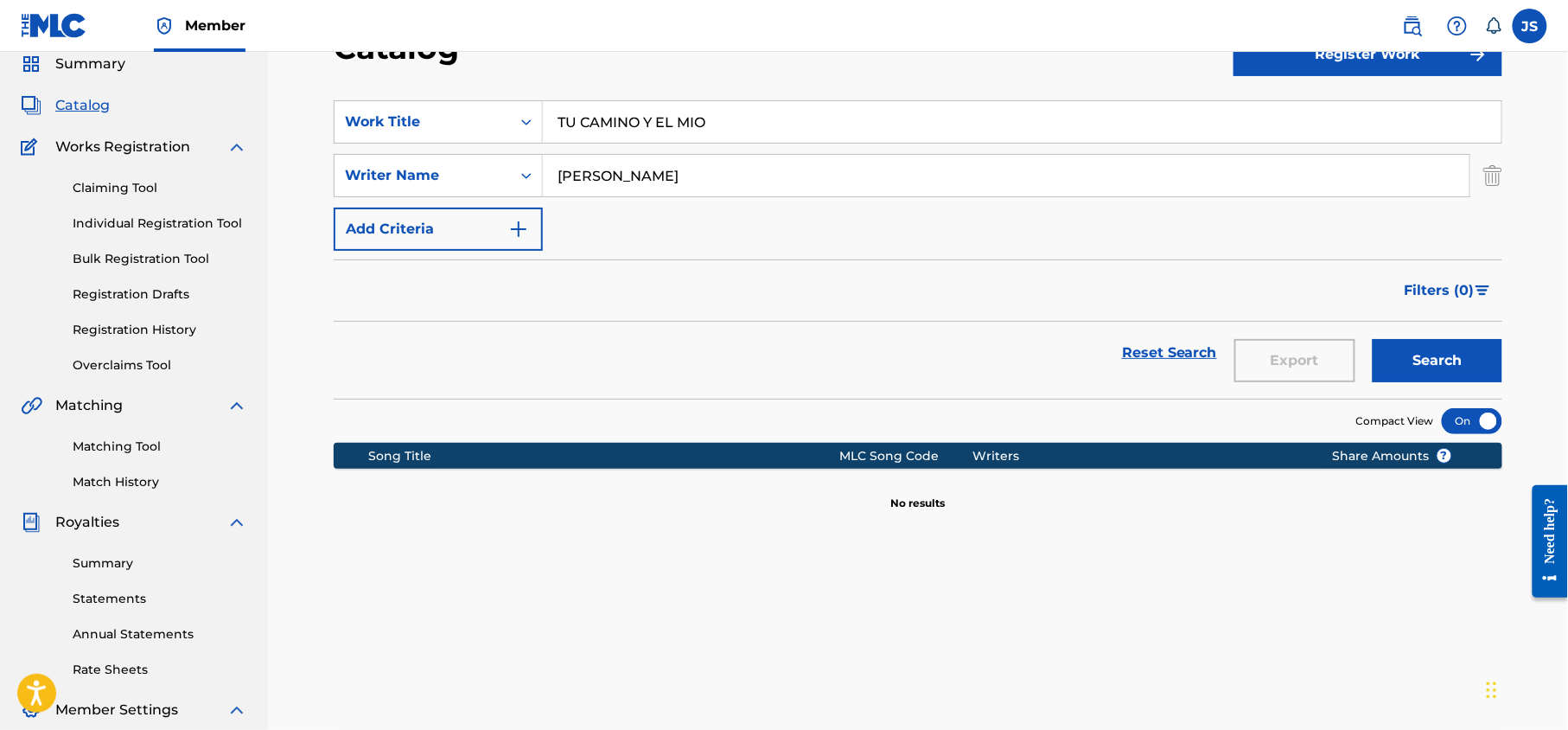
type input "TU CAMINO Y EL MIO"
click at [1373, 339] on button "Search" at bounding box center [1437, 361] width 129 height 43
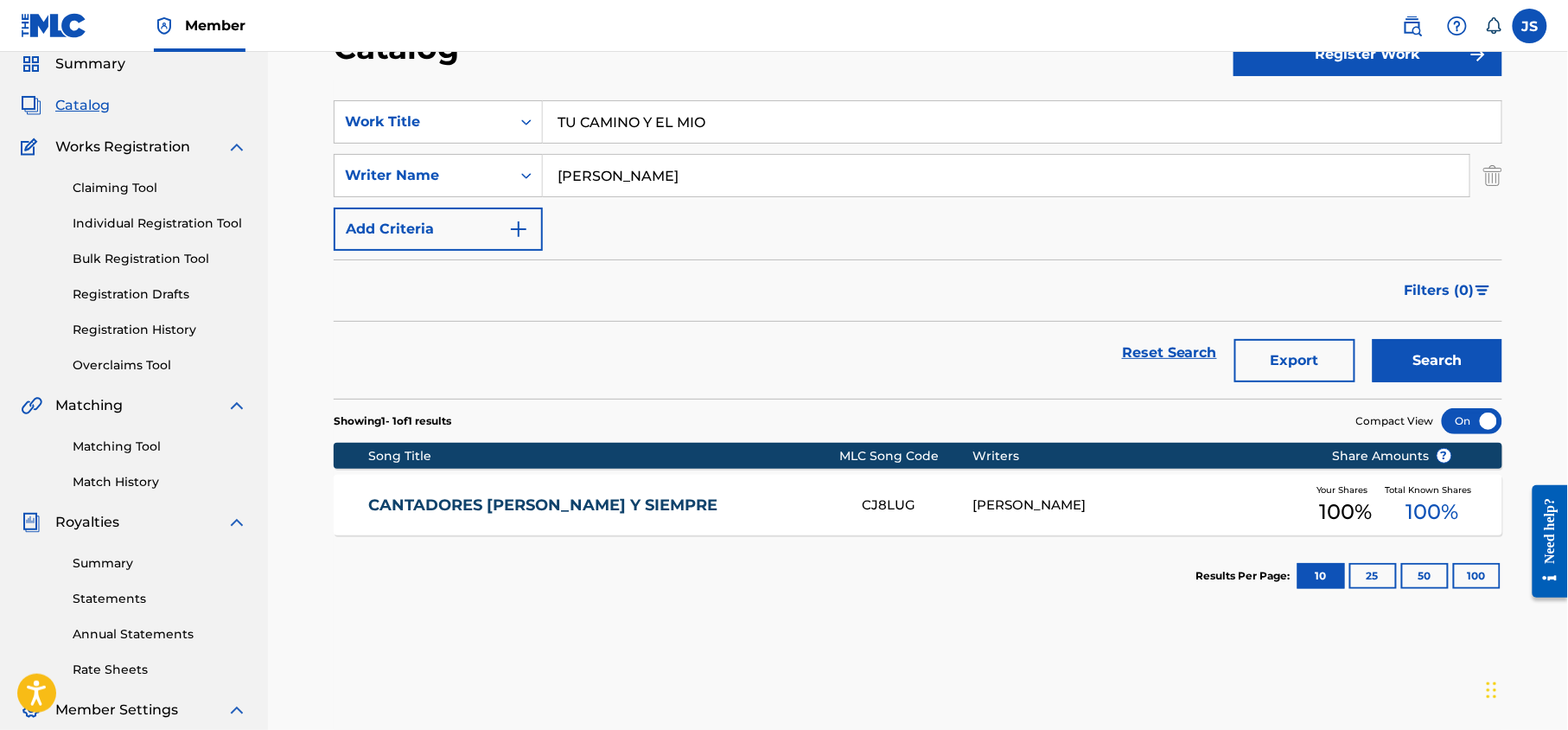
drag, startPoint x: 728, startPoint y: 116, endPoint x: 548, endPoint y: 110, distance: 180.1
click at [548, 111] on input "TU CAMINO Y EL MIO" at bounding box center [1022, 122] width 959 height 42
paste input "EL CACHALERO"
type input "EL CACHALERO"
click at [761, 233] on div "SearchWithCriteria43738c2d-f902-4b05-a906-bd0a9a46f785 Work Title EL CACHALERO …" at bounding box center [918, 175] width 1169 height 150
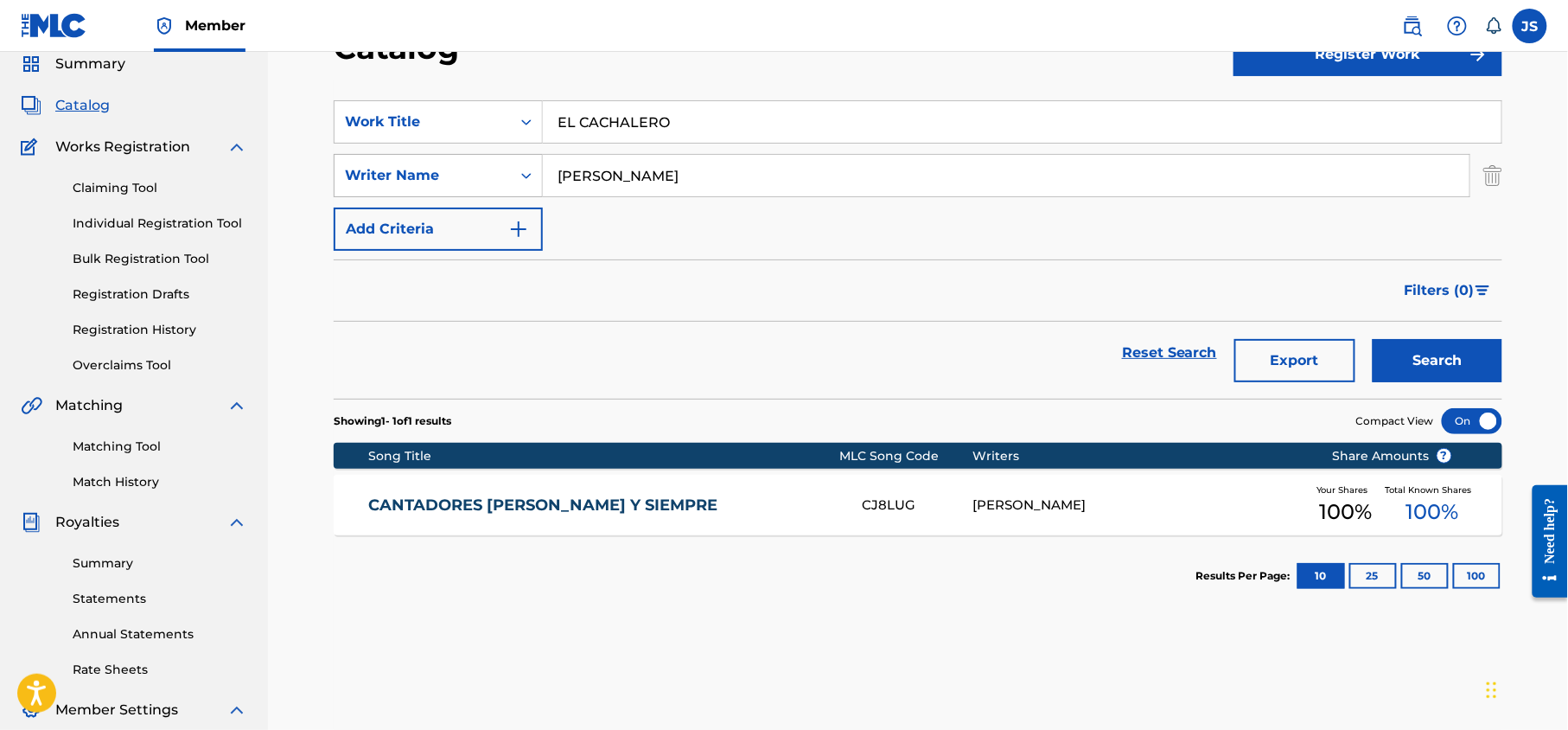
drag, startPoint x: 764, startPoint y: 178, endPoint x: 523, endPoint y: 187, distance: 241.2
click at [523, 187] on div "SearchWithCriteriaabc44e95-824d-4f4c-b484-4b55fb47e466 Writer Name [PERSON_NAME]" at bounding box center [918, 175] width 1169 height 43
paste input "[PERSON_NAME]"
type input "[PERSON_NAME]"
click at [1373, 339] on button "Search" at bounding box center [1437, 361] width 129 height 43
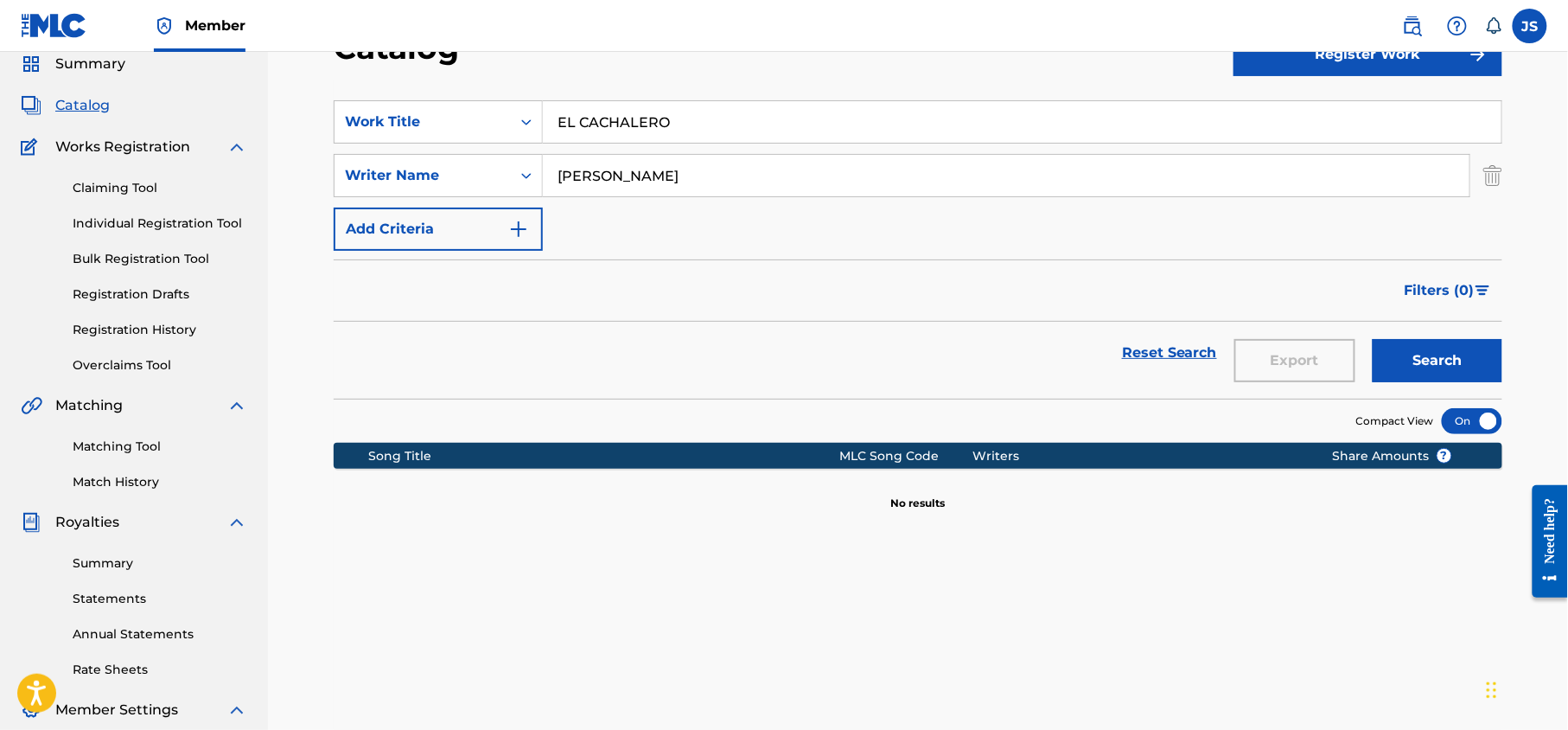
drag, startPoint x: 686, startPoint y: 116, endPoint x: 539, endPoint y: 96, distance: 148.4
click at [539, 96] on section "SearchWithCriteria43738c2d-f902-4b05-a906-bd0a9a46f785 Work Title EL CACHALERO …" at bounding box center [918, 240] width 1169 height 319
paste input "CINARUQUEANDO"
type input "CINARUQUEANDO"
drag, startPoint x: 675, startPoint y: 174, endPoint x: 451, endPoint y: 168, distance: 224.1
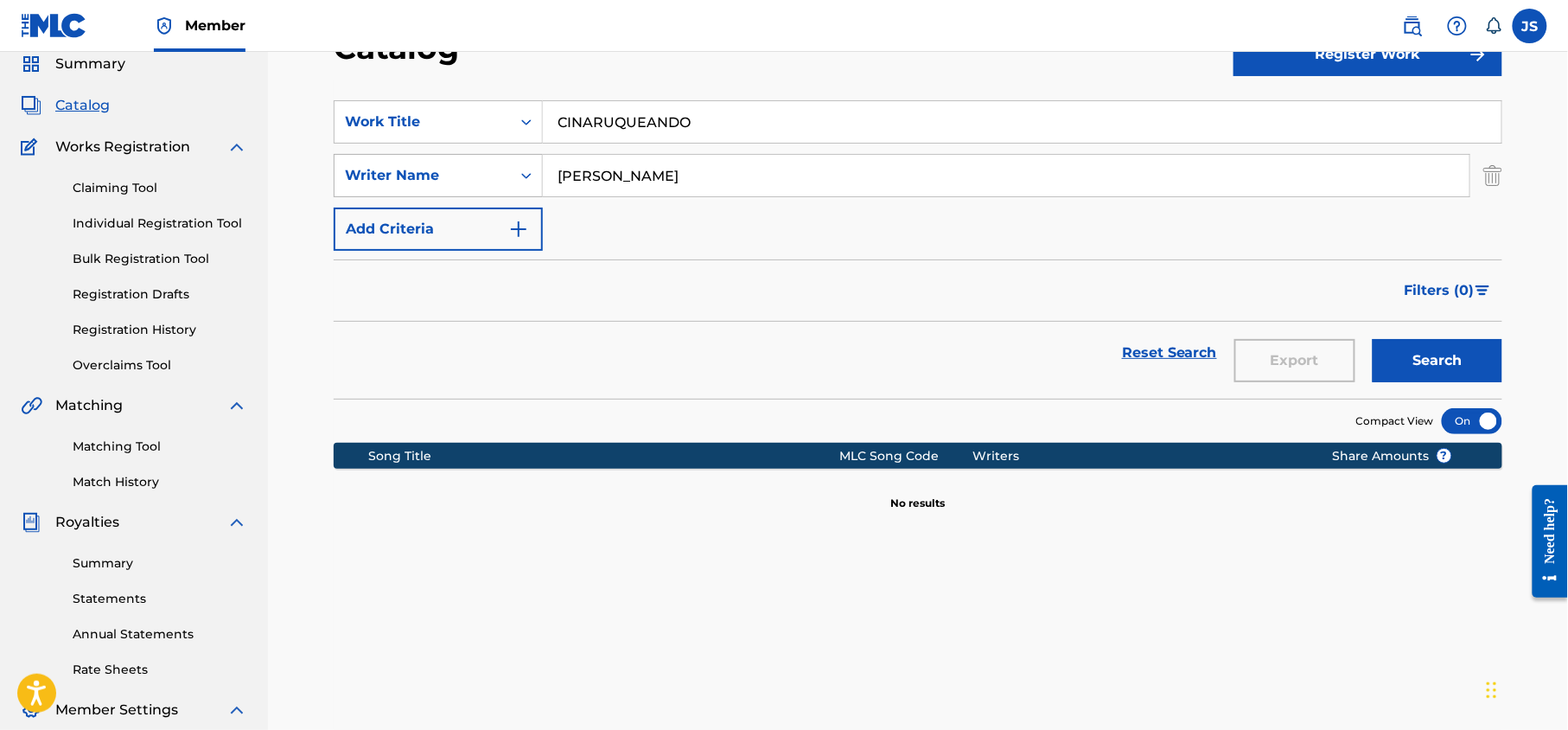
click at [451, 168] on div "SearchWithCriteriaabc44e95-824d-4f4c-b484-4b55fb47e466 Writer Name [PERSON_NAME]" at bounding box center [918, 175] width 1169 height 43
paste input "[PERSON_NAME], [PERSON_NAME], [PERSON_NAME], [PERSON_NAME], [PERSON_NAME], [PER…"
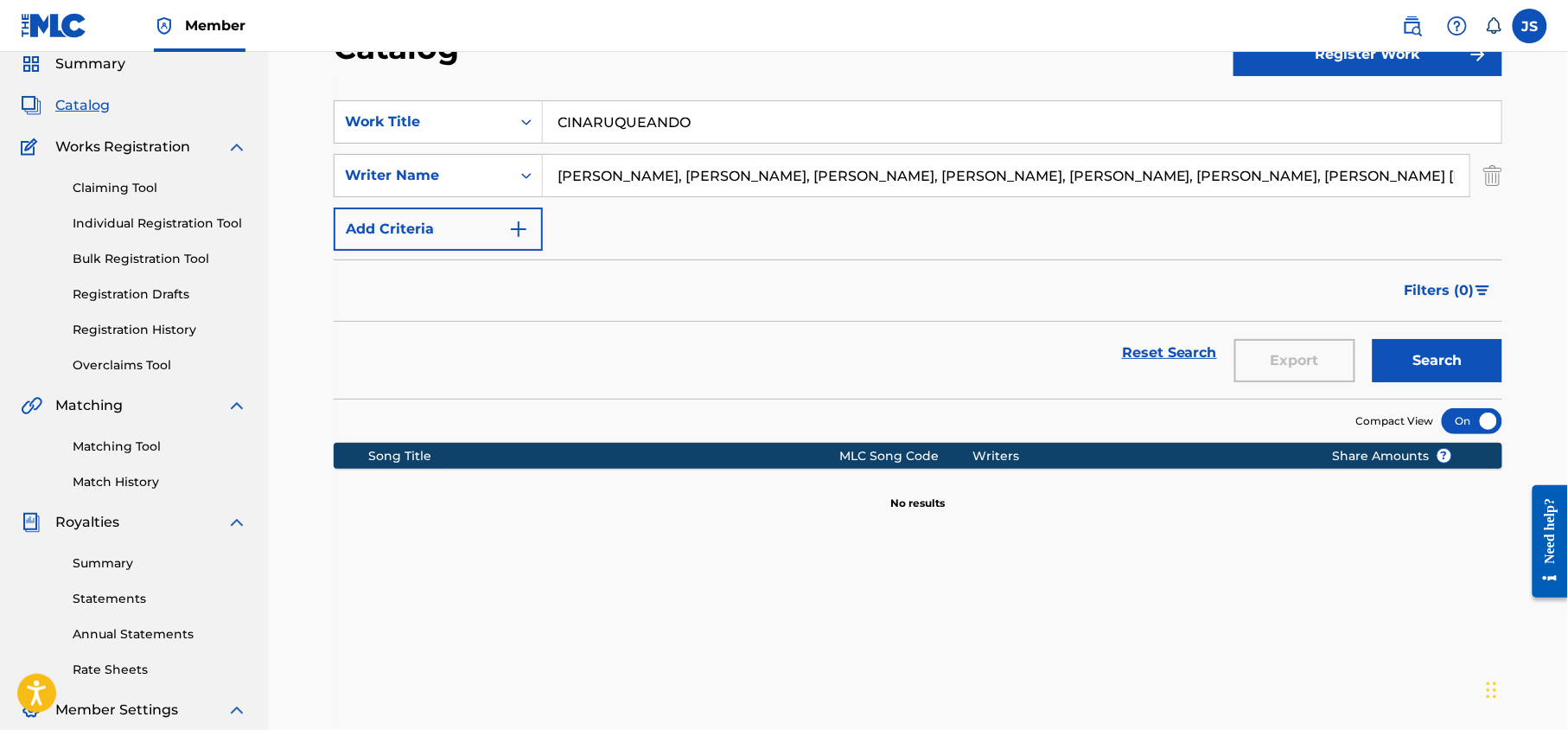
scroll to position [0, 253]
type input "[PERSON_NAME], [PERSON_NAME], [PERSON_NAME], [PERSON_NAME], [PERSON_NAME], [PER…"
click at [1373, 339] on button "Search" at bounding box center [1437, 361] width 129 height 43
drag, startPoint x: 705, startPoint y: 123, endPoint x: 568, endPoint y: 161, distance: 142.2
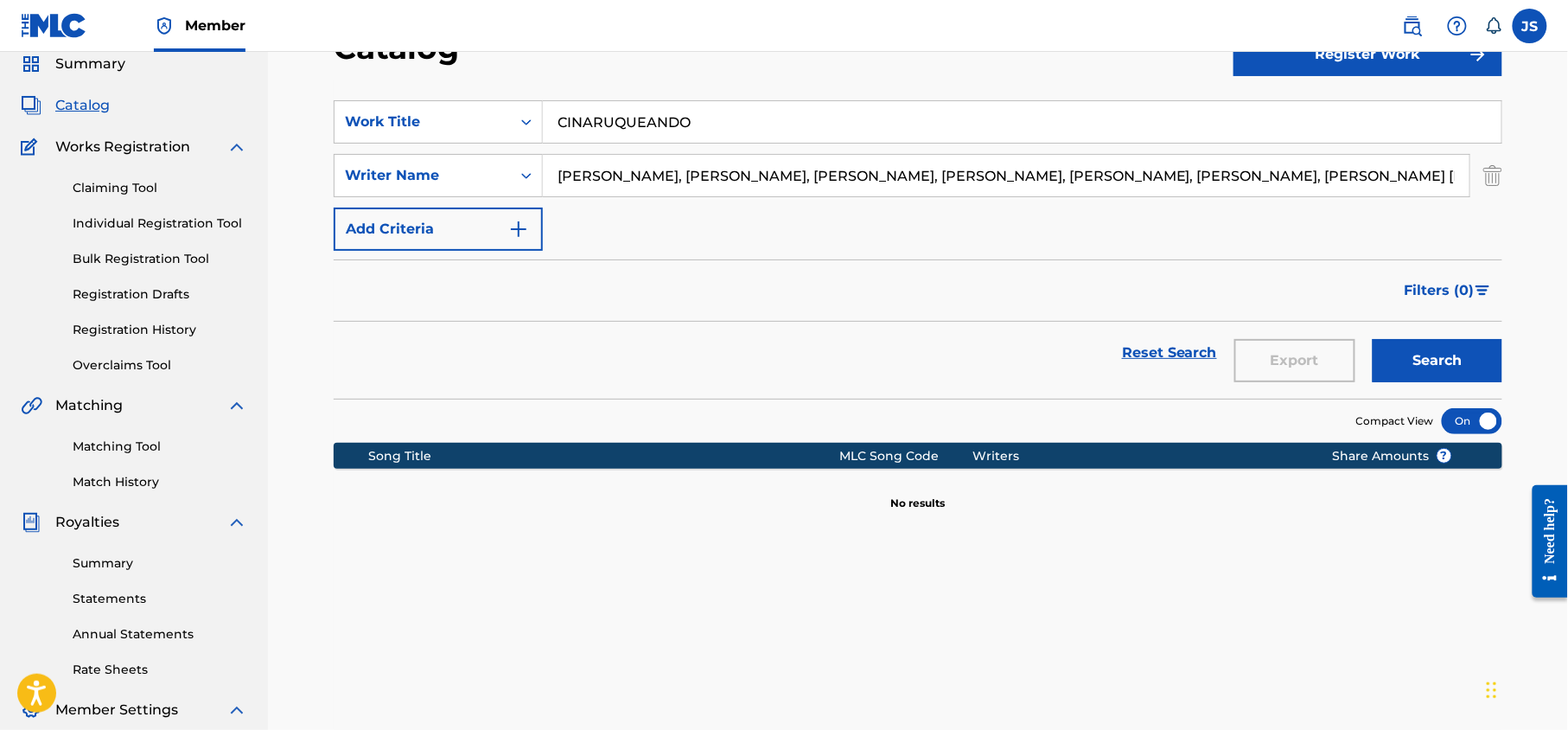
click at [568, 161] on div "SearchWithCriteria43738c2d-f902-4b05-a906-bd0a9a46f785 Work Title CINARUQUEANDO…" at bounding box center [918, 175] width 1169 height 150
click at [648, 134] on input "CINARUQUEANDO" at bounding box center [1022, 122] width 959 height 42
drag, startPoint x: 697, startPoint y: 124, endPoint x: 528, endPoint y: 135, distance: 169.4
click at [528, 135] on div "SearchWithCriteria43738c2d-f902-4b05-a906-bd0a9a46f785 Work Title CINARUQUEANDO" at bounding box center [918, 122] width 1169 height 43
paste input "RESPETO SE LLAMA EL MULO"
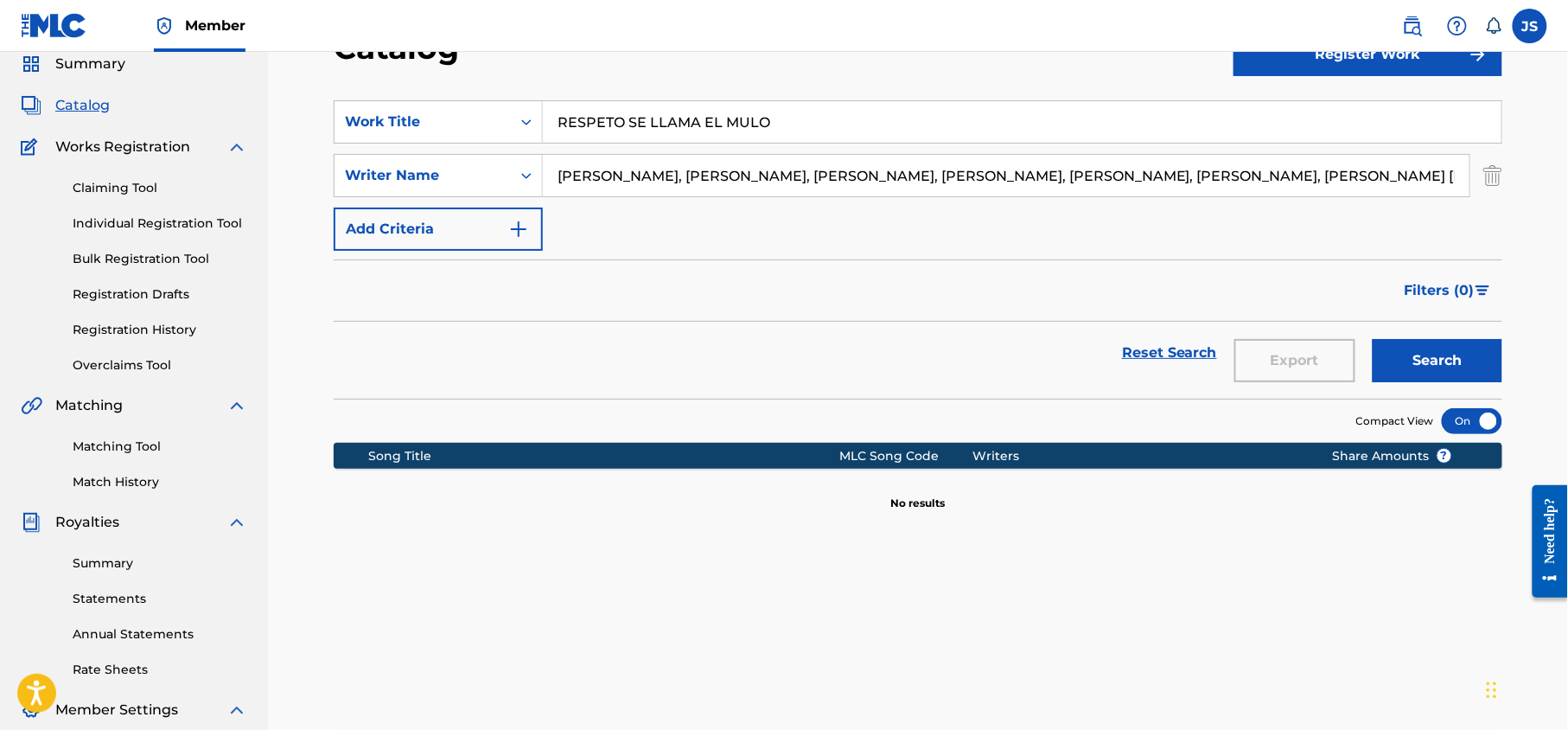
type input "RESPETO SE LLAMA EL MULO"
drag, startPoint x: 556, startPoint y: 176, endPoint x: 1474, endPoint y: 196, distance: 918.2
click at [1474, 196] on div "SearchWithCriteriaabc44e95-824d-4f4c-b484-4b55fb47e466 Writer Name [PERSON_NAME…" at bounding box center [918, 175] width 1169 height 43
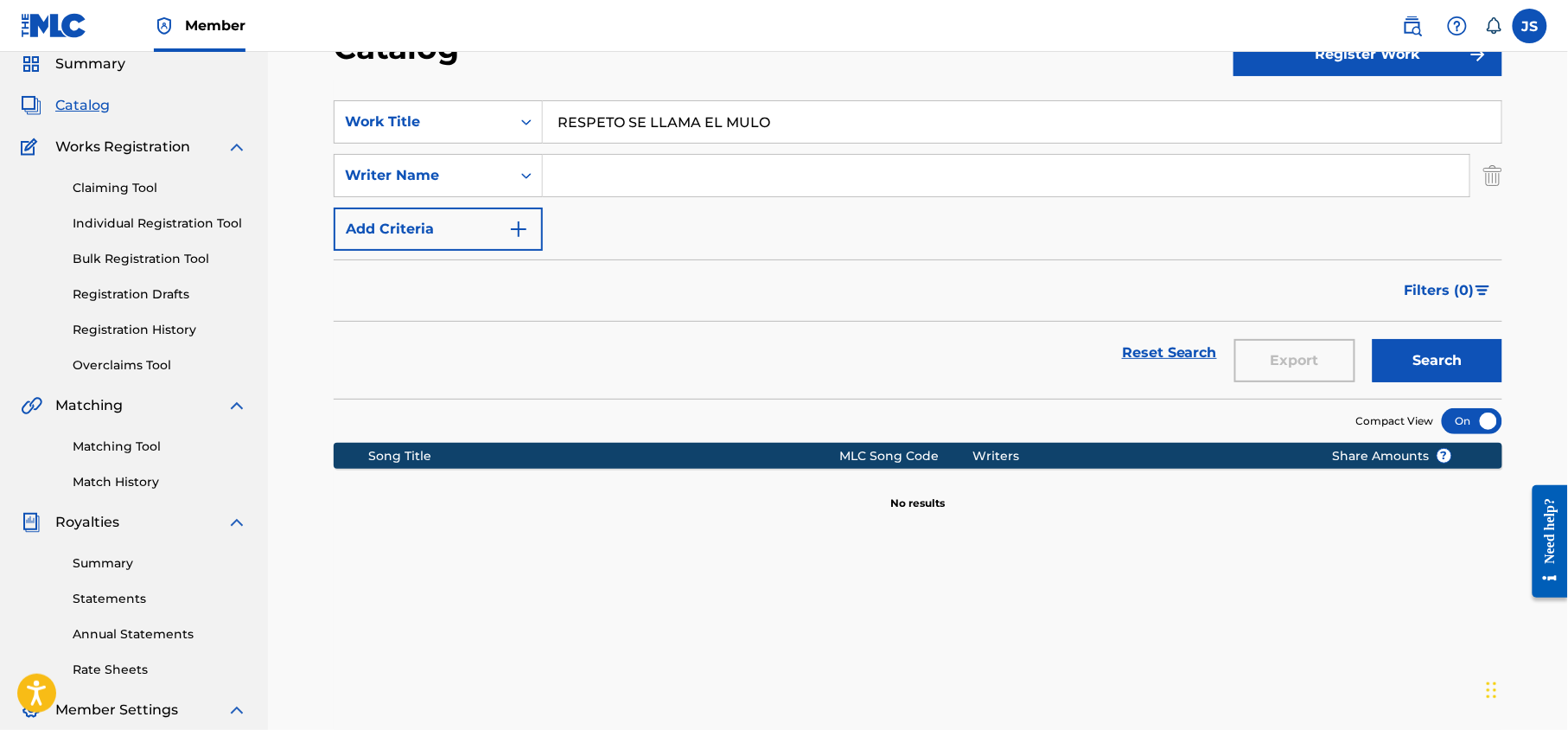
scroll to position [0, 0]
paste input "[PERSON_NAME]"
type input "[PERSON_NAME]"
click at [1373, 339] on button "Search" at bounding box center [1437, 361] width 129 height 43
drag, startPoint x: 810, startPoint y: 123, endPoint x: 567, endPoint y: 135, distance: 243.3
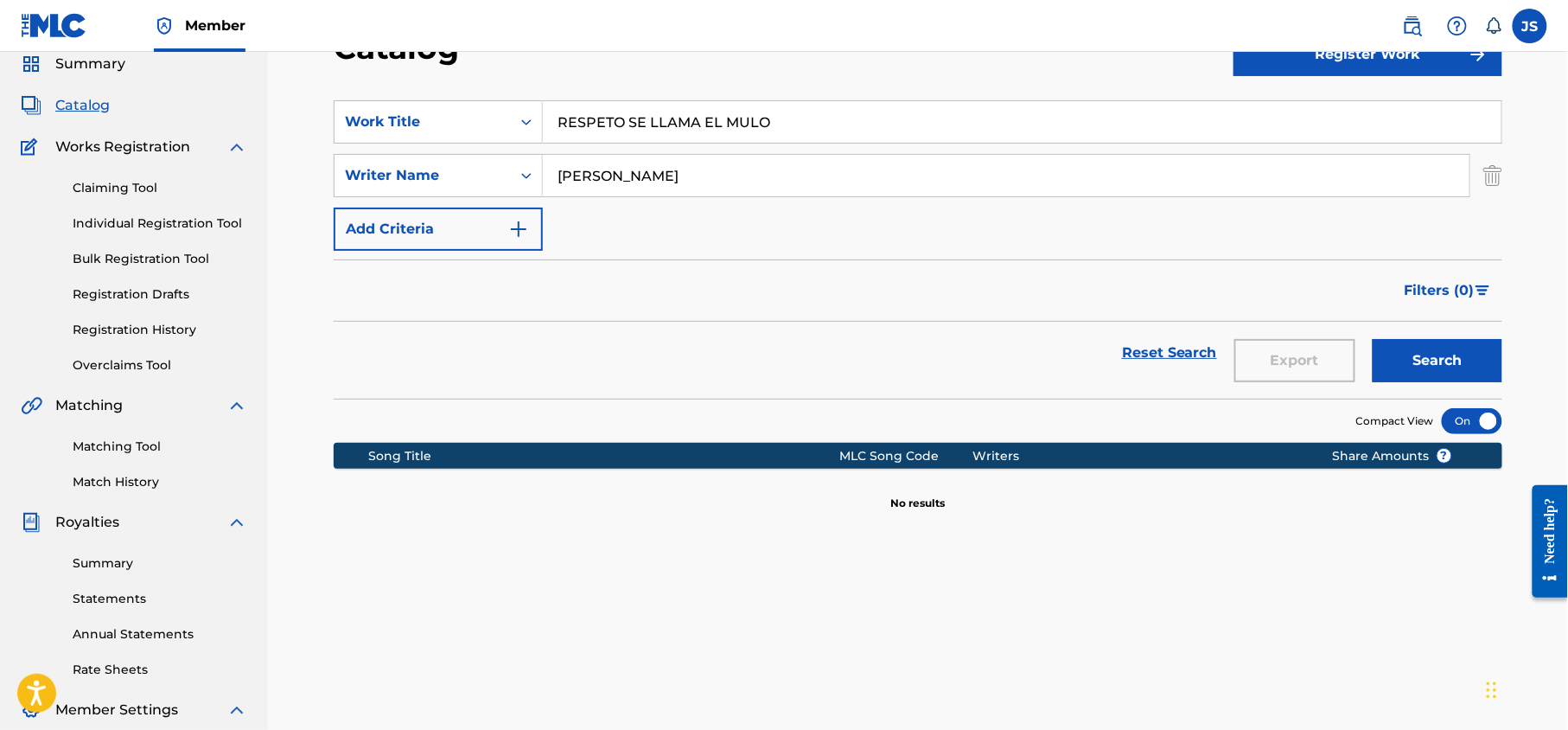
click at [567, 135] on input "RESPETO SE LLAMA EL MULO" at bounding box center [1022, 122] width 959 height 42
type input "R"
paste input "FURIA"
type input "FURIA"
click at [695, 218] on div "SearchWithCriteria43738c2d-f902-4b05-a906-bd0a9a46f785 Work Title FURIA furia i…" at bounding box center [918, 175] width 1169 height 150
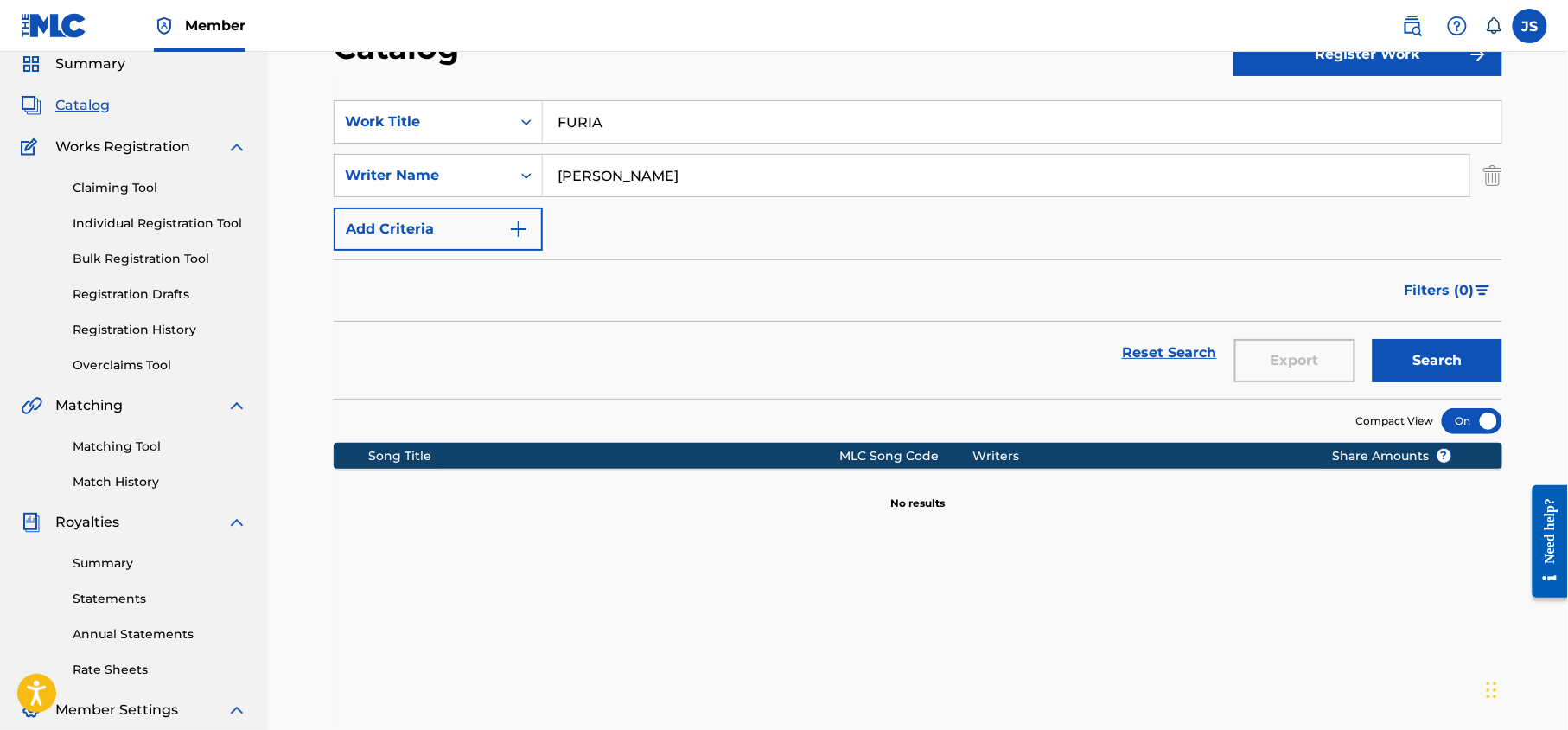
drag, startPoint x: 700, startPoint y: 169, endPoint x: 549, endPoint y: 150, distance: 152.2
click at [530, 161] on div "SearchWithCriteriaabc44e95-824d-4f4c-b484-4b55fb47e466 Writer Name [PERSON_NAME]" at bounding box center [918, 175] width 1169 height 43
type input "v"
paste input "[PERSON_NAME]"
type input "[PERSON_NAME]"
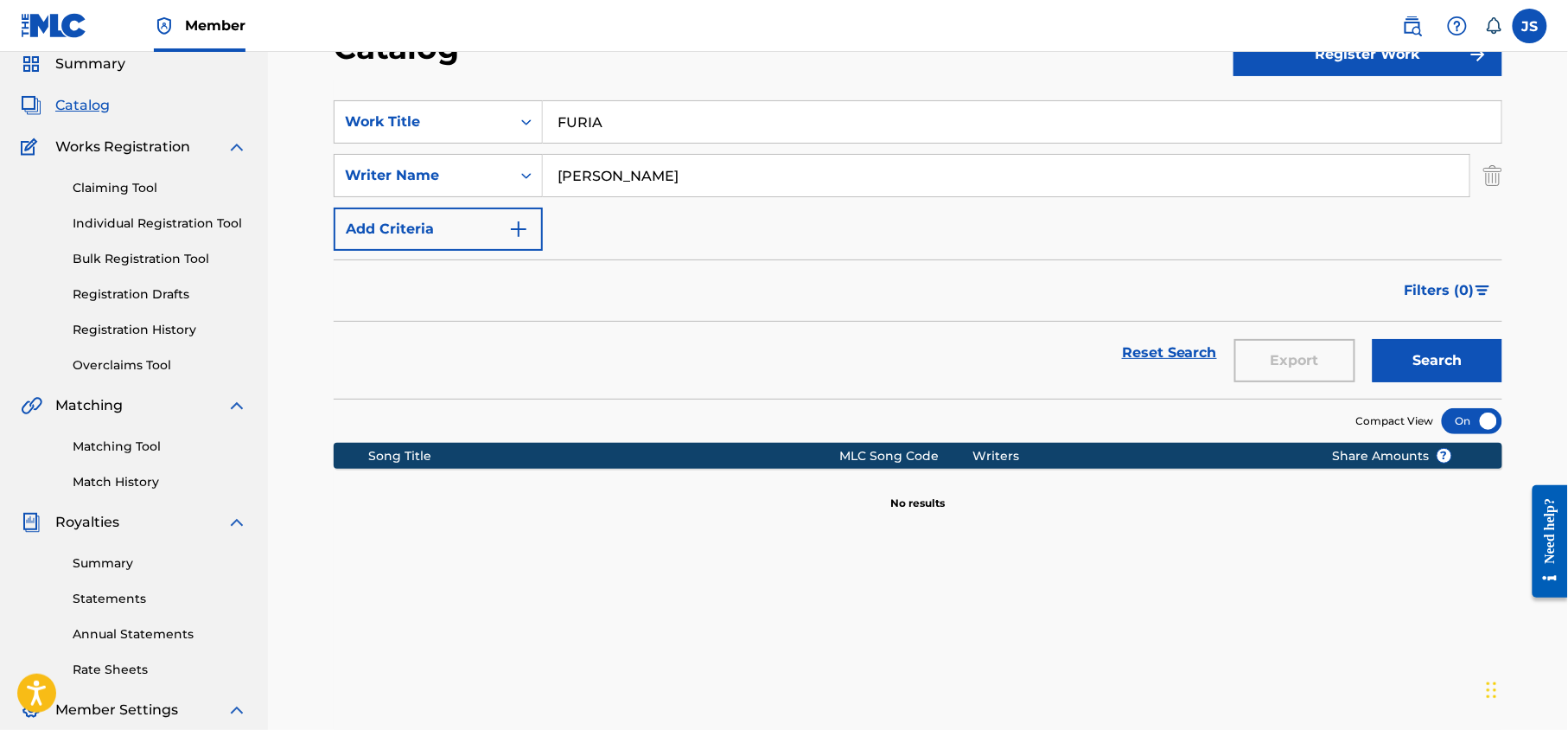
click at [1373, 339] on button "Search" at bounding box center [1437, 361] width 129 height 43
drag, startPoint x: 679, startPoint y: 119, endPoint x: 522, endPoint y: 142, distance: 158.7
click at [522, 142] on div "SearchWithCriteria43738c2d-f902-4b05-a906-bd0a9a46f785 Work Title FURIA" at bounding box center [918, 122] width 1169 height 43
paste input "FURIA (INSTRUMENTAL)"
type input "FURIA (INSTRUMENTAL)"
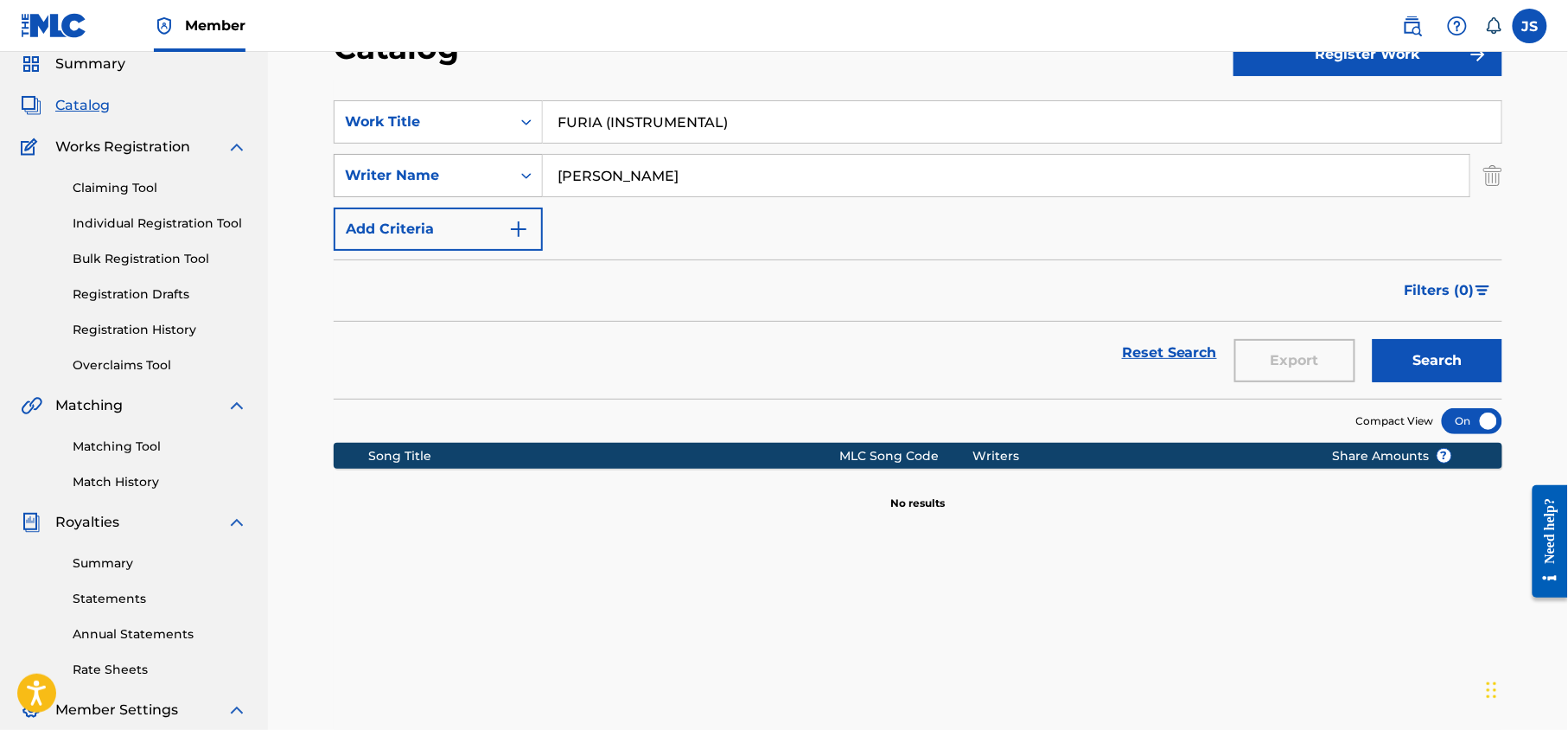
drag, startPoint x: 742, startPoint y: 168, endPoint x: 388, endPoint y: 166, distance: 354.0
click at [388, 166] on div "SearchWithCriteriaabc44e95-824d-4f4c-b484-4b55fb47e466 Writer Name [PERSON_NAME]" at bounding box center [918, 175] width 1169 height 43
type input "v"
paste input "[PERSON_NAME]"
type input "[PERSON_NAME]"
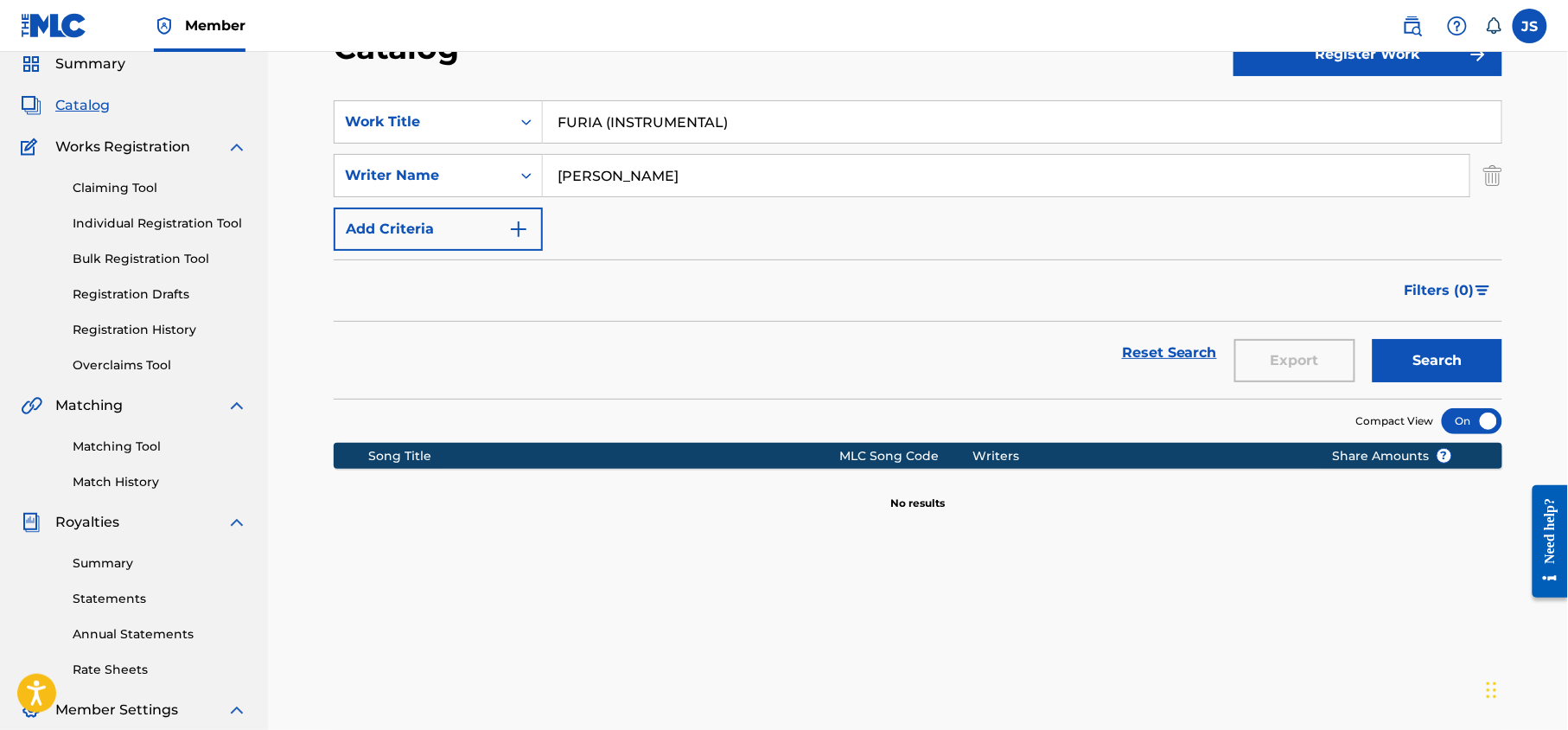
click at [1373, 339] on button "Search" at bounding box center [1437, 361] width 129 height 43
drag, startPoint x: 739, startPoint y: 118, endPoint x: 497, endPoint y: 115, distance: 242.0
click at [497, 115] on div "SearchWithCriteria43738c2d-f902-4b05-a906-bd0a9a46f785 Work Title FURIA (INSTRU…" at bounding box center [918, 122] width 1169 height 43
paste input "A [PERSON_NAME]"
type input "A [PERSON_NAME]"
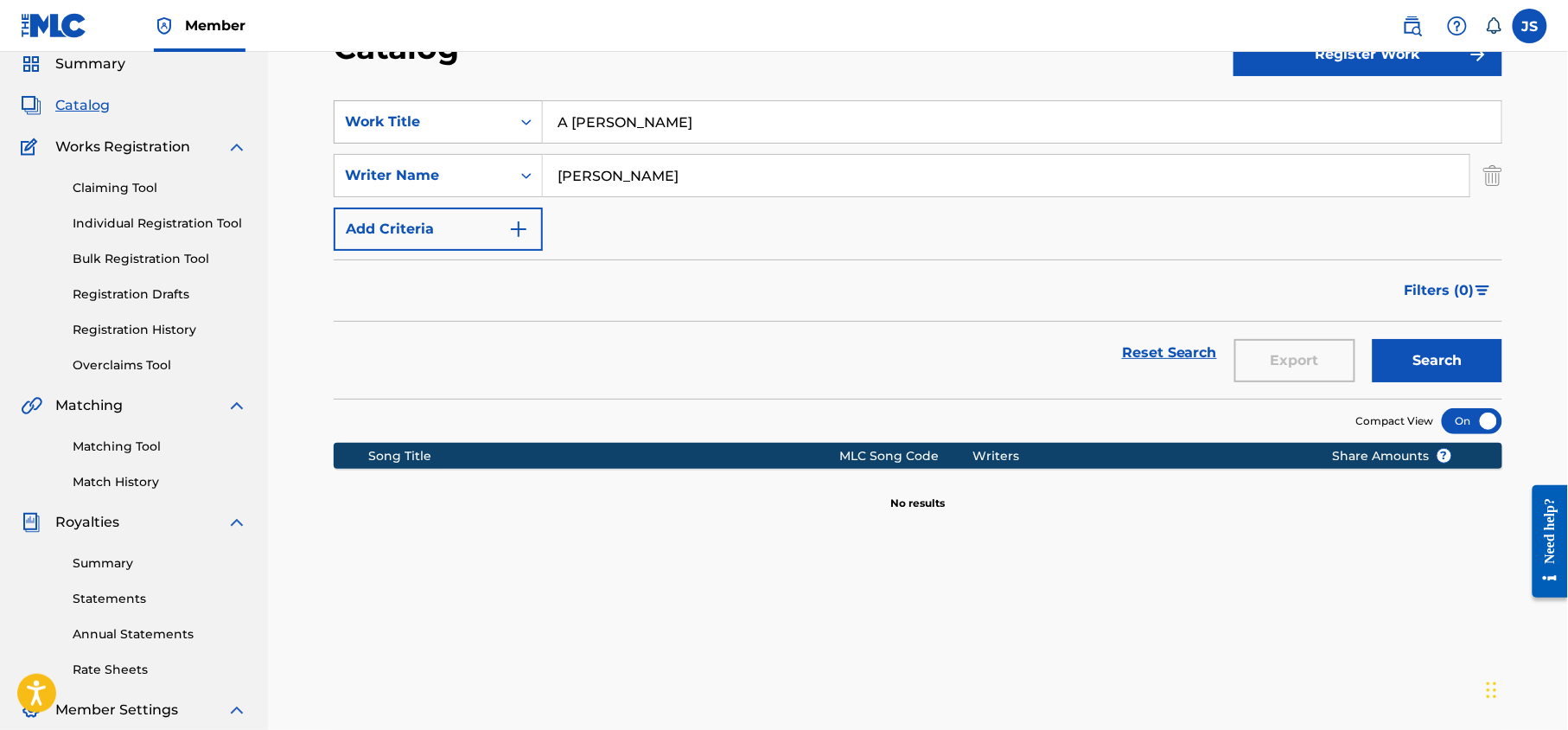
click at [1373, 339] on button "Search" at bounding box center [1437, 361] width 129 height 43
drag, startPoint x: 699, startPoint y: 116, endPoint x: 536, endPoint y: 114, distance: 163.0
click at [536, 114] on div "SearchWithCriteria43738c2d-f902-4b05-a906-bd0a9a46f785 Work Title A [PERSON_NAM…" at bounding box center [918, 122] width 1169 height 43
drag, startPoint x: 722, startPoint y: 168, endPoint x: 494, endPoint y: 183, distance: 228.5
click at [494, 183] on div "SearchWithCriteriaabc44e95-824d-4f4c-b484-4b55fb47e466 Writer Name [PERSON_NAME]" at bounding box center [918, 175] width 1169 height 43
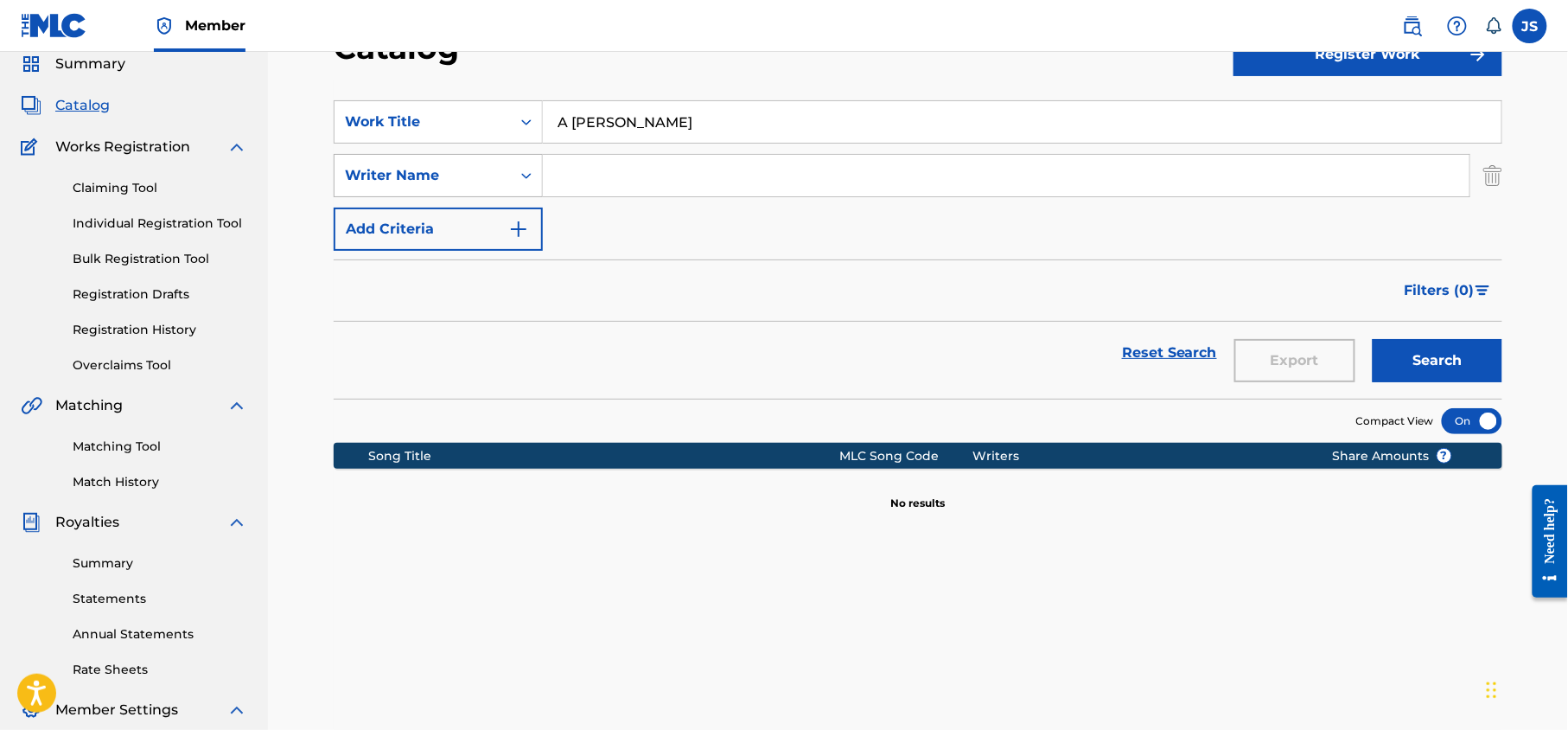
paste input "[PERSON_NAME]"
type input "[PERSON_NAME]"
drag, startPoint x: 709, startPoint y: 125, endPoint x: 440, endPoint y: 139, distance: 269.4
click at [439, 145] on div "SearchWithCriteria43738c2d-f902-4b05-a906-bd0a9a46f785 Work Title A [PERSON_NAM…" at bounding box center [918, 175] width 1169 height 150
paste input "A [PERSON_NAME]"
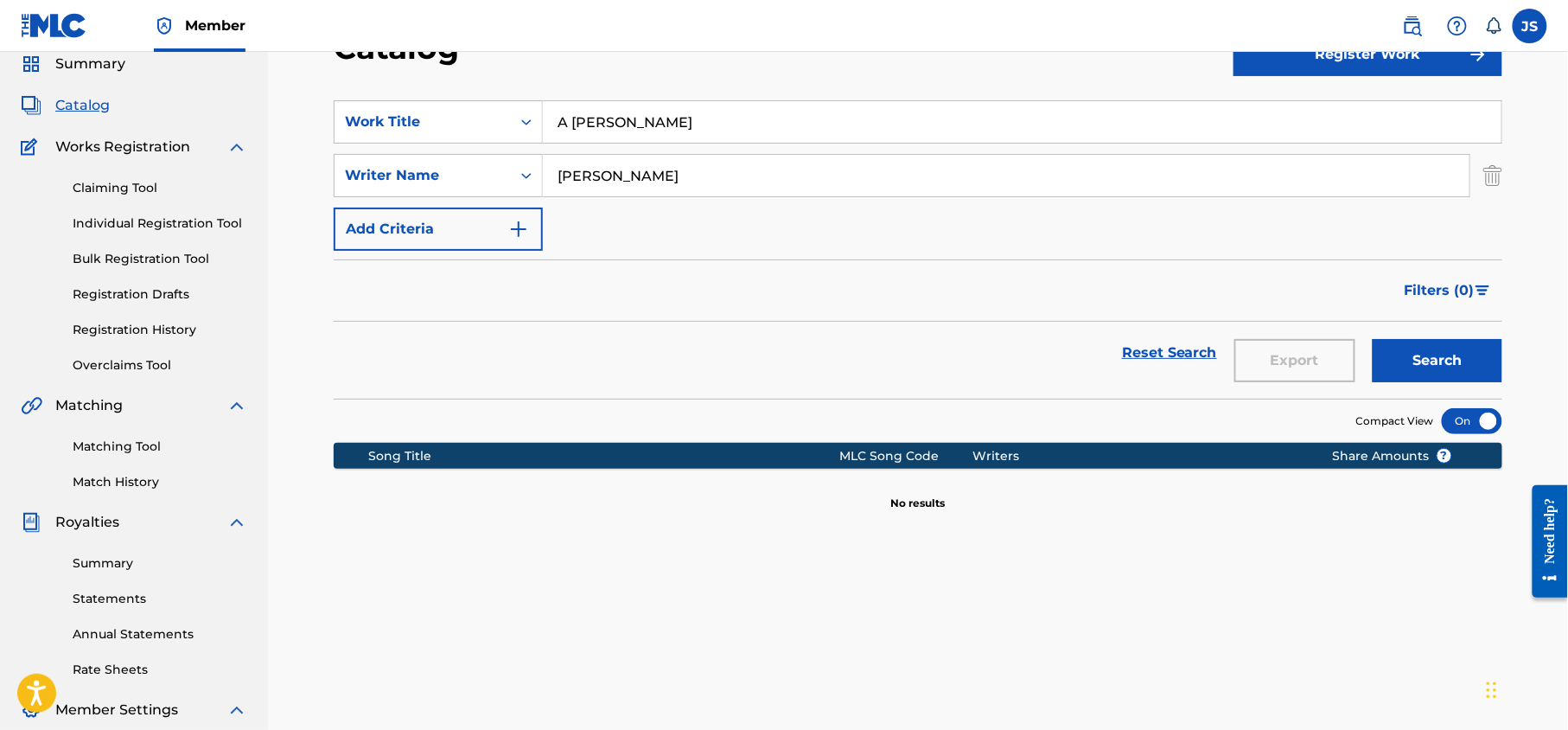
type input "A [PERSON_NAME]"
click at [1460, 348] on button "Search" at bounding box center [1437, 361] width 129 height 43
drag, startPoint x: 674, startPoint y: 113, endPoint x: 514, endPoint y: 111, distance: 160.0
click at [514, 111] on div "SearchWithCriteria43738c2d-f902-4b05-a906-bd0a9a46f785 Work Title A [PERSON_NAM…" at bounding box center [918, 122] width 1169 height 43
paste input "TU [PERSON_NAME] Y YO TAMBIÉN"
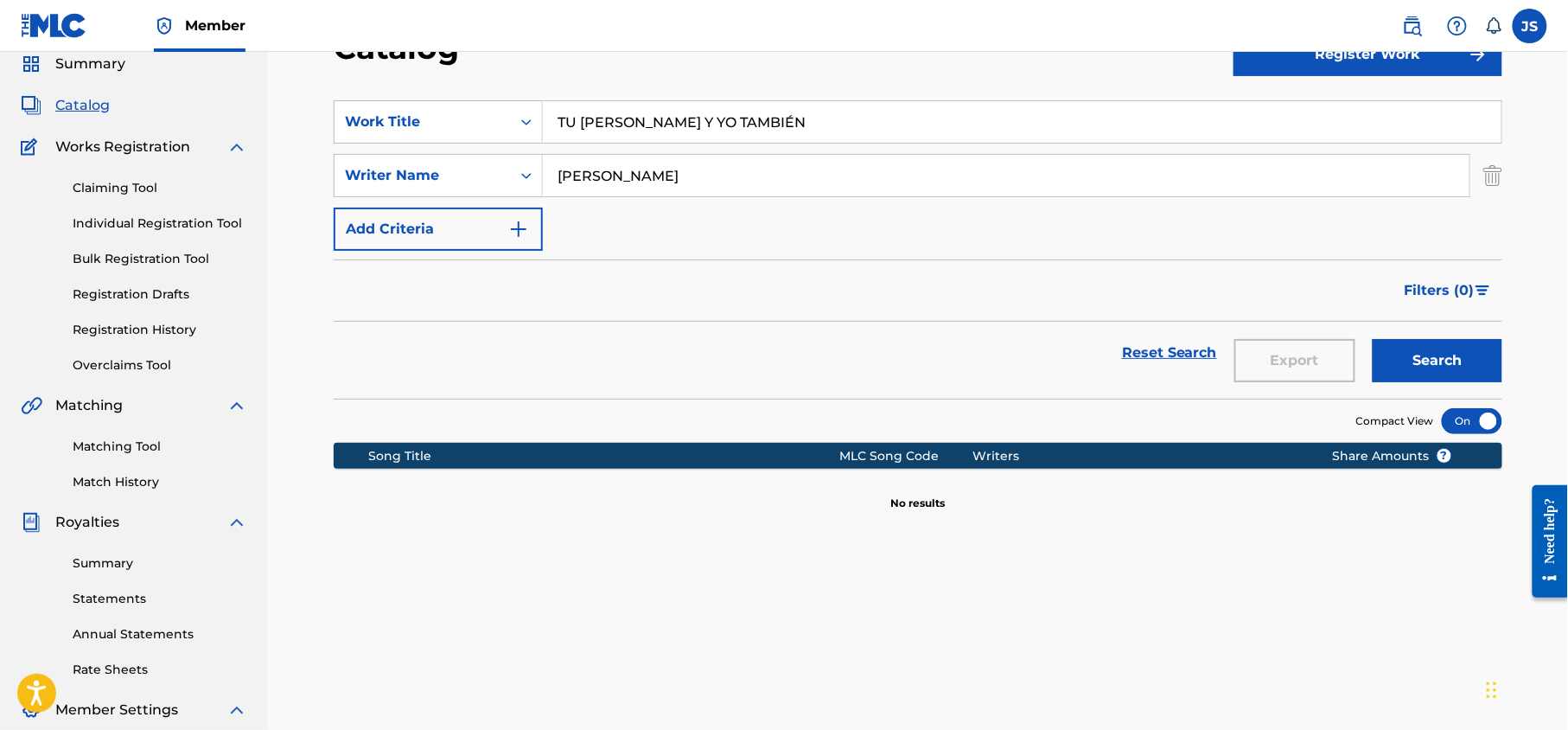
type input "TU [PERSON_NAME] Y YO TAMBIÉN"
drag, startPoint x: 721, startPoint y: 178, endPoint x: 272, endPoint y: 213, distance: 450.4
click at [272, 213] on div "Catalog Register Work SearchWithCriteria43738c2d-f902-4b05-a906-bd0a9a46f785 Wo…" at bounding box center [918, 454] width 1300 height 937
paste input "[PERSON_NAME]"
type input "[PERSON_NAME]"
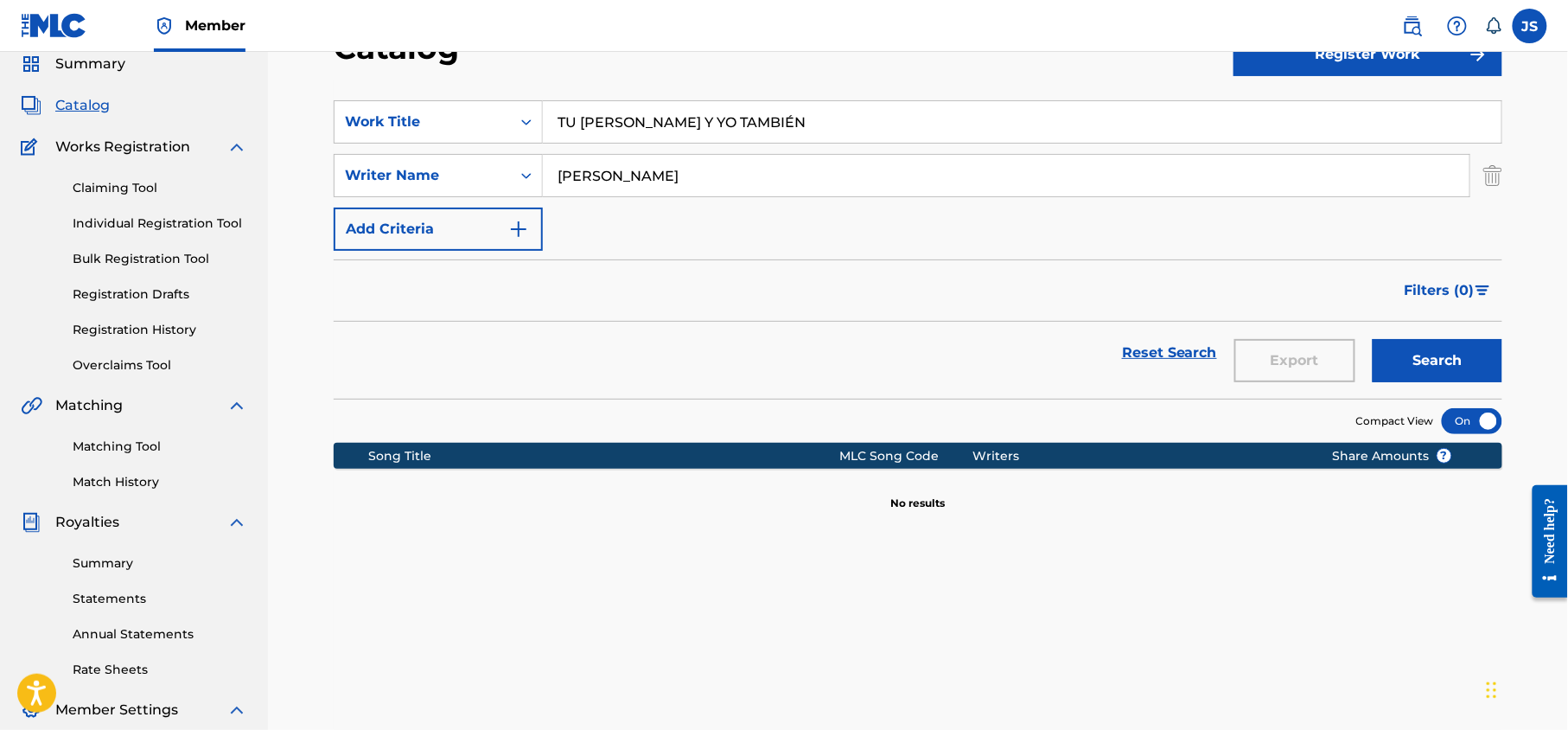
click at [1373, 339] on button "Search" at bounding box center [1437, 361] width 129 height 43
drag, startPoint x: 781, startPoint y: 111, endPoint x: 496, endPoint y: 116, distance: 285.0
click at [496, 116] on div "SearchWithCriteria43738c2d-f902-4b05-a906-bd0a9a46f785 Work Title TU [PERSON_NA…" at bounding box center [918, 122] width 1169 height 43
paste input "AY LES VA PUES"
type input "AY LES VA PUES"
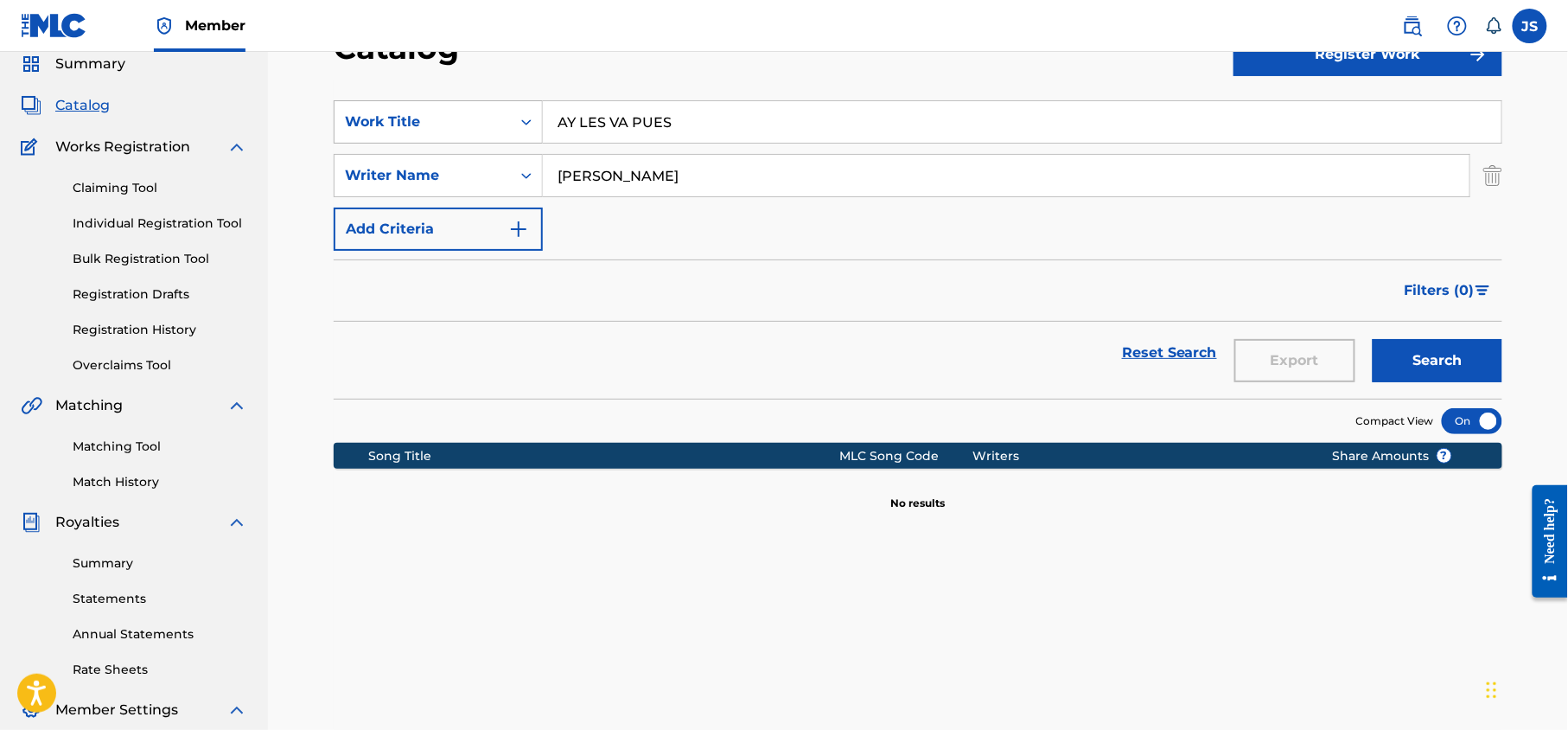
drag, startPoint x: 703, startPoint y: 173, endPoint x: 360, endPoint y: 139, distance: 344.7
click at [360, 139] on div "SearchWithCriteria43738c2d-f902-4b05-a906-bd0a9a46f785 Work Title AY LES VA PUE…" at bounding box center [918, 175] width 1169 height 150
paste input "[PERSON_NAME]"
type input "[PERSON_NAME]"
click at [1373, 339] on button "Search" at bounding box center [1437, 361] width 129 height 43
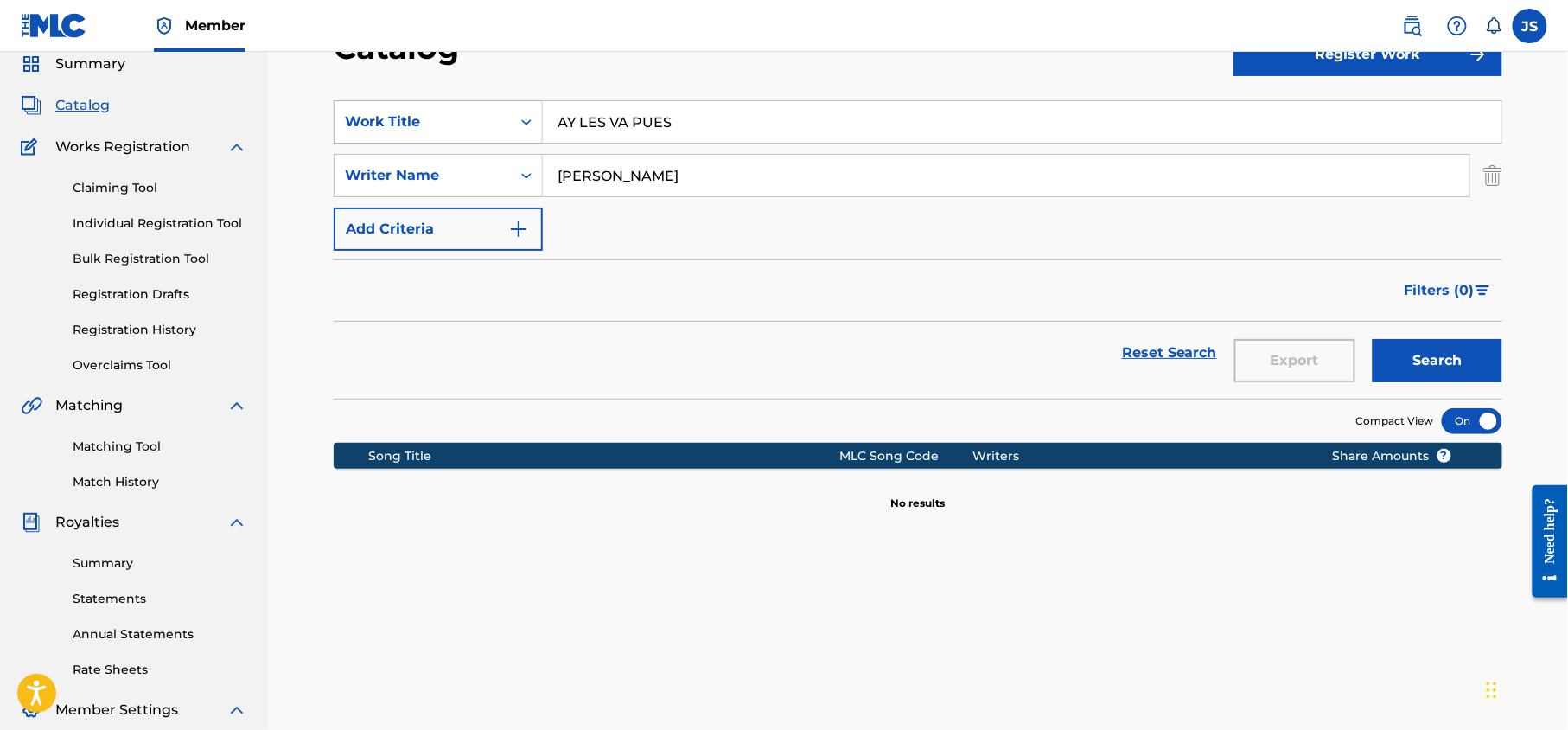
drag, startPoint x: 721, startPoint y: 124, endPoint x: 526, endPoint y: 126, distance: 195.0
click at [526, 126] on div "SearchWithCriteria43738c2d-f902-4b05-a906-bd0a9a46f785 Work Title AY LES VA PUES" at bounding box center [918, 122] width 1169 height 43
paste input "BAJO EL CIELO AZUL DEL LLANO"
type input "BAJO EL CIELO AZUL DEL LLANO"
drag, startPoint x: 716, startPoint y: 180, endPoint x: 527, endPoint y: 157, distance: 190.4
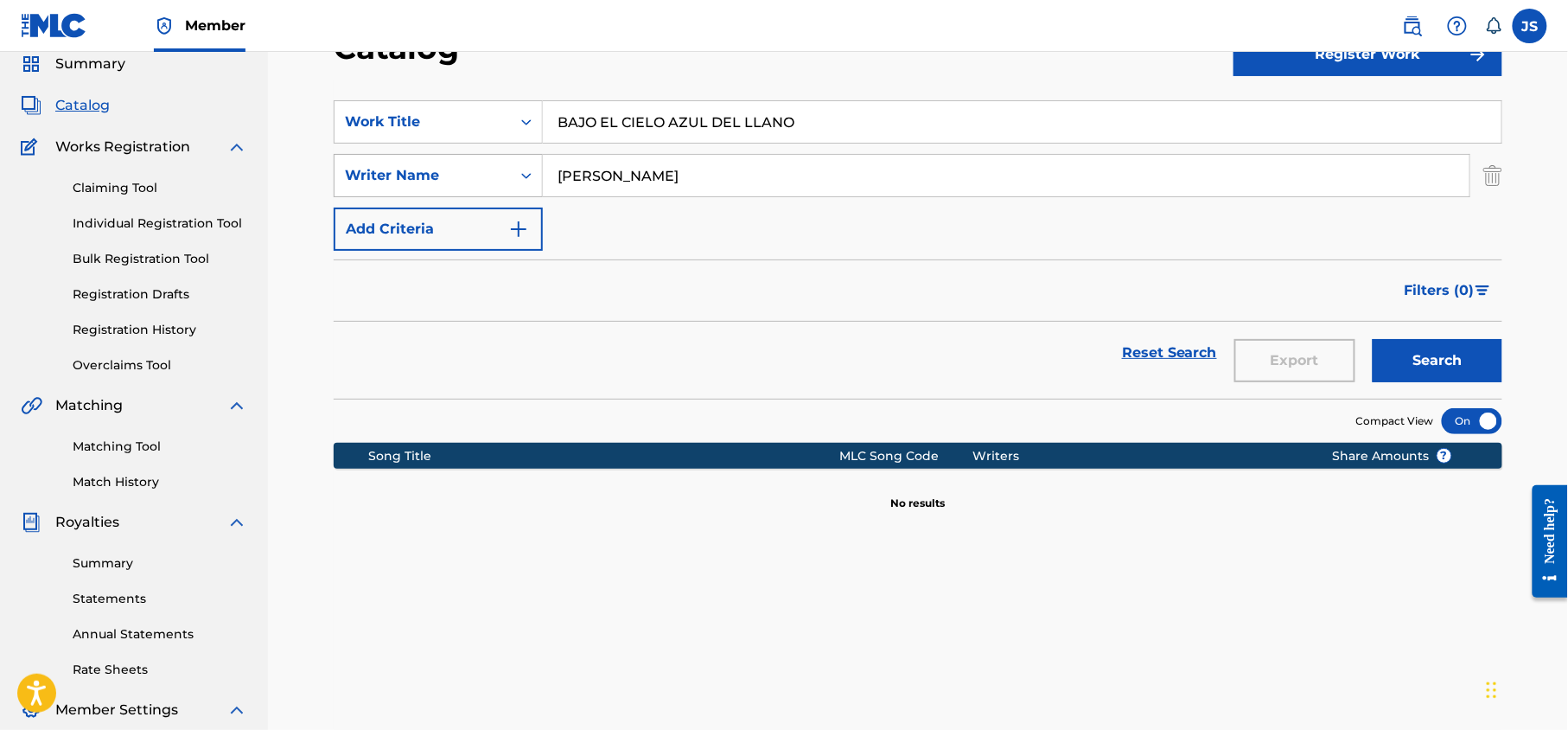
click at [527, 157] on div "SearchWithCriteriaabc44e95-824d-4f4c-b484-4b55fb47e466 Writer Name [PERSON_NAME]" at bounding box center [918, 175] width 1169 height 43
paste input "[PERSON_NAME]"
type input "[PERSON_NAME]"
click at [1373, 339] on button "Search" at bounding box center [1437, 361] width 129 height 43
drag, startPoint x: 810, startPoint y: 123, endPoint x: 526, endPoint y: 111, distance: 284.3
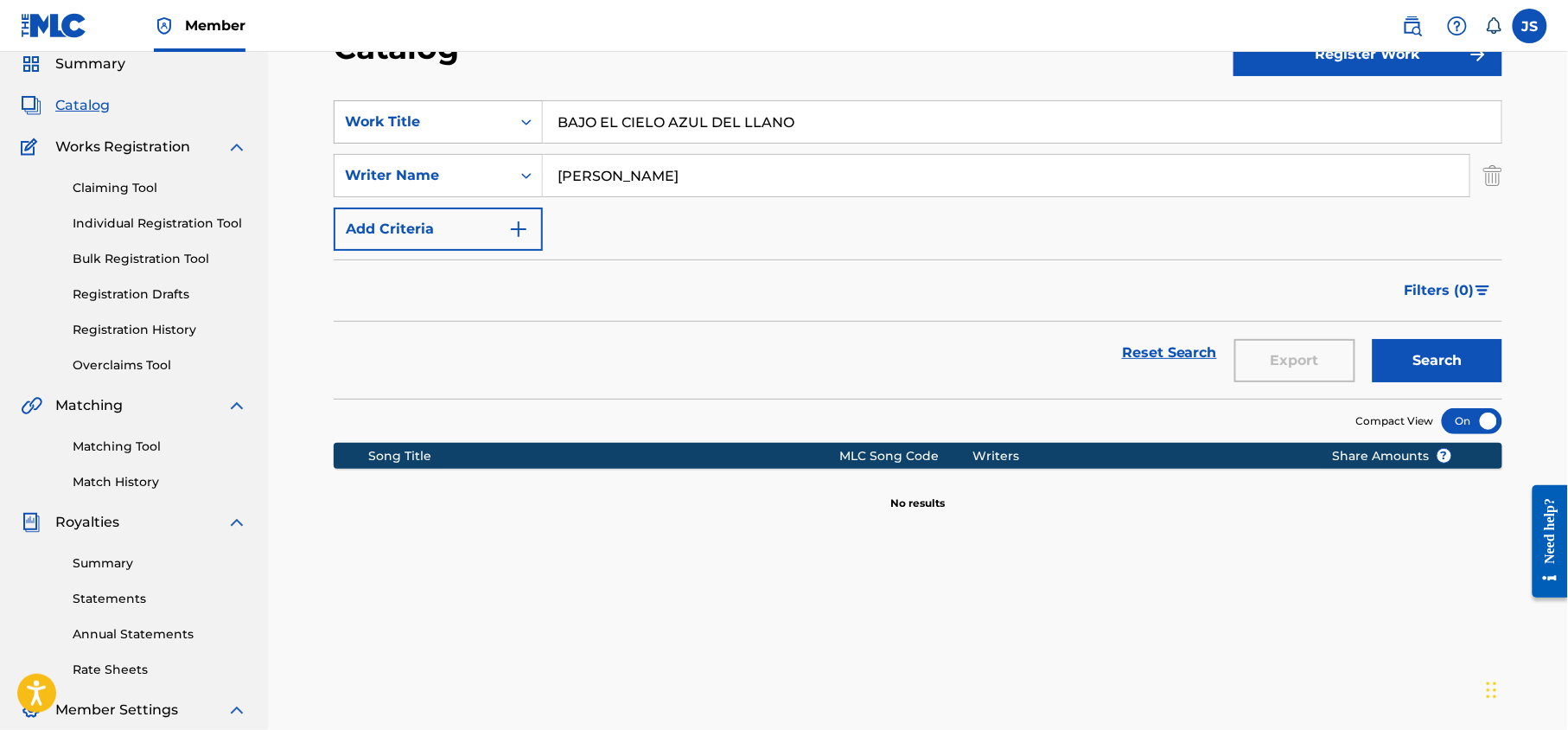
click at [526, 111] on div "SearchWithCriteria43738c2d-f902-4b05-a906-bd0a9a46f785 Work Title BAJO EL CIELO…" at bounding box center [918, 122] width 1169 height 43
paste input "MI LLANO SE PUSO TRISTE"
type input "MI LLANO SE PUSO TRISTE"
drag, startPoint x: 724, startPoint y: 168, endPoint x: 463, endPoint y: 116, distance: 266.1
click at [463, 116] on div "SearchWithCriteria43738c2d-f902-4b05-a906-bd0a9a46f785 Work Title MI LLANO SE P…" at bounding box center [918, 175] width 1169 height 150
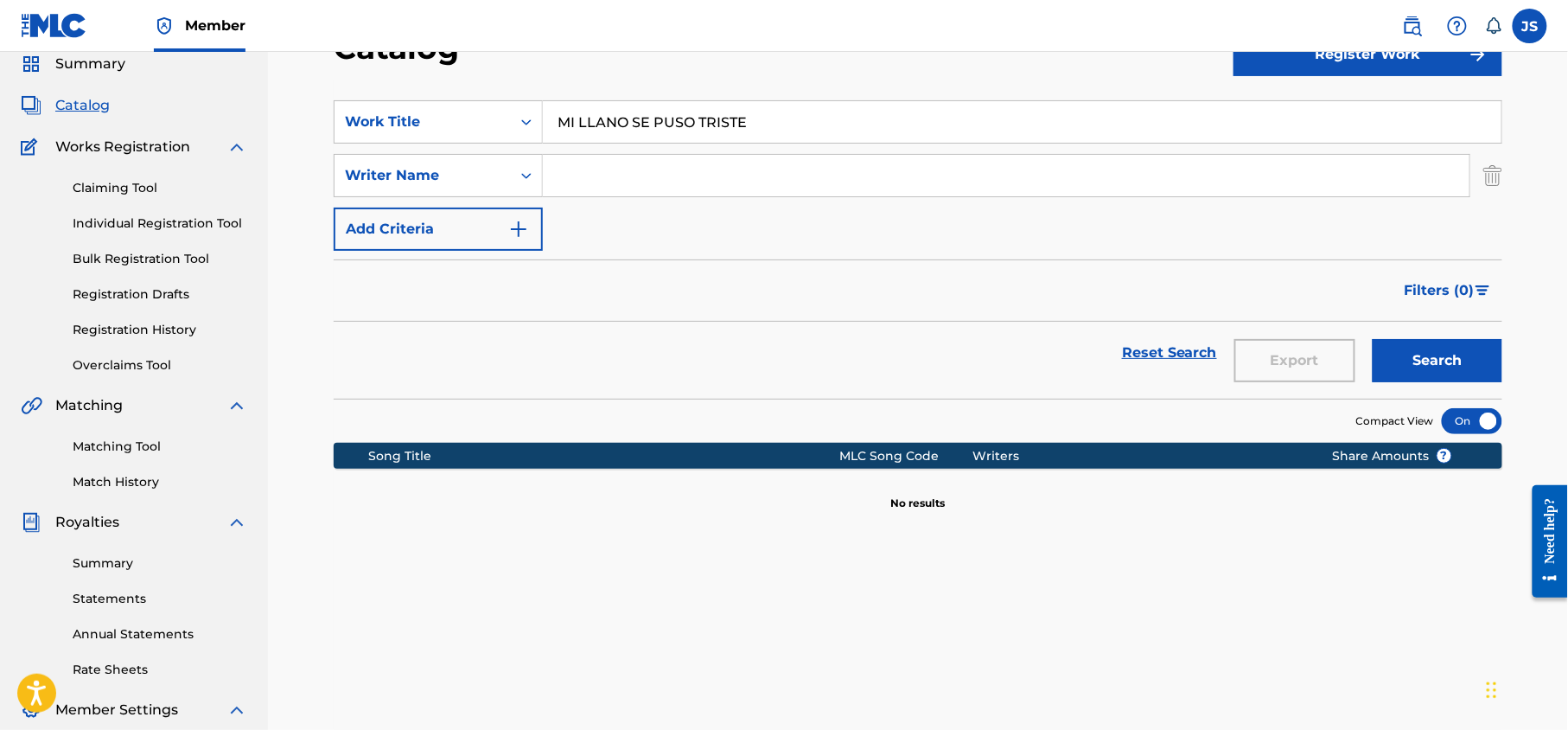
paste input "[PERSON_NAME]"
type input "[PERSON_NAME]"
click at [1373, 339] on button "Search" at bounding box center [1437, 361] width 129 height 43
drag, startPoint x: 758, startPoint y: 125, endPoint x: 504, endPoint y: 119, distance: 254.1
click at [504, 119] on div "SearchWithCriteria43738c2d-f902-4b05-a906-bd0a9a46f785 Work Title MI LLANO SE P…" at bounding box center [918, 122] width 1169 height 43
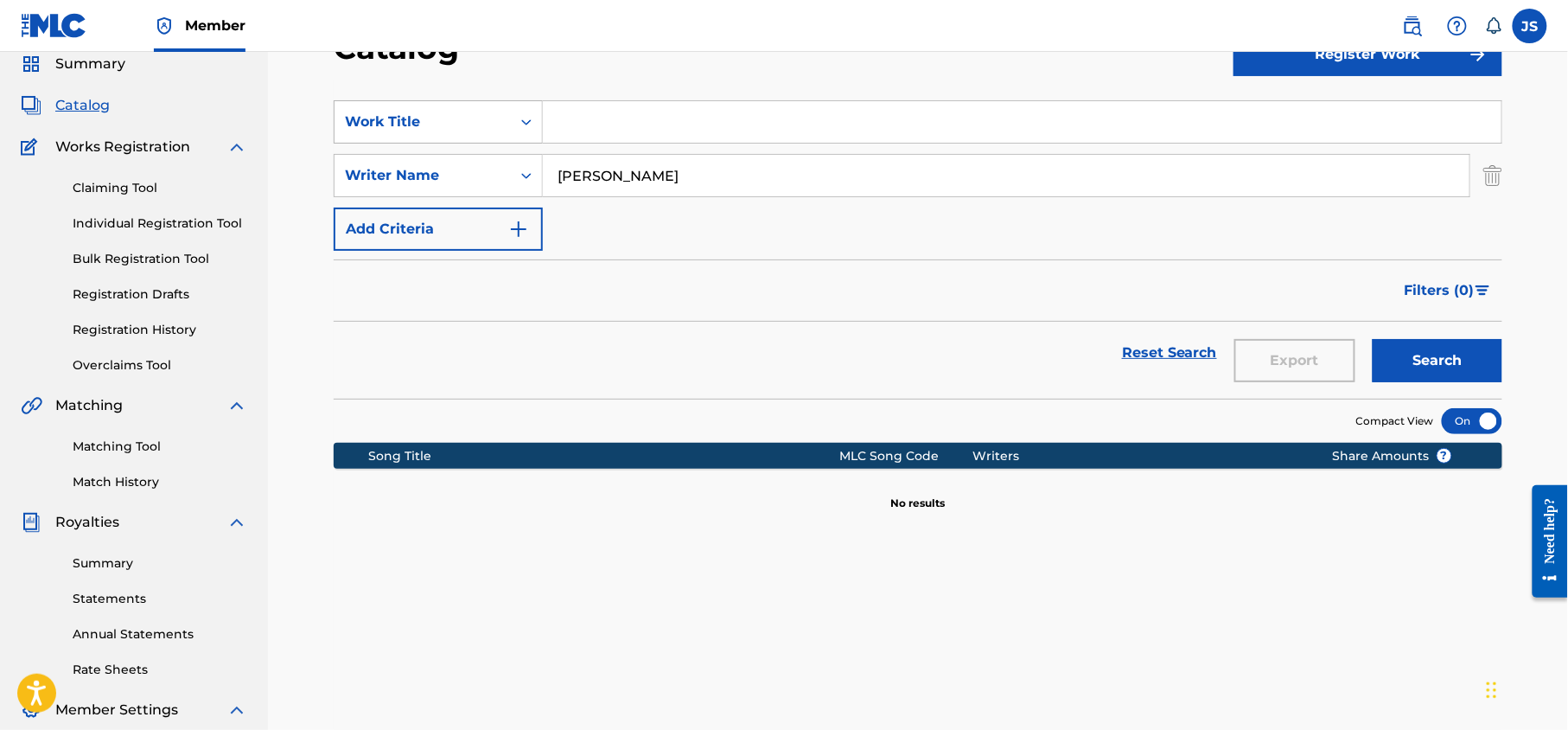
paste input "MI LLANO SE PUSO TRISTE"
type input "MI LLANO SE PUSO TRISTE"
drag, startPoint x: 732, startPoint y: 165, endPoint x: 478, endPoint y: 192, distance: 255.4
click at [478, 192] on div "SearchWithCriteriaabc44e95-824d-4f4c-b484-4b55fb47e466 Writer Name [PERSON_NAME]" at bounding box center [918, 175] width 1169 height 43
paste input "[PERSON_NAME]"
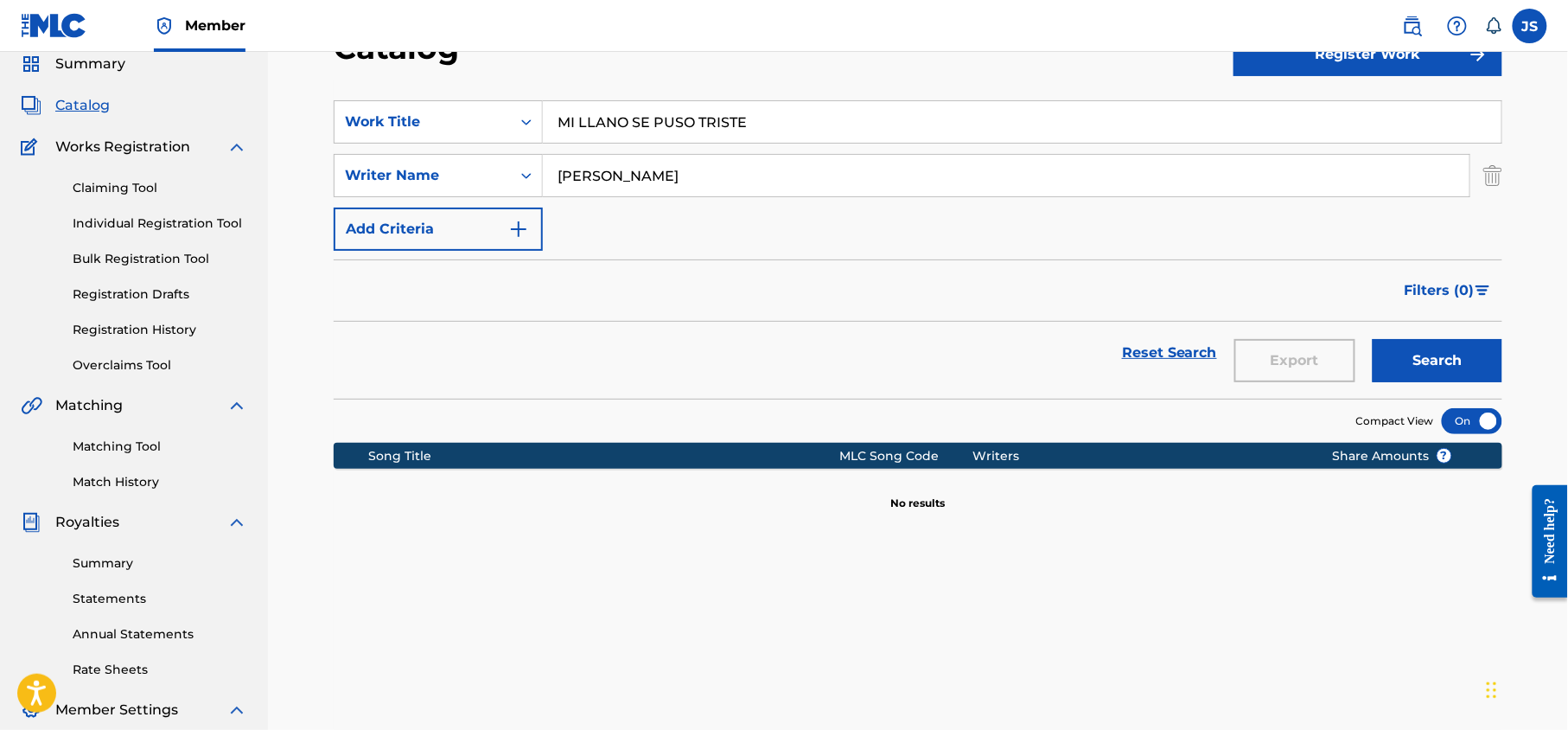
type input "[PERSON_NAME]"
click at [1373, 339] on button "Search" at bounding box center [1437, 361] width 129 height 43
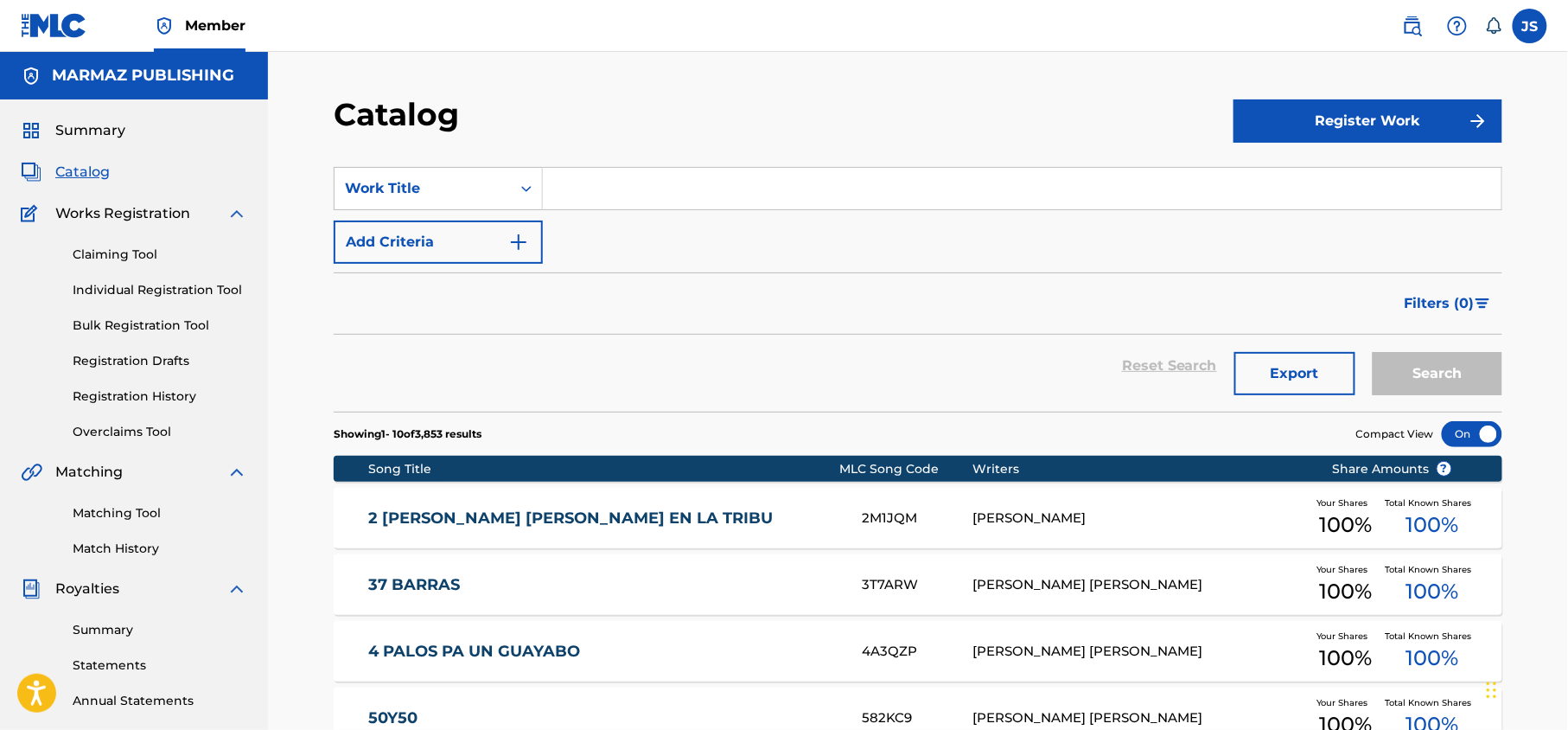
click at [157, 285] on link "Individual Registration Tool" at bounding box center [160, 290] width 174 height 18
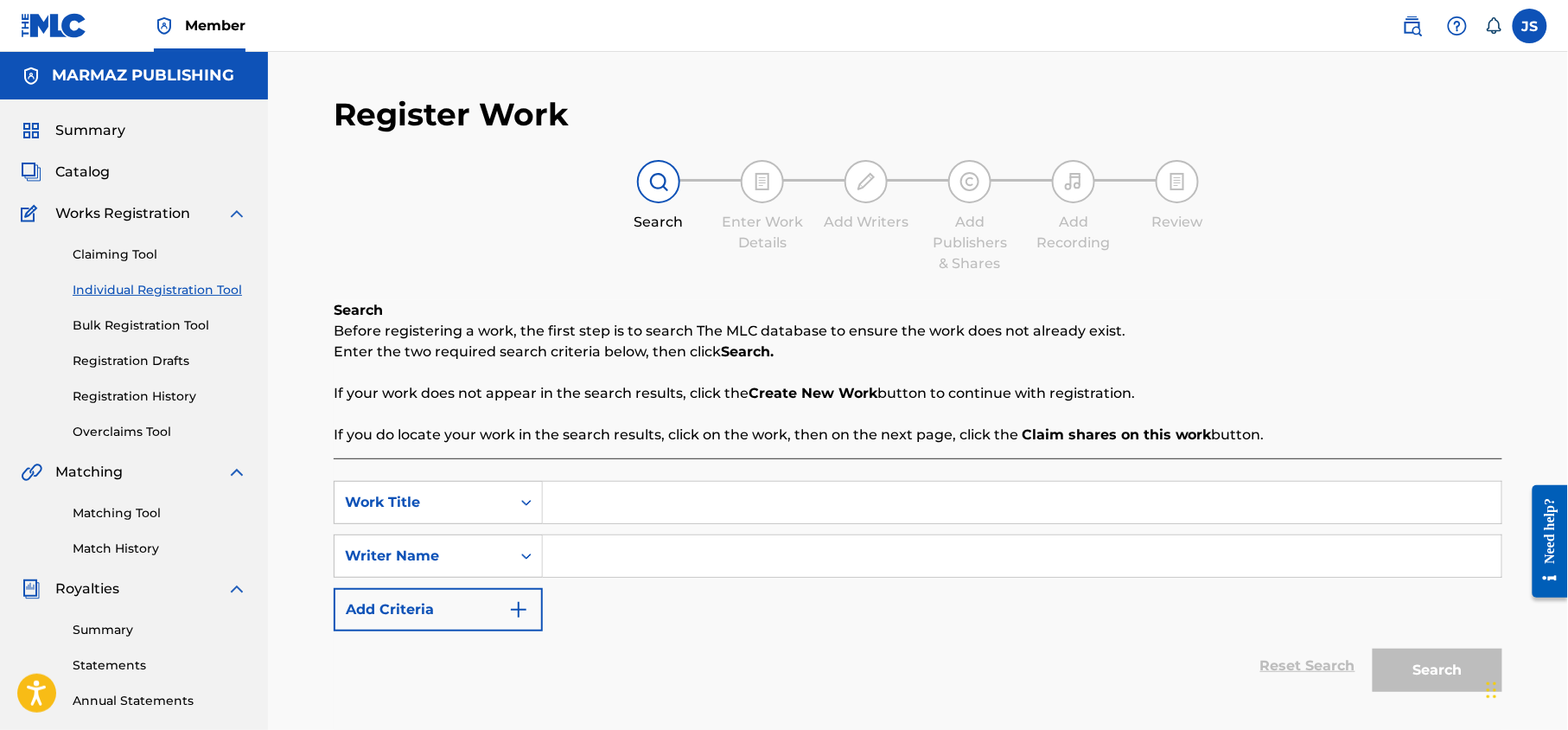
click at [633, 505] on input "Search Form" at bounding box center [1022, 503] width 959 height 42
drag, startPoint x: 634, startPoint y: 505, endPoint x: 1149, endPoint y: 89, distance: 662.0
click at [1155, 106] on div "Register Work Search Enter Work Details Add Writers Add Publishers & Shares Add…" at bounding box center [918, 428] width 1169 height 665
paste input "AL GRAN CABALLO GUASÓN"
type input "AL GRAN CABALLO GUASÓN"
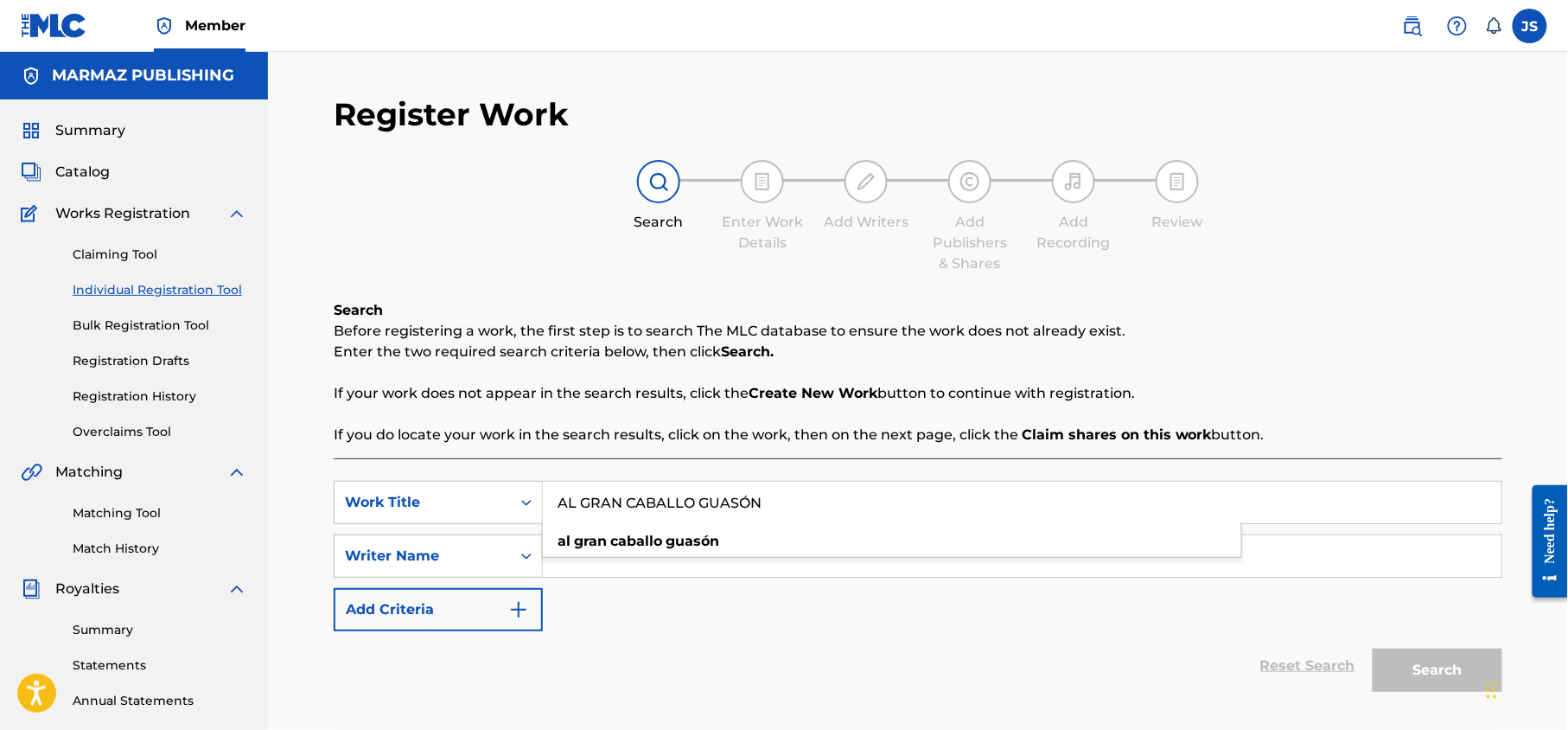
click at [672, 624] on div "SearchWithCriteriae996c4e5-45a6-4236-9448-e2592d992e0b Work Title AL GRAN CABAL…" at bounding box center [918, 556] width 1169 height 150
click at [713, 560] on input "Search Form" at bounding box center [1022, 556] width 959 height 42
paste input "[PERSON_NAME]"
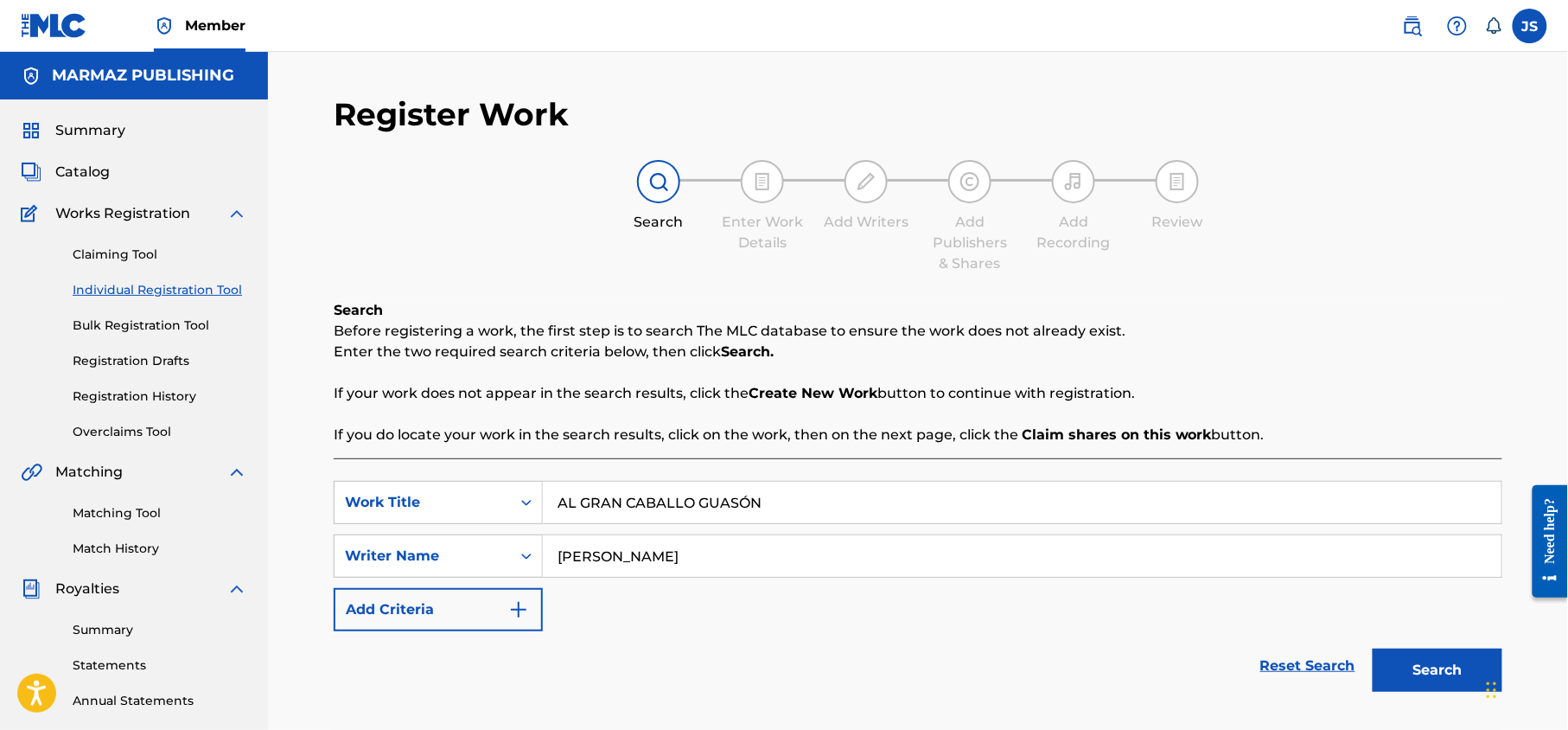
click at [1422, 668] on button "Search" at bounding box center [1437, 670] width 129 height 43
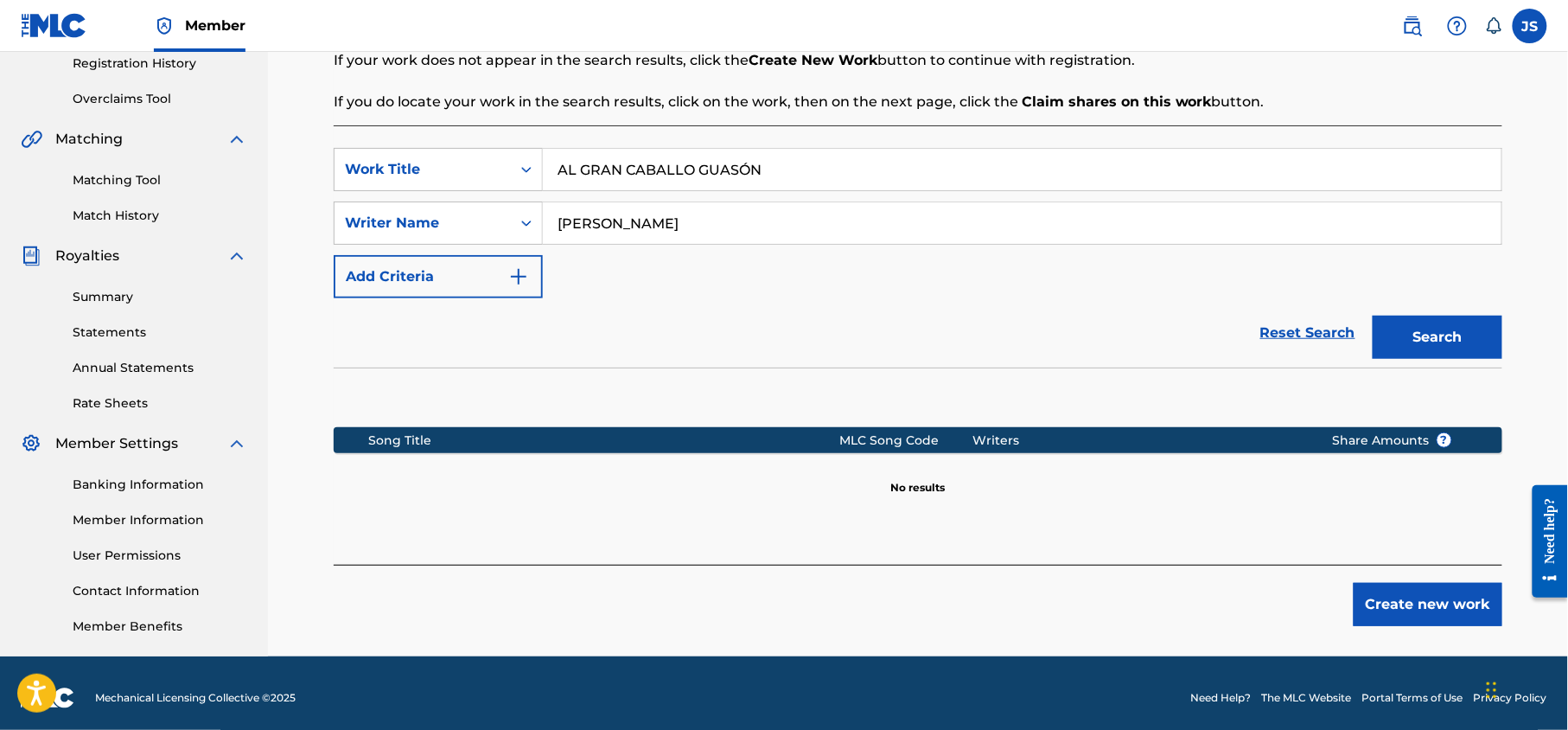
scroll to position [331, 0]
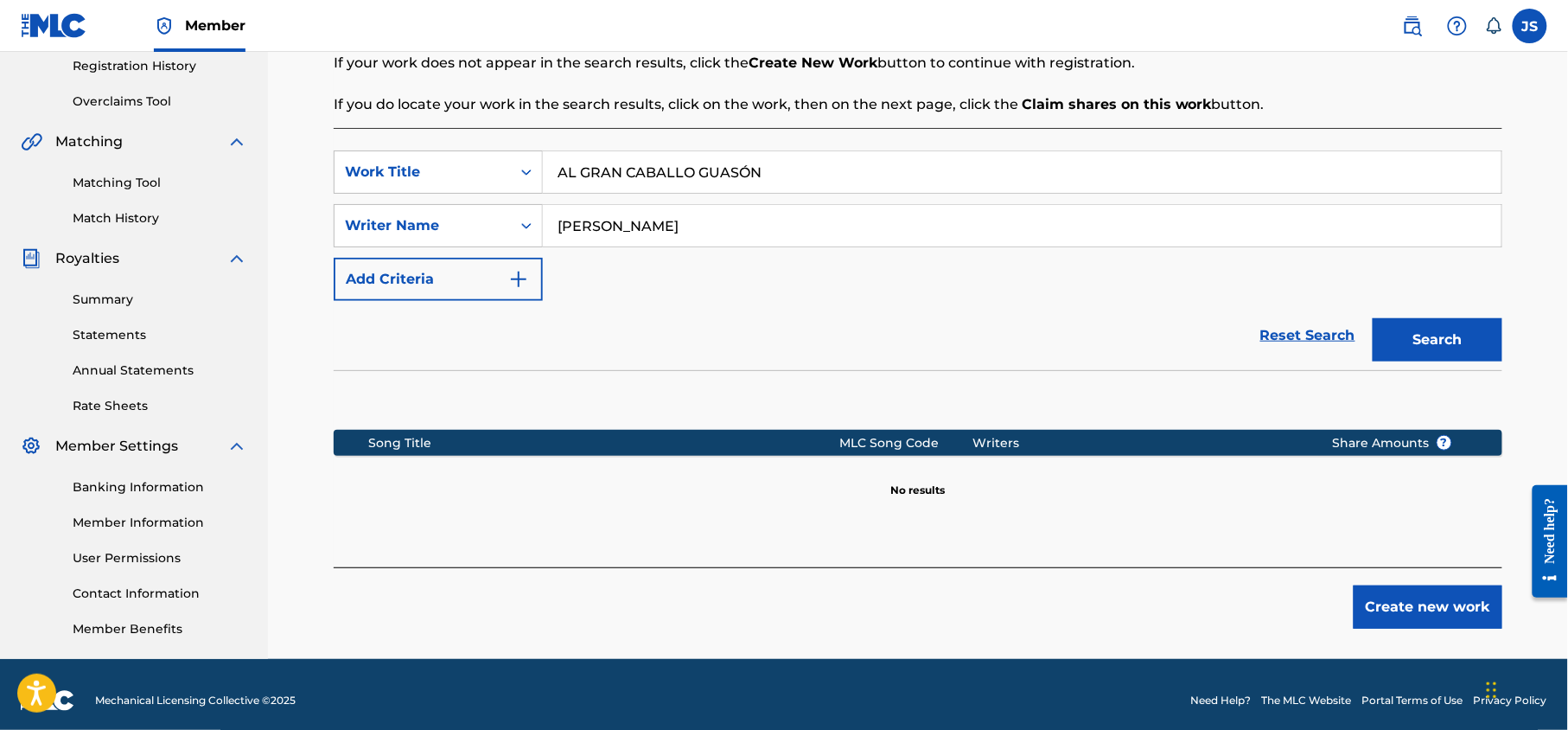
click at [645, 220] on input "[PERSON_NAME]" at bounding box center [1022, 226] width 959 height 42
click at [648, 220] on input "[PERSON_NAME]" at bounding box center [1022, 226] width 959 height 42
click at [637, 216] on input "[PERSON_NAME]" at bounding box center [1022, 226] width 959 height 42
click at [1373, 319] on button "Search" at bounding box center [1437, 340] width 129 height 43
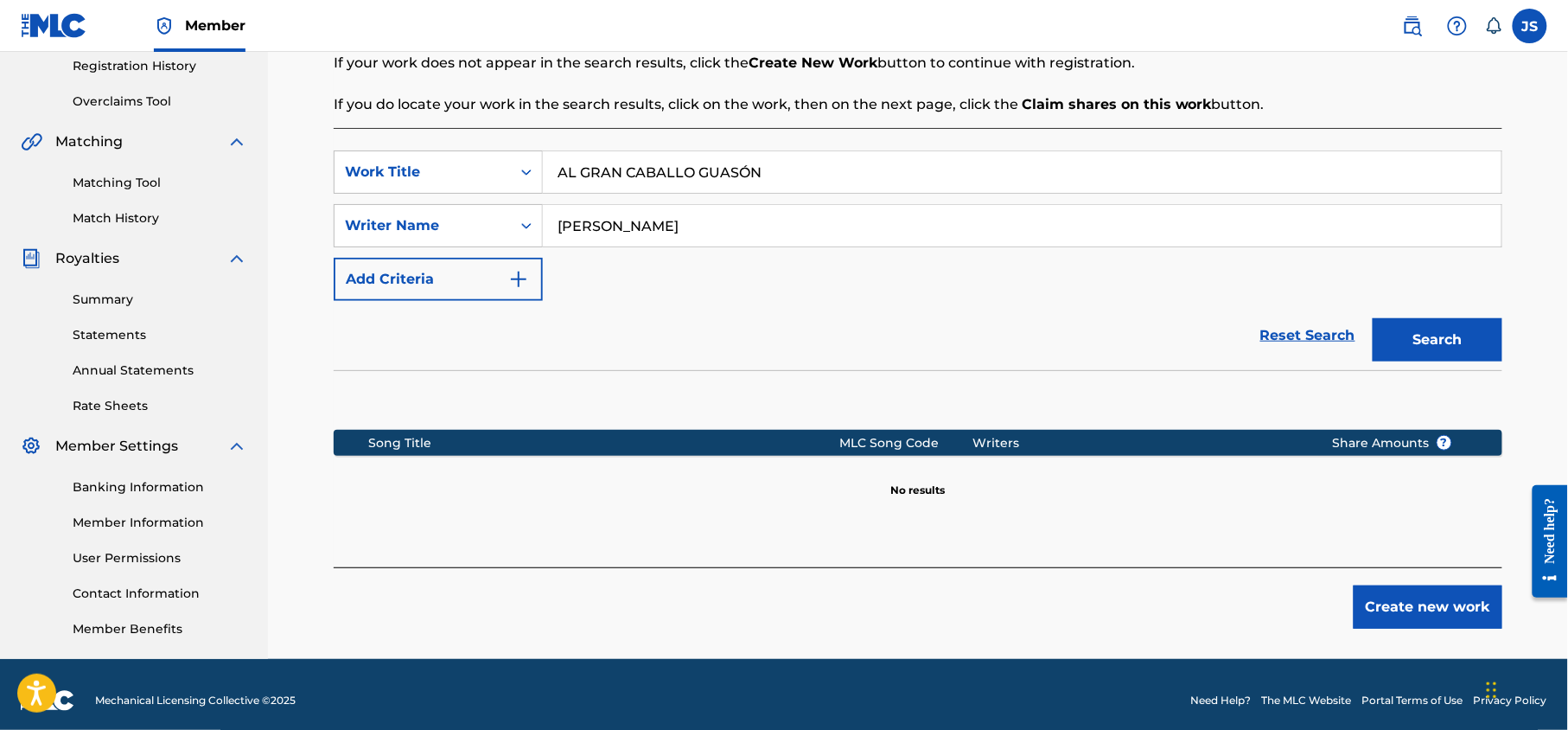
click at [1373, 319] on button "Search" at bounding box center [1437, 340] width 129 height 43
click at [640, 228] on input "CHEO PRISCO" at bounding box center [1022, 226] width 959 height 42
click at [1373, 319] on button "Search" at bounding box center [1437, 340] width 129 height 43
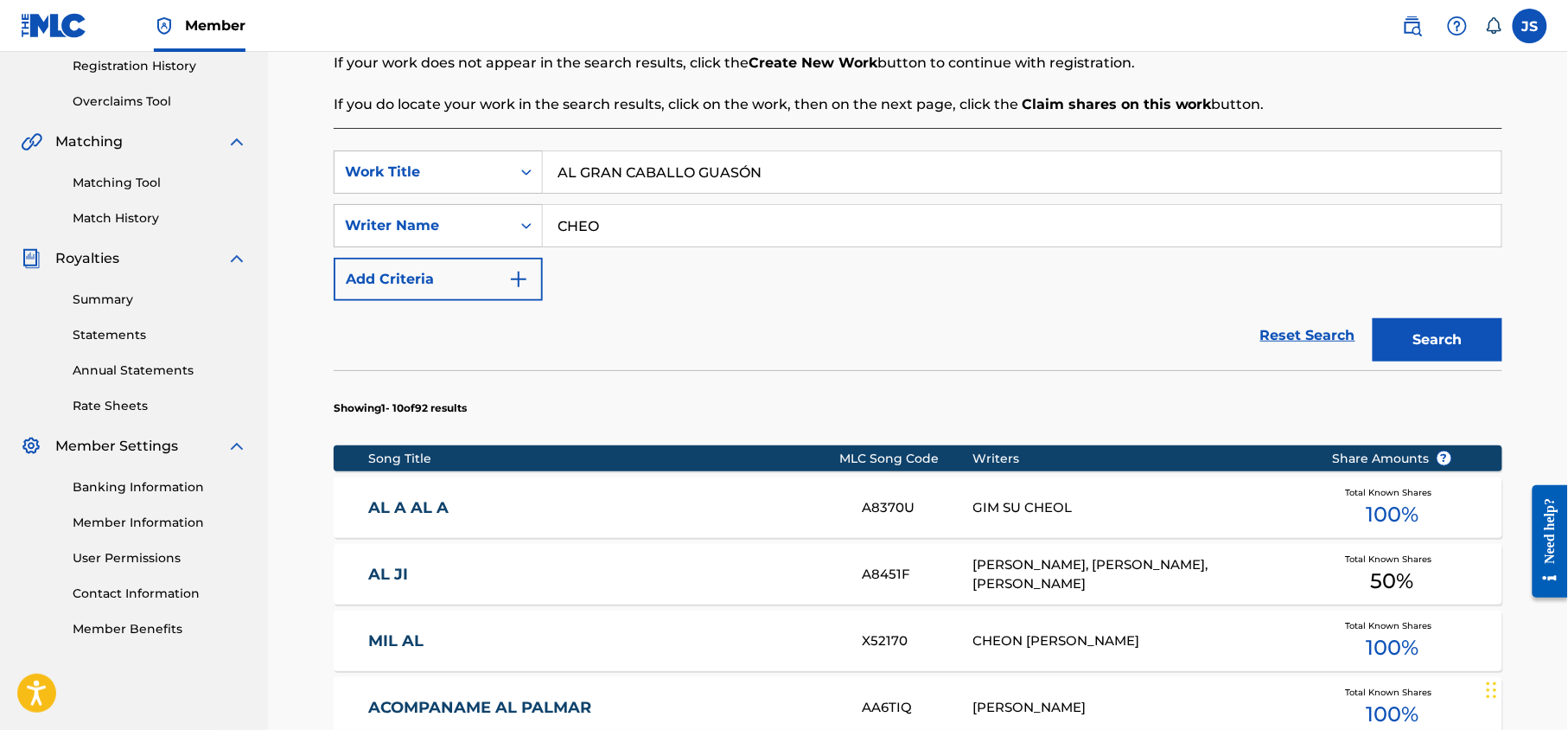
scroll to position [343, 0]
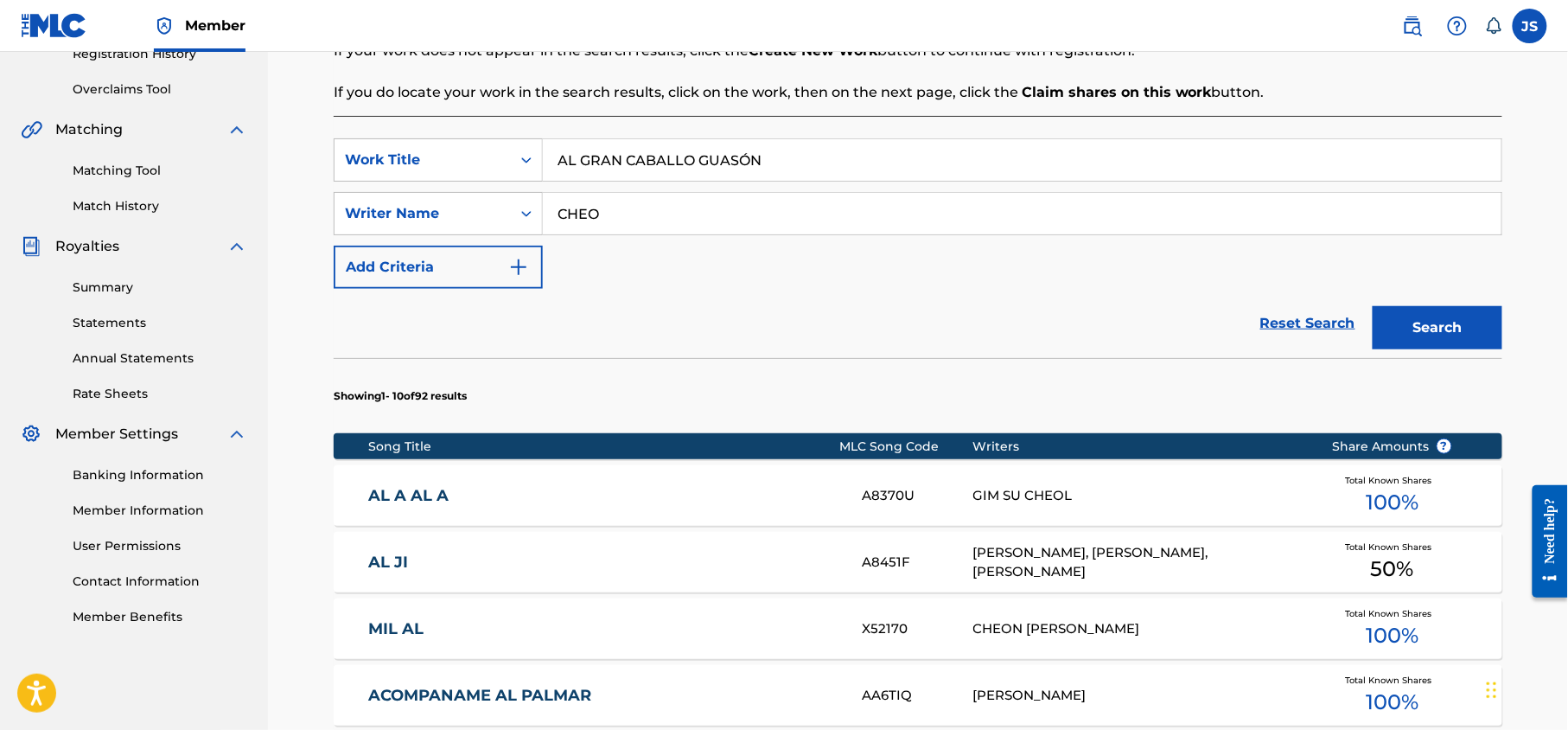
drag, startPoint x: 771, startPoint y: 160, endPoint x: 686, endPoint y: 169, distance: 85.5
click at [708, 164] on input "AL GRAN CABALLO GUASÓN" at bounding box center [1022, 160] width 959 height 42
drag, startPoint x: 625, startPoint y: 234, endPoint x: 559, endPoint y: 239, distance: 66.2
click at [566, 237] on div "SearchWithCriteriae996c4e5-45a6-4236-9448-e2592d992e0b Work Title AL GRAN CABAL…" at bounding box center [918, 213] width 1169 height 150
click at [749, 355] on div "Reset Search Search" at bounding box center [918, 324] width 1169 height 69
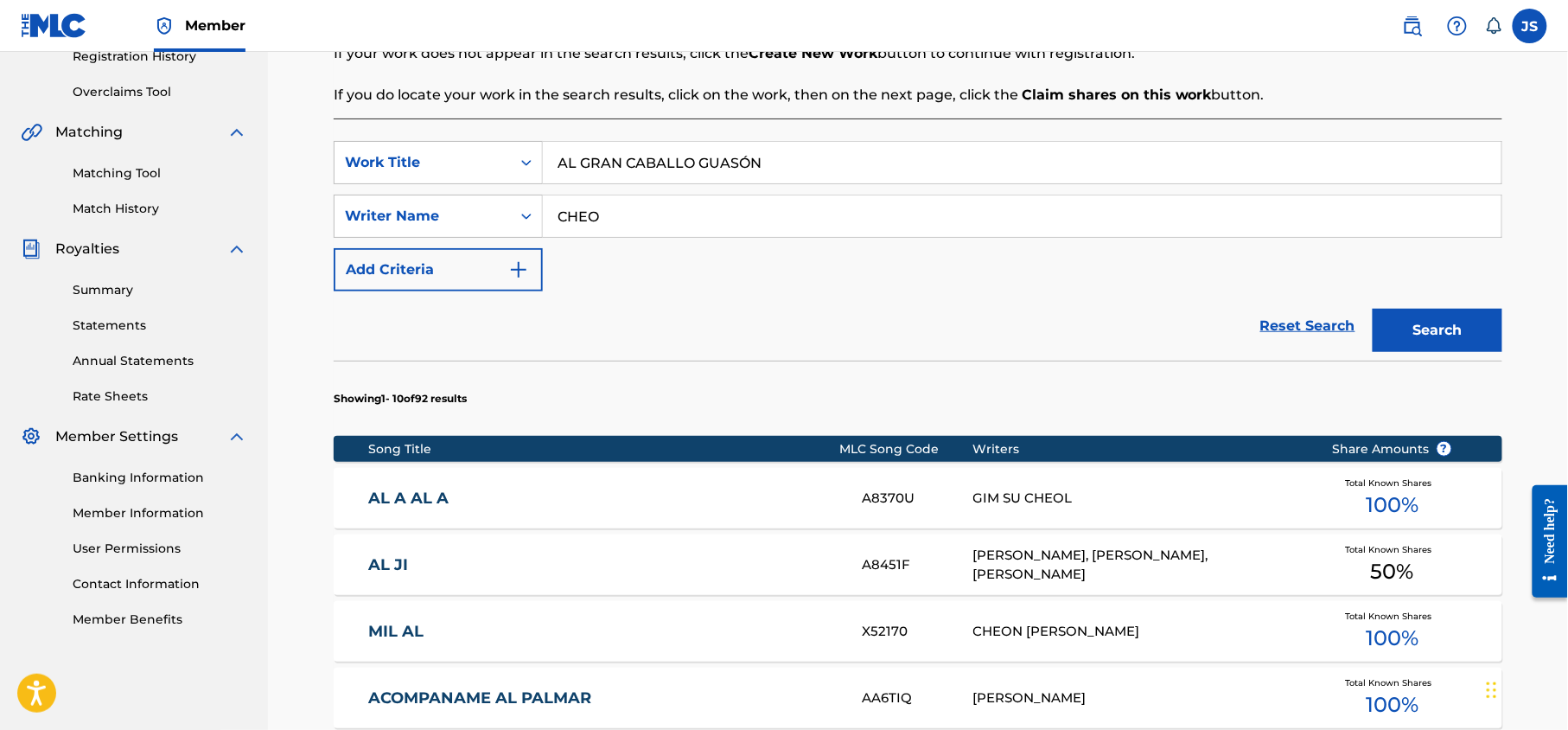
scroll to position [319, 0]
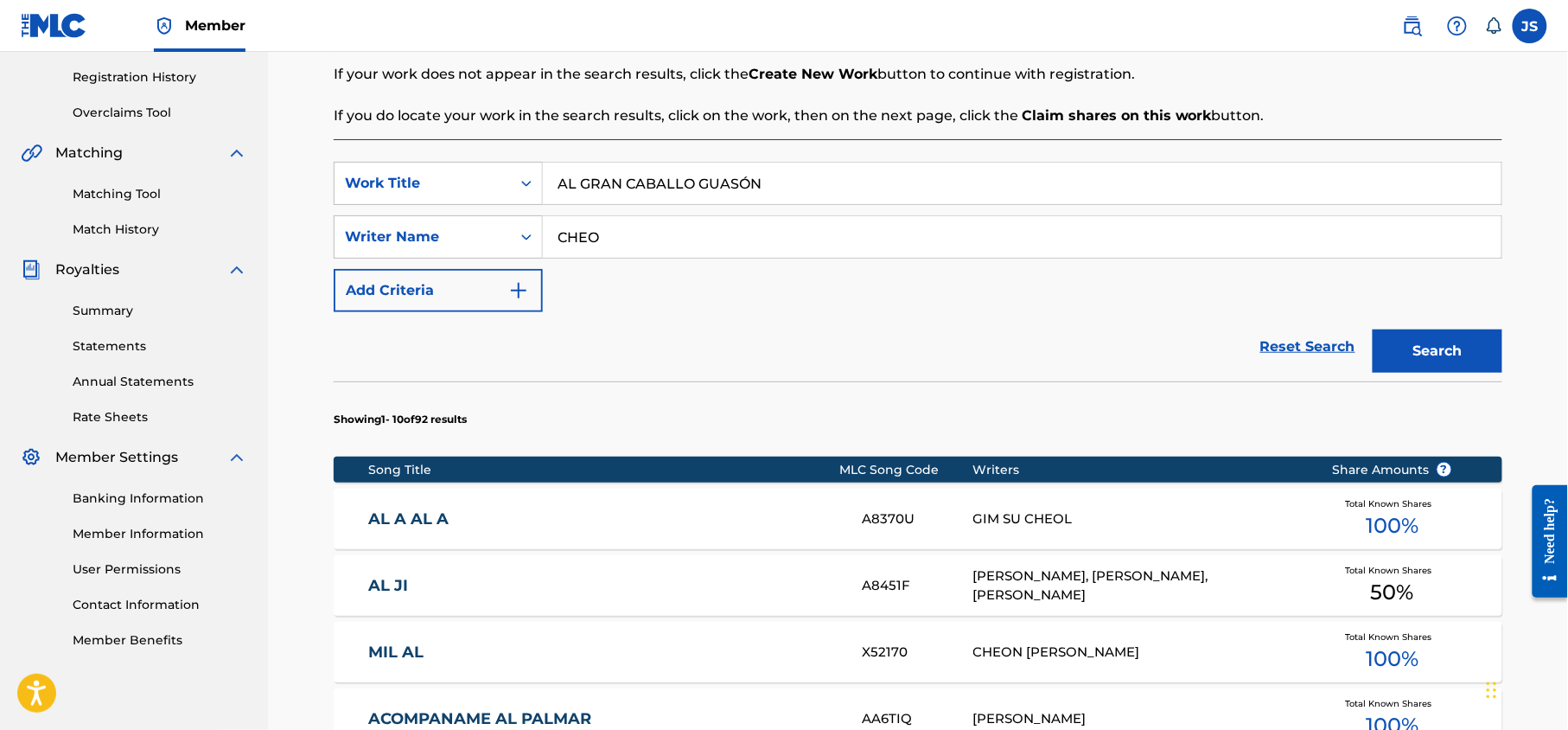
click at [712, 227] on input "CHEO" at bounding box center [1022, 237] width 959 height 42
type input "C"
paste input "[PERSON_NAME]"
type input "[PERSON_NAME]"
click at [773, 186] on input "AL GRAN CABALLO GUASÓN" at bounding box center [1022, 183] width 959 height 42
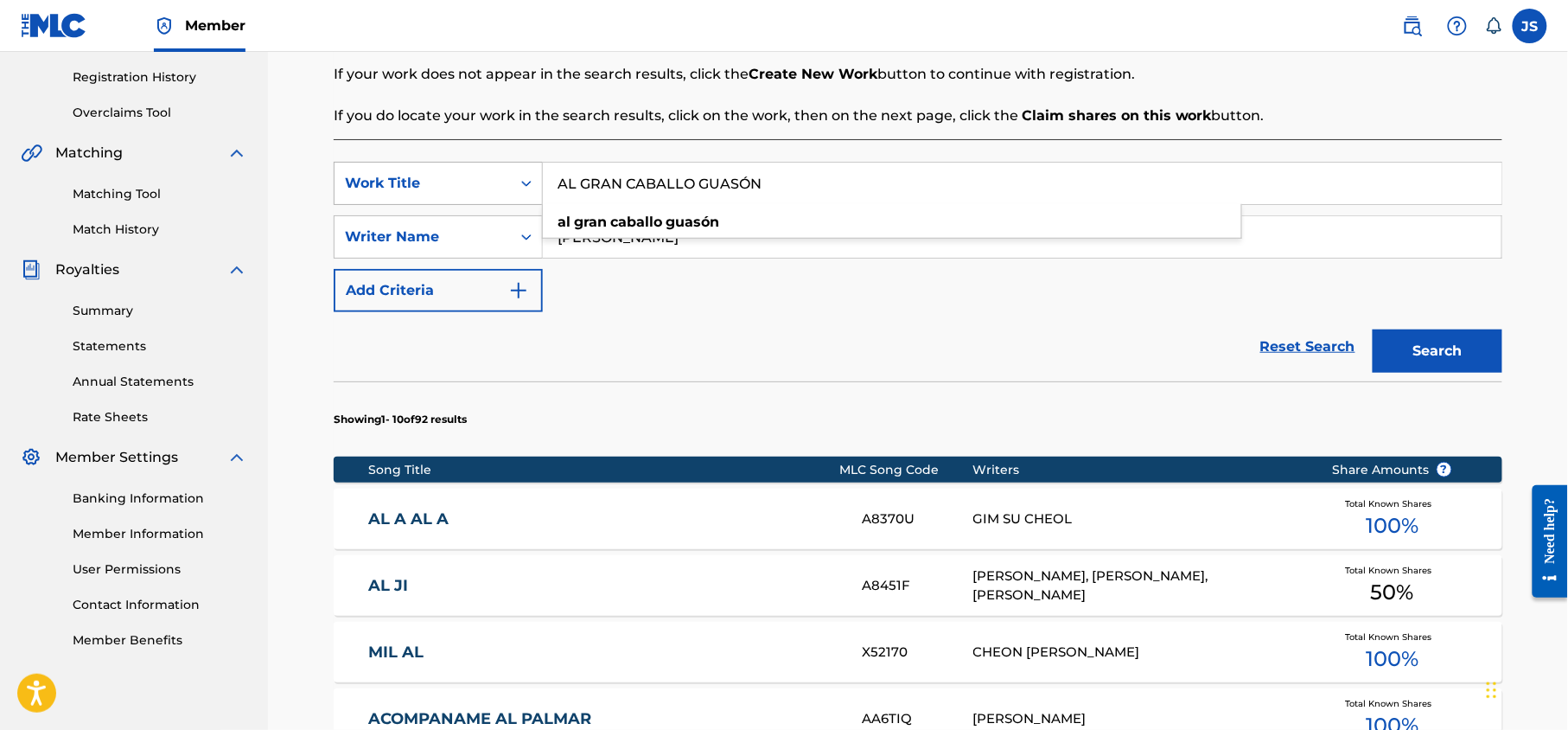
drag, startPoint x: 774, startPoint y: 186, endPoint x: 535, endPoint y: 174, distance: 239.3
click at [535, 174] on div "SearchWithCriteriae996c4e5-45a6-4236-9448-e2592d992e0b Work Title AL GRAN CABAL…" at bounding box center [918, 183] width 1169 height 43
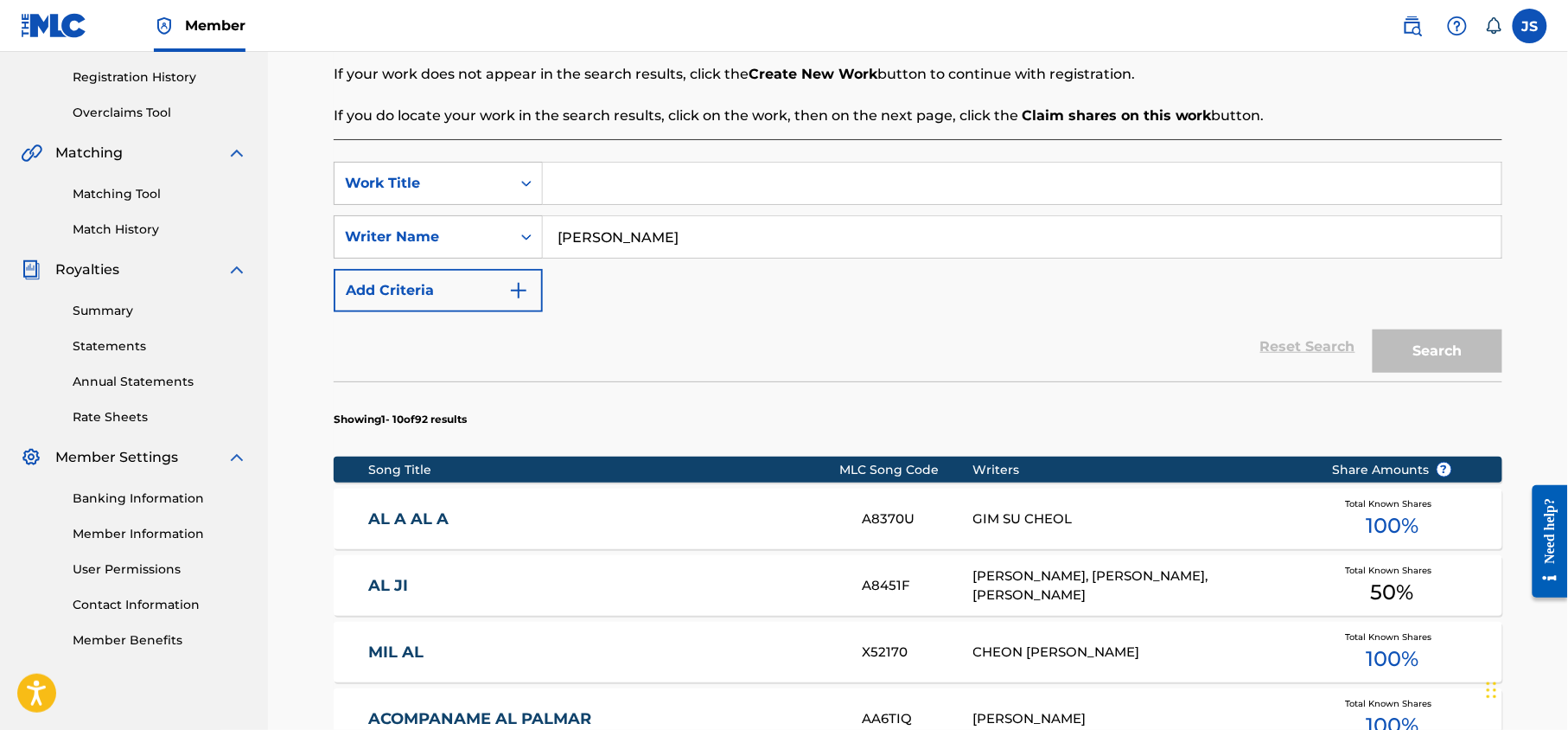
paste input "EL SILENCIO"
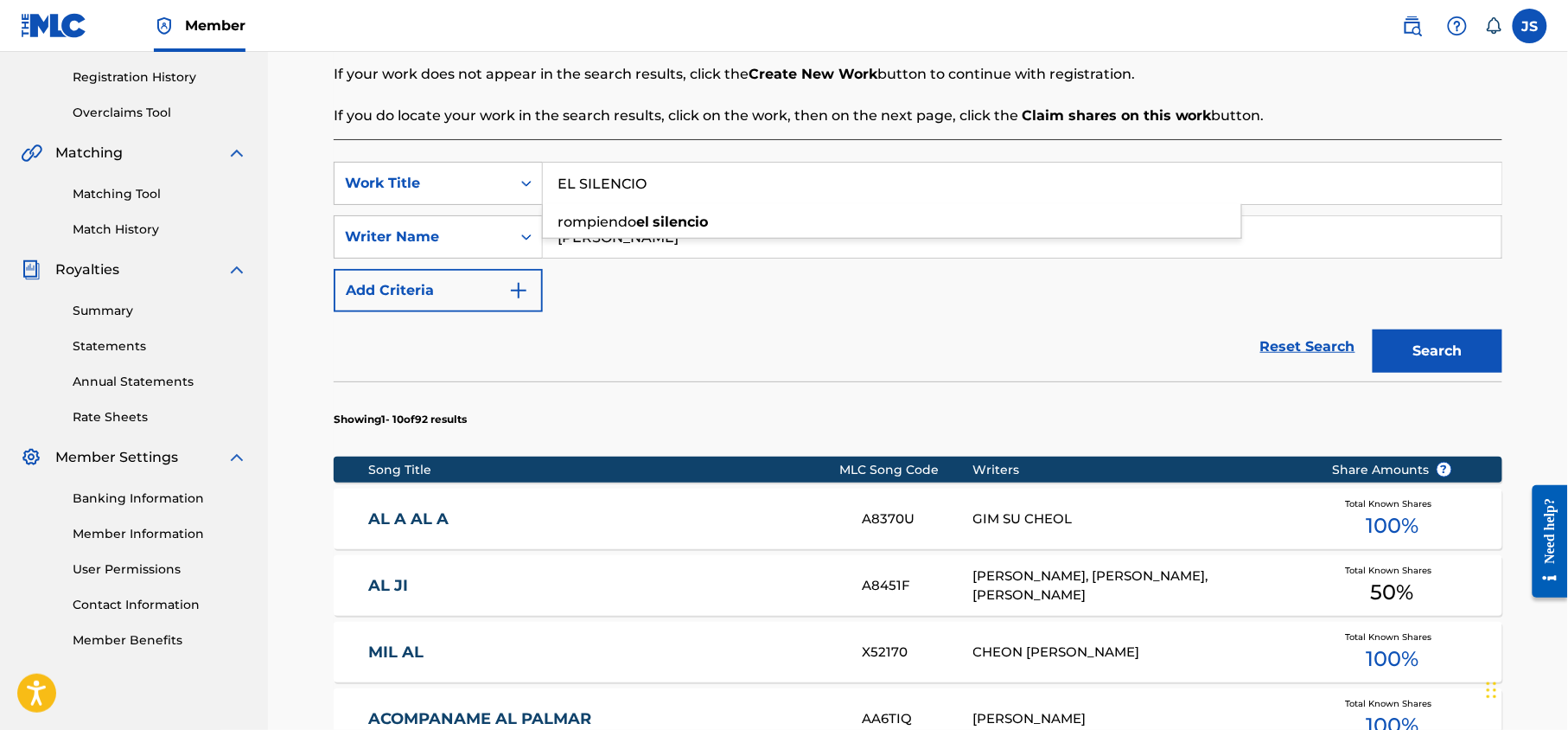
type input "EL SILENCIO"
click at [1373, 330] on button "Search" at bounding box center [1437, 352] width 129 height 43
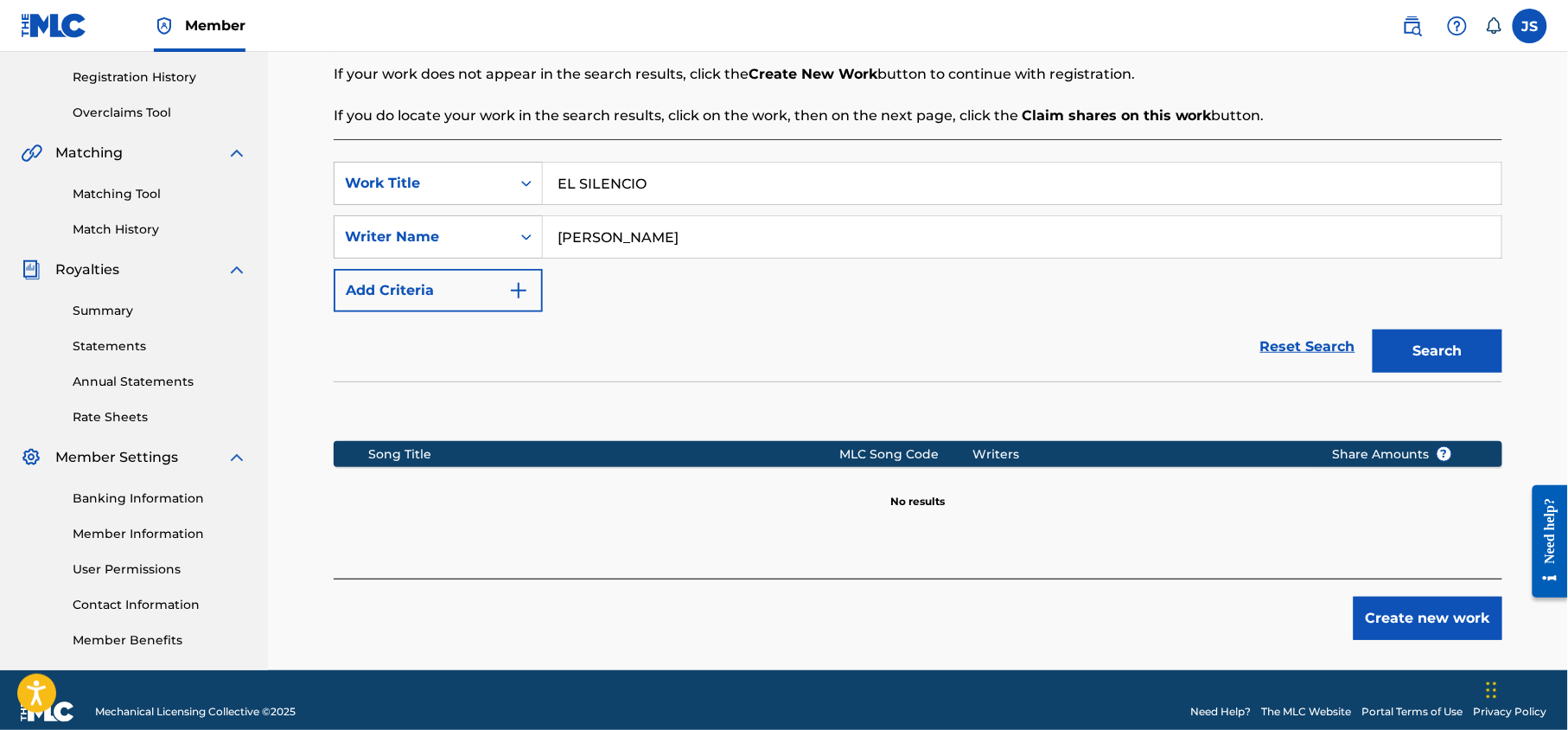
click at [647, 280] on div "SearchWithCriteriae996c4e5-45a6-4236-9448-e2592d992e0b Work Title EL SILENCIO S…" at bounding box center [918, 236] width 1169 height 150
click at [657, 181] on input "EL SILENCIO" at bounding box center [1022, 183] width 959 height 42
click at [821, 101] on div "Search Before registering a work, the first step is to search The MLC database …" at bounding box center [918, 53] width 1169 height 145
